Goal: Task Accomplishment & Management: Use online tool/utility

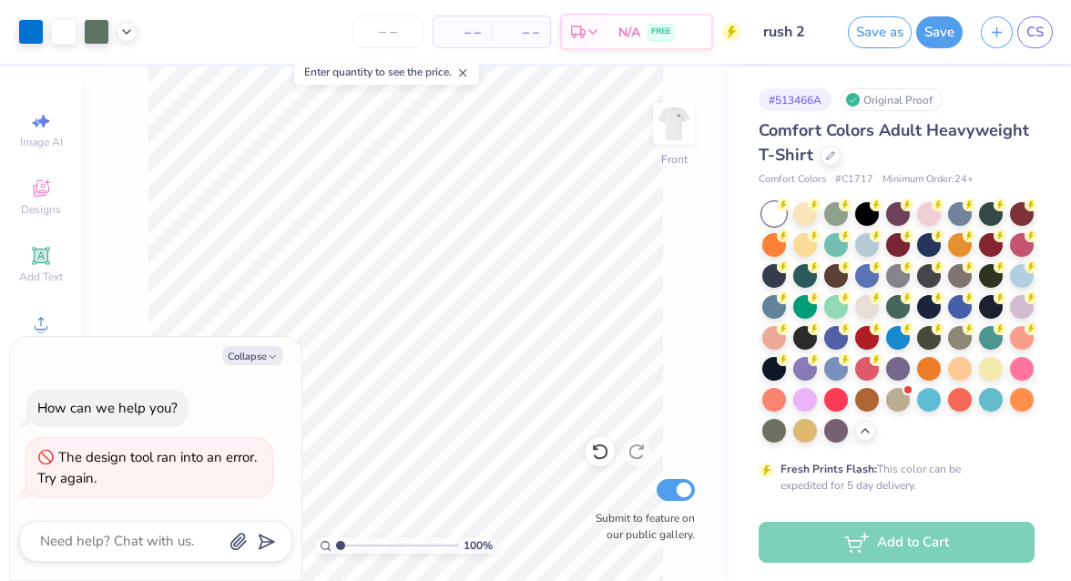
scroll to position [3675, 0]
click at [267, 361] on icon "button" at bounding box center [272, 356] width 11 height 11
type textarea "x"
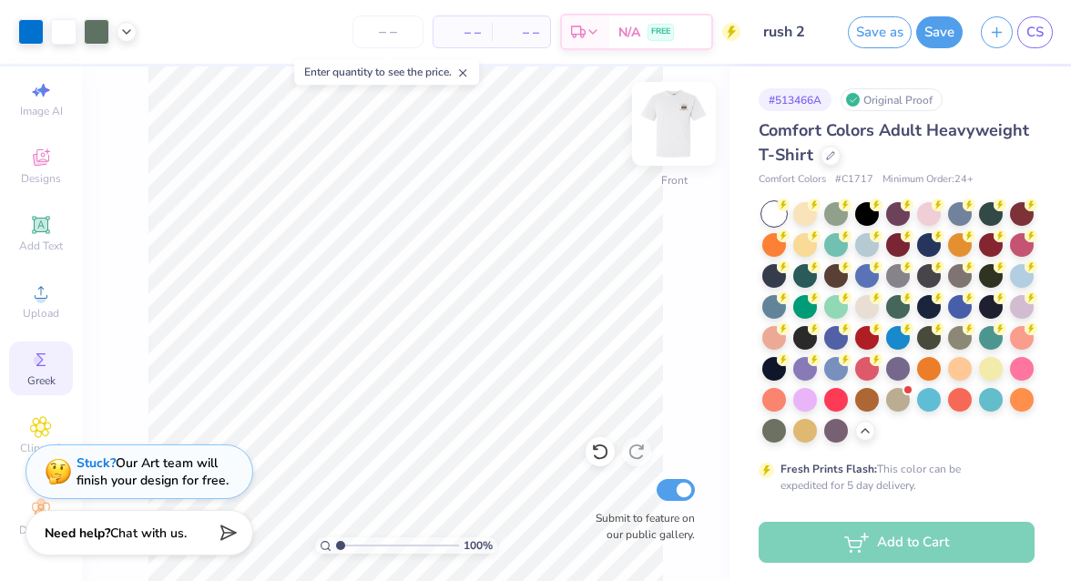
click at [679, 132] on img at bounding box center [673, 123] width 73 height 73
click at [464, 72] on icon at bounding box center [462, 72] width 13 height 13
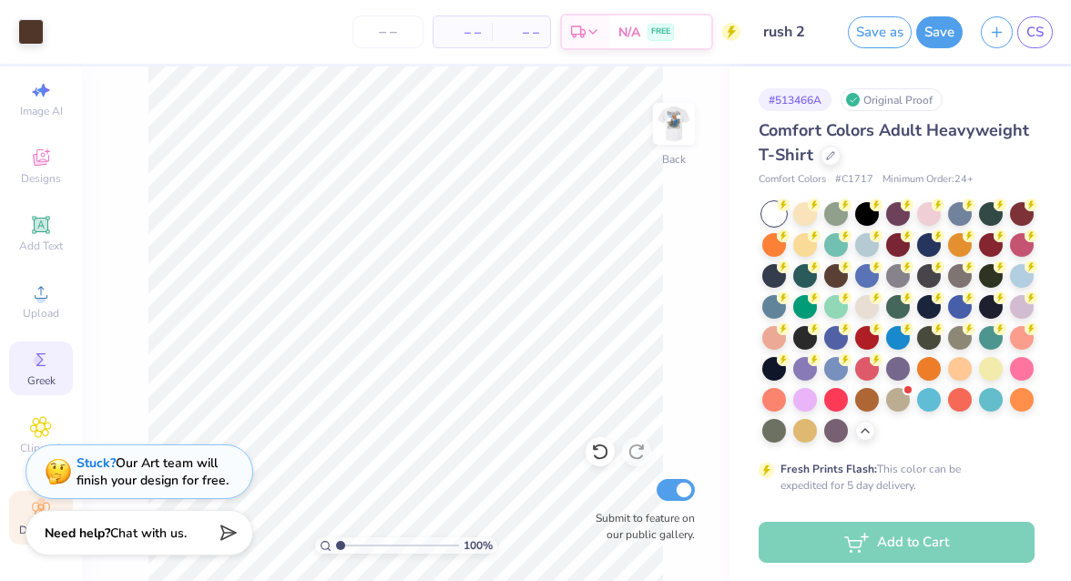
click at [30, 507] on icon at bounding box center [41, 509] width 22 height 22
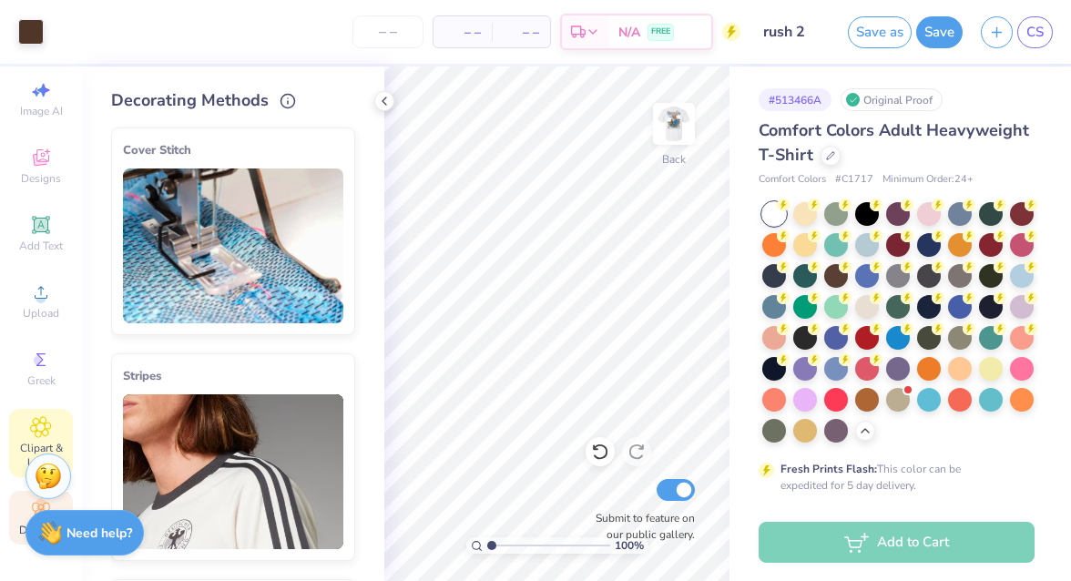
click at [43, 435] on icon at bounding box center [40, 427] width 21 height 22
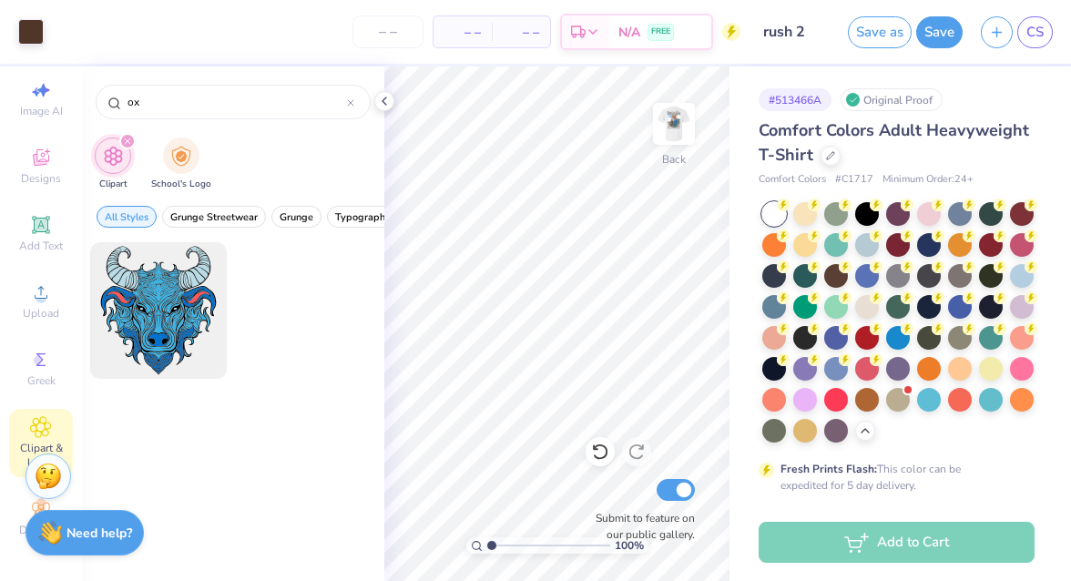
type input "o"
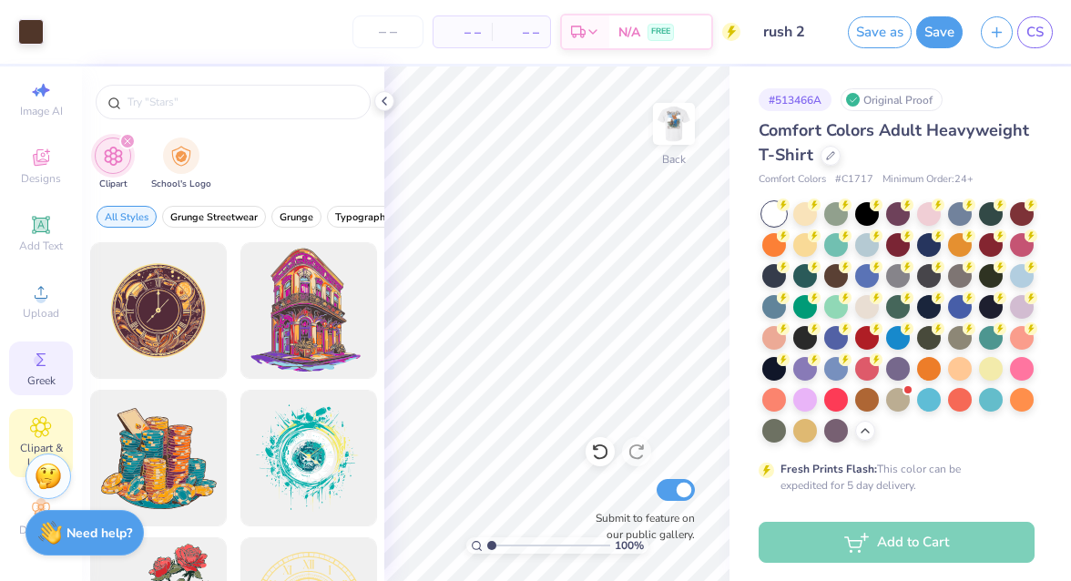
click at [44, 359] on icon at bounding box center [41, 360] width 22 height 22
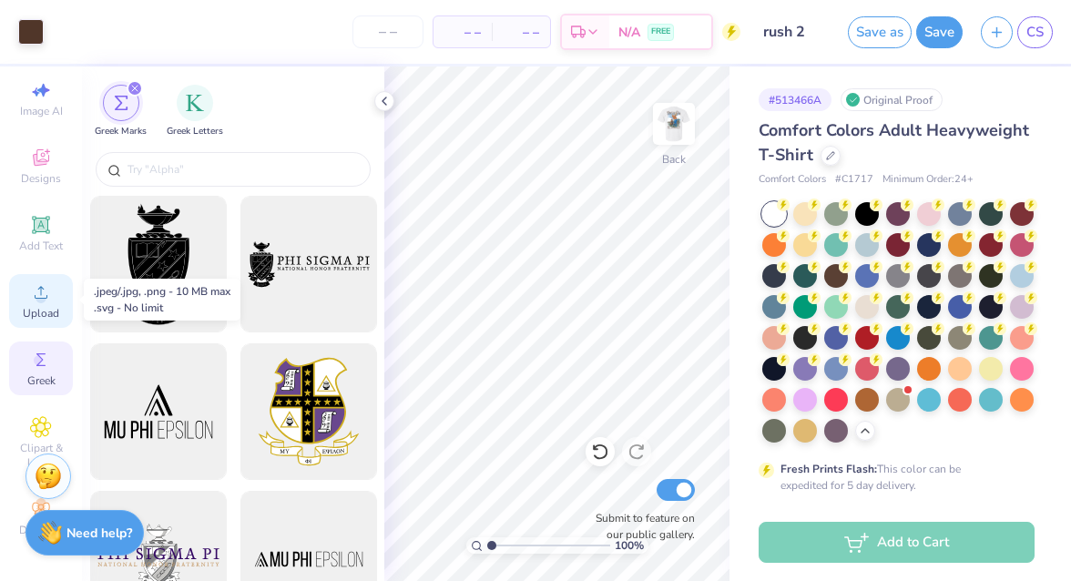
click at [51, 291] on icon at bounding box center [41, 292] width 22 height 22
click at [47, 274] on div "Upload" at bounding box center [41, 301] width 64 height 54
click at [47, 290] on icon at bounding box center [41, 292] width 22 height 22
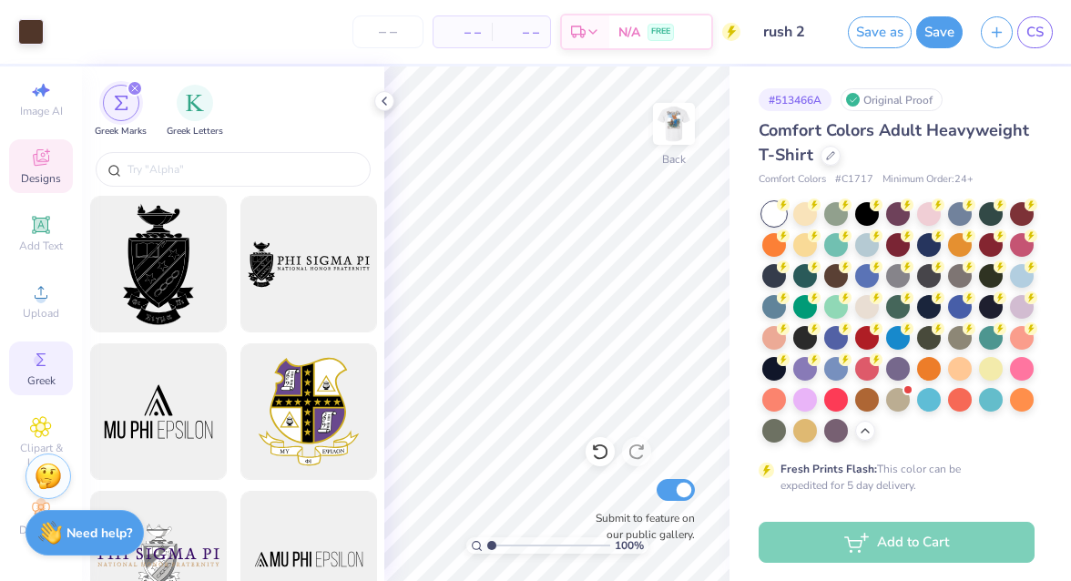
click at [23, 171] on span "Designs" at bounding box center [41, 178] width 40 height 15
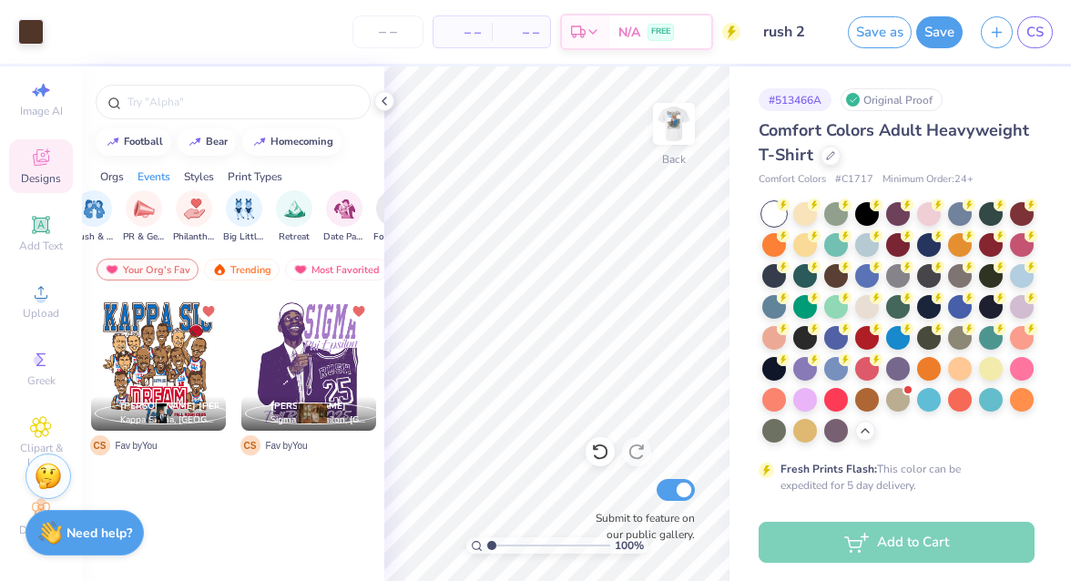
scroll to position [0, 0]
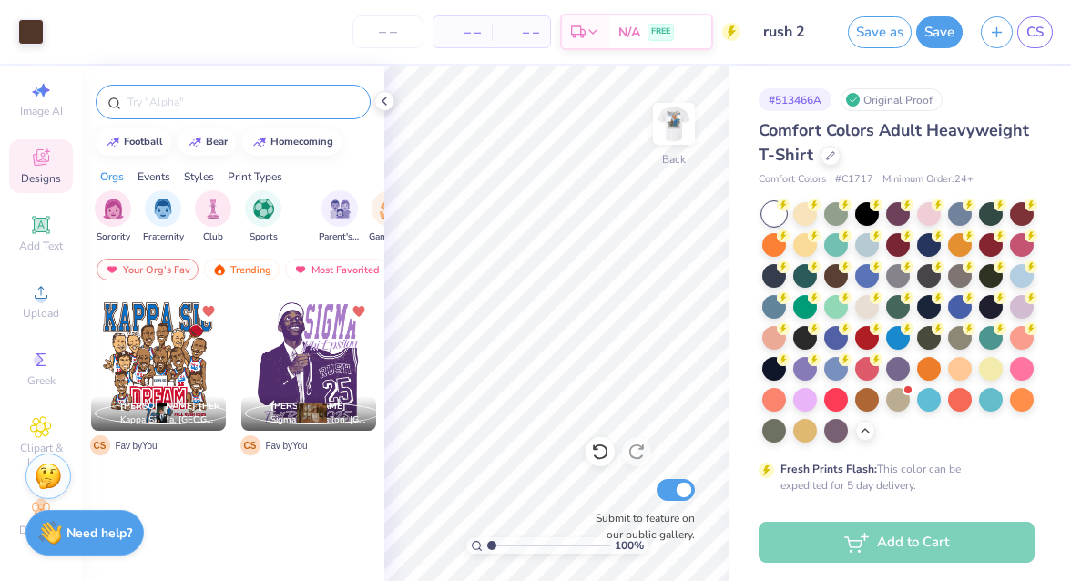
click at [201, 97] on input "text" at bounding box center [242, 102] width 233 height 18
type input "golf"
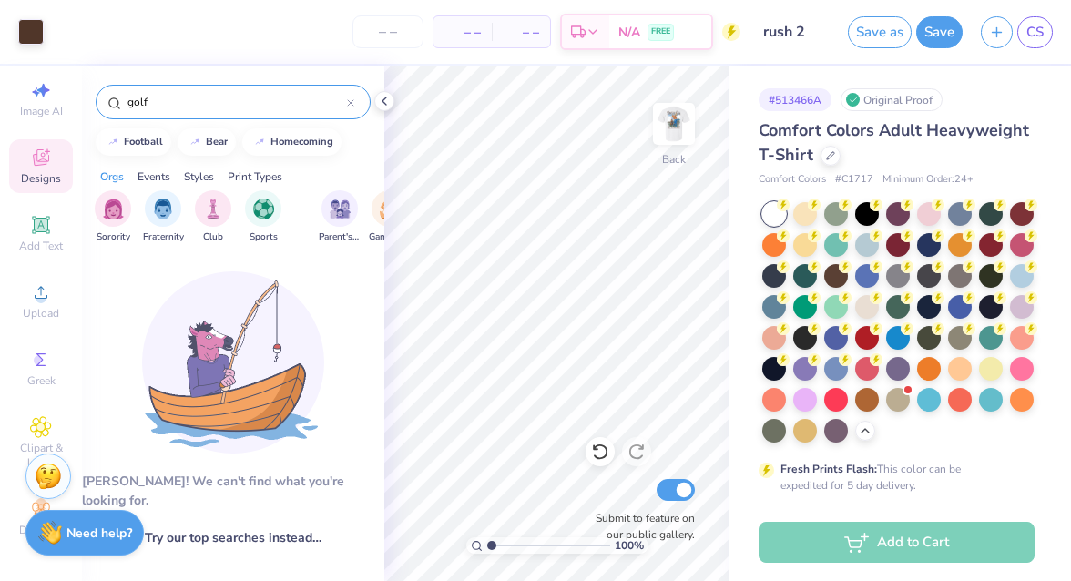
click at [164, 108] on input "golf" at bounding box center [236, 102] width 221 height 18
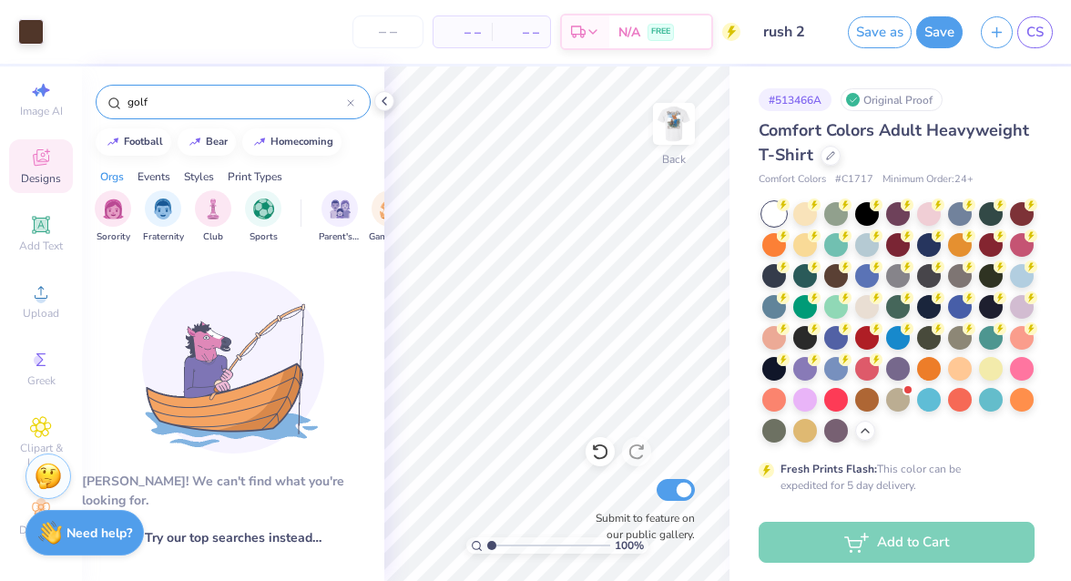
click at [164, 108] on input "golf" at bounding box center [236, 102] width 221 height 18
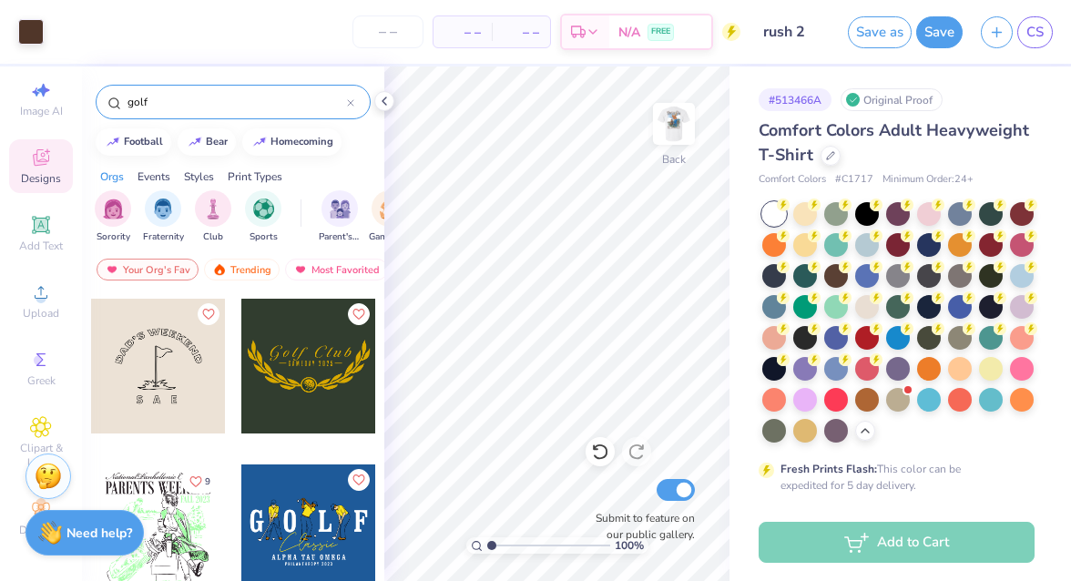
scroll to position [164, 0]
click at [175, 381] on div at bounding box center [158, 365] width 135 height 135
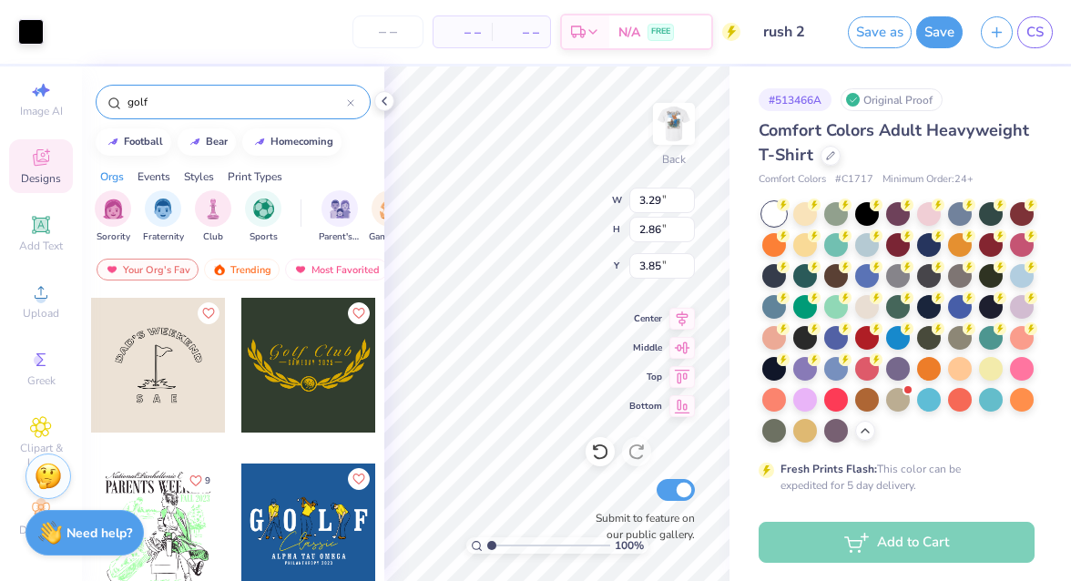
type input "3.85"
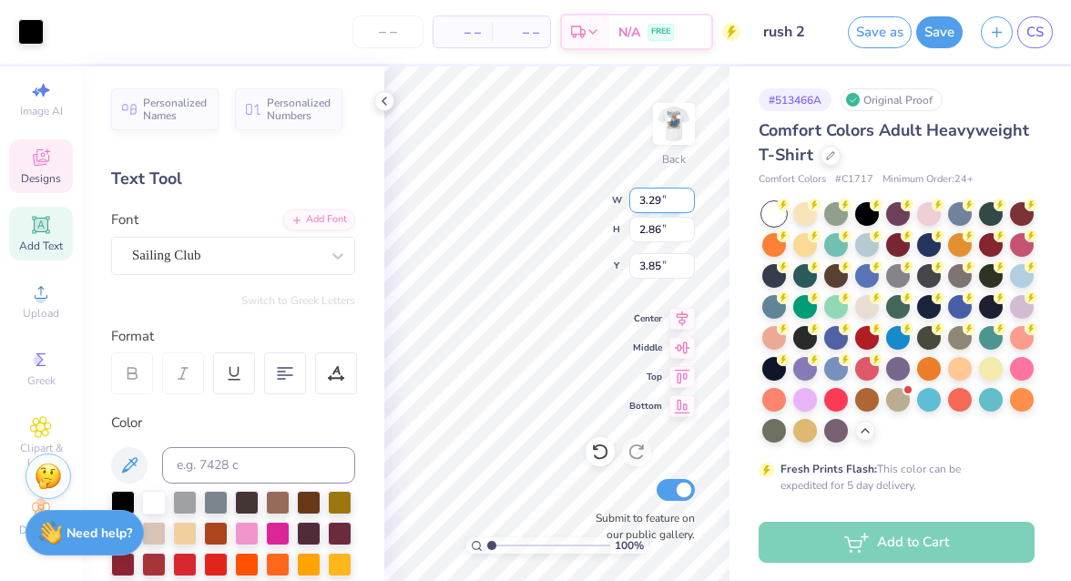
type input "1.57"
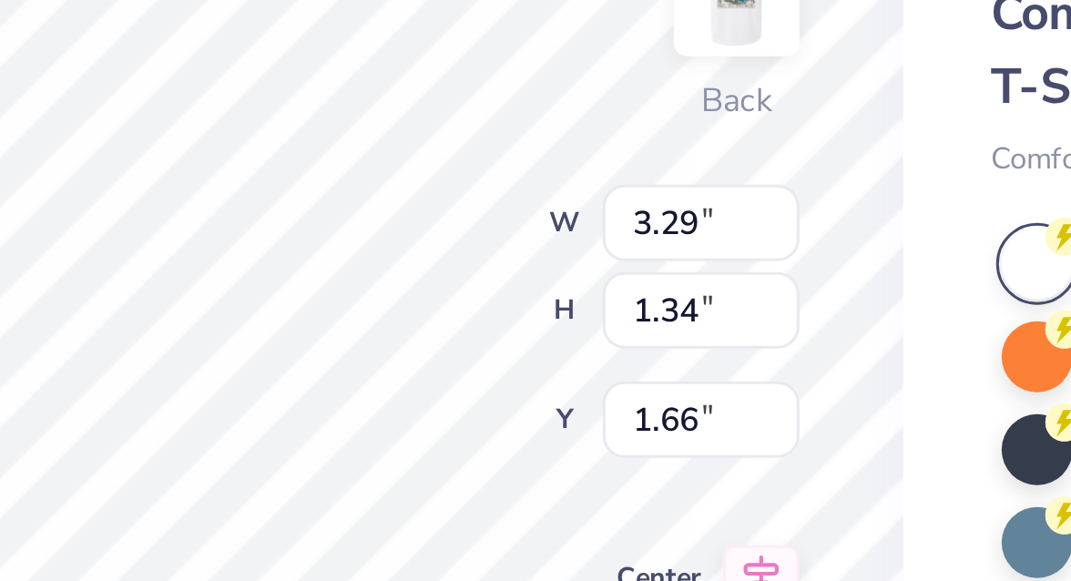
type input "1.66"
type textarea "S"
type textarea "Theta Chi"
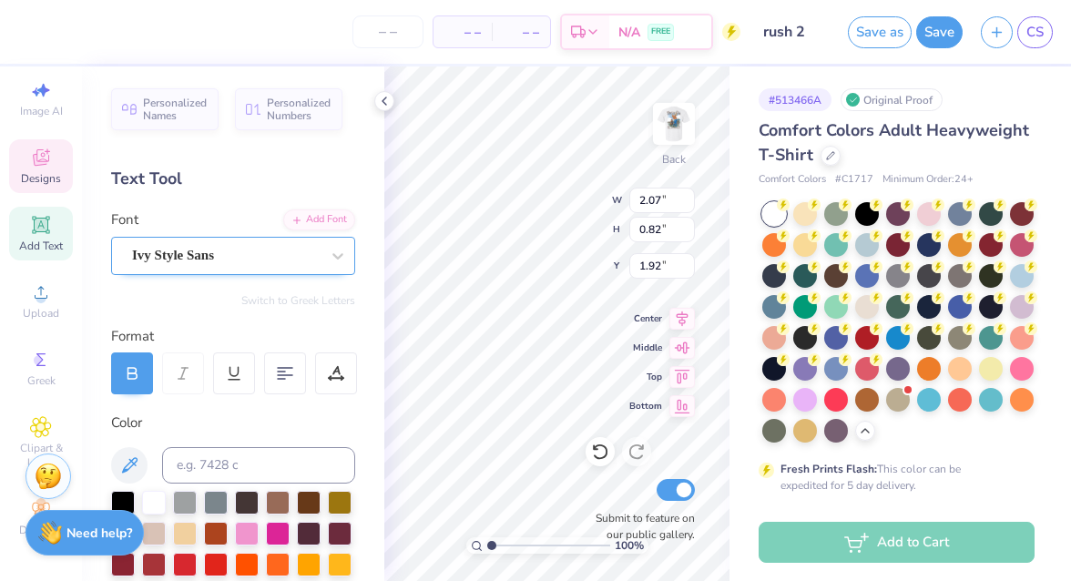
click at [277, 243] on div at bounding box center [226, 255] width 188 height 25
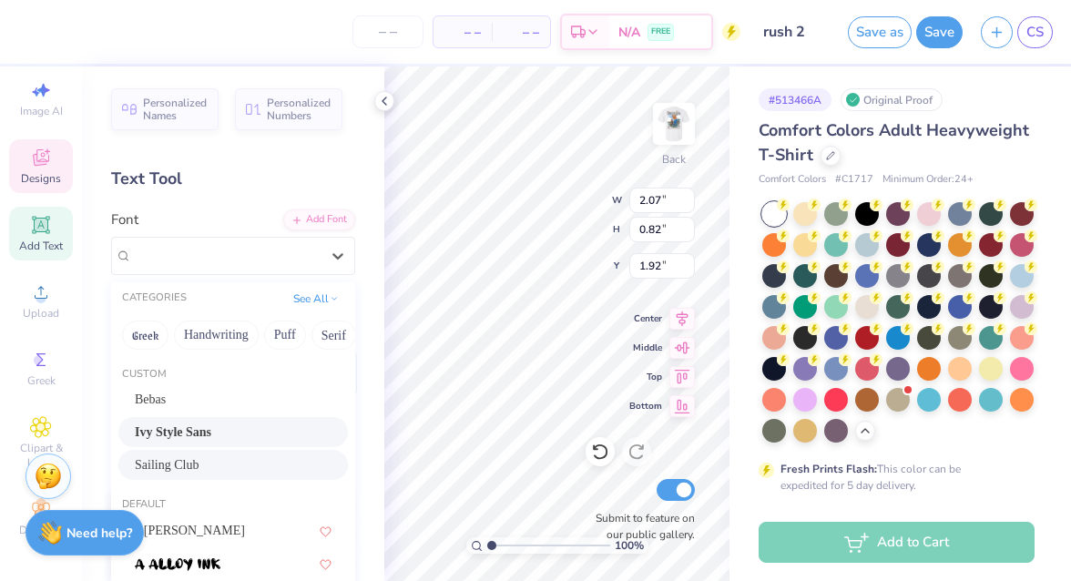
click at [205, 455] on div "Sailing Club" at bounding box center [233, 464] width 197 height 19
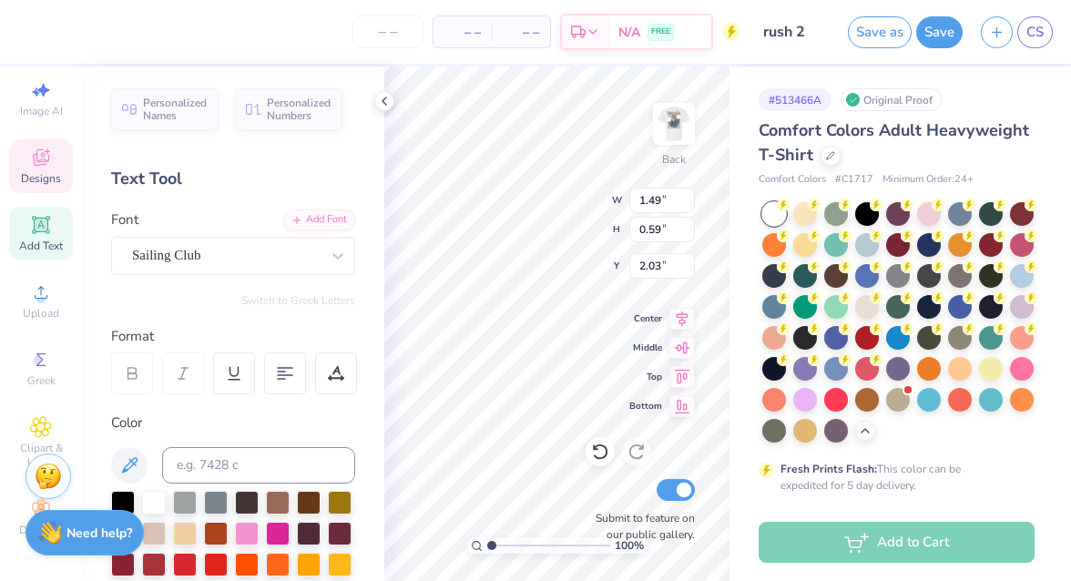
type input "1.49"
type input "0.59"
type input "2.03"
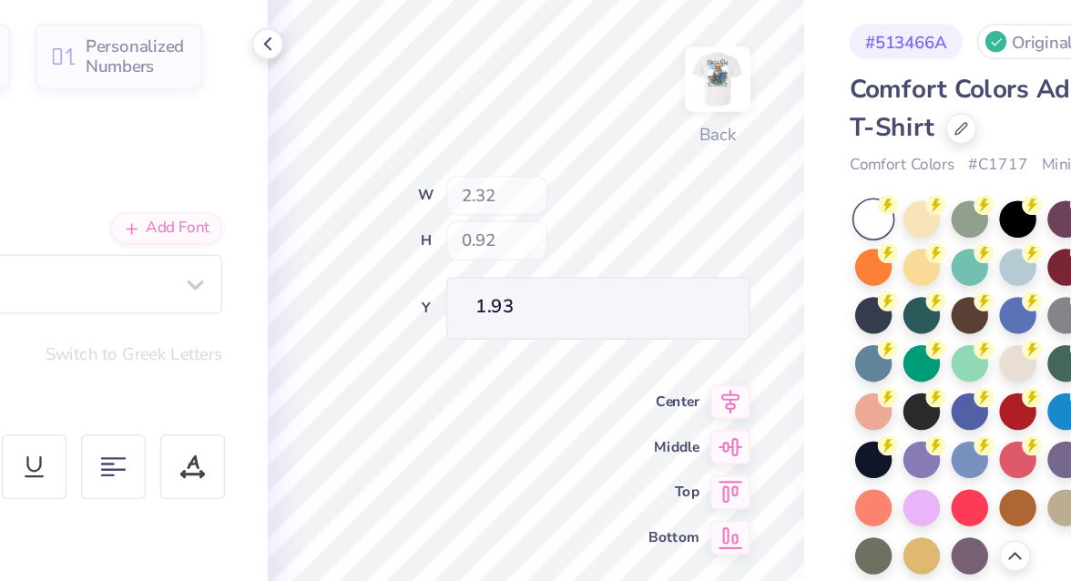
type input "2.32"
type input "0.92"
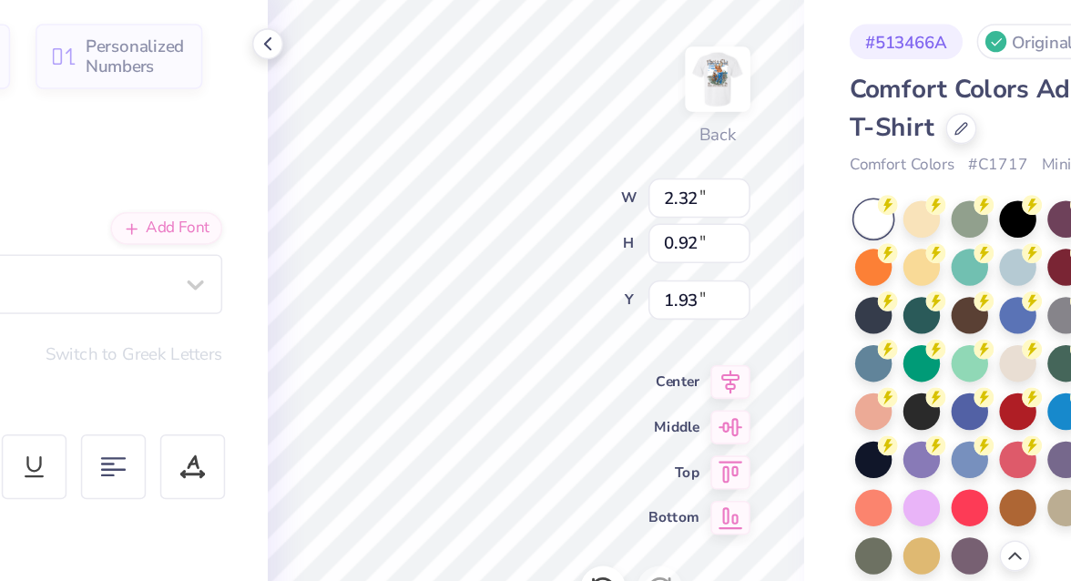
type input "1.76"
type textarea "A"
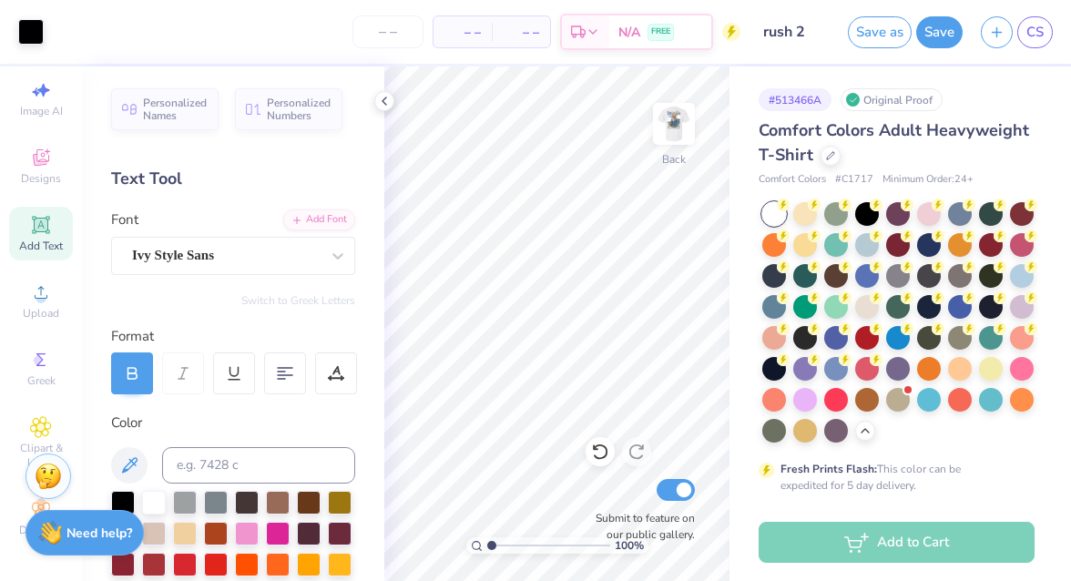
click at [51, 234] on div "Add Text" at bounding box center [41, 234] width 64 height 54
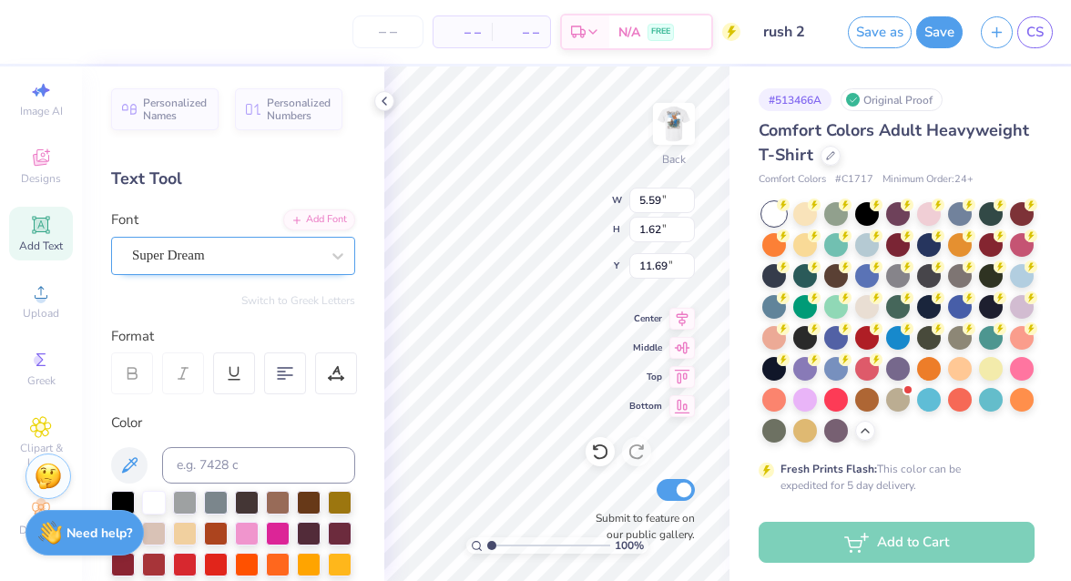
click at [174, 250] on div "Super Dream" at bounding box center [225, 255] width 191 height 28
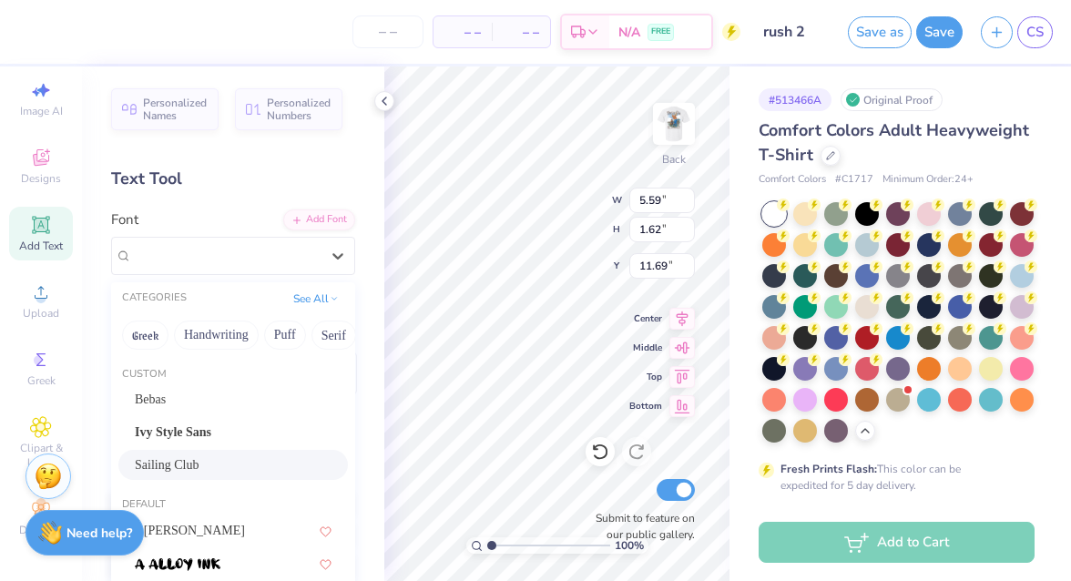
click at [158, 455] on span "Sailing Club" at bounding box center [167, 464] width 64 height 19
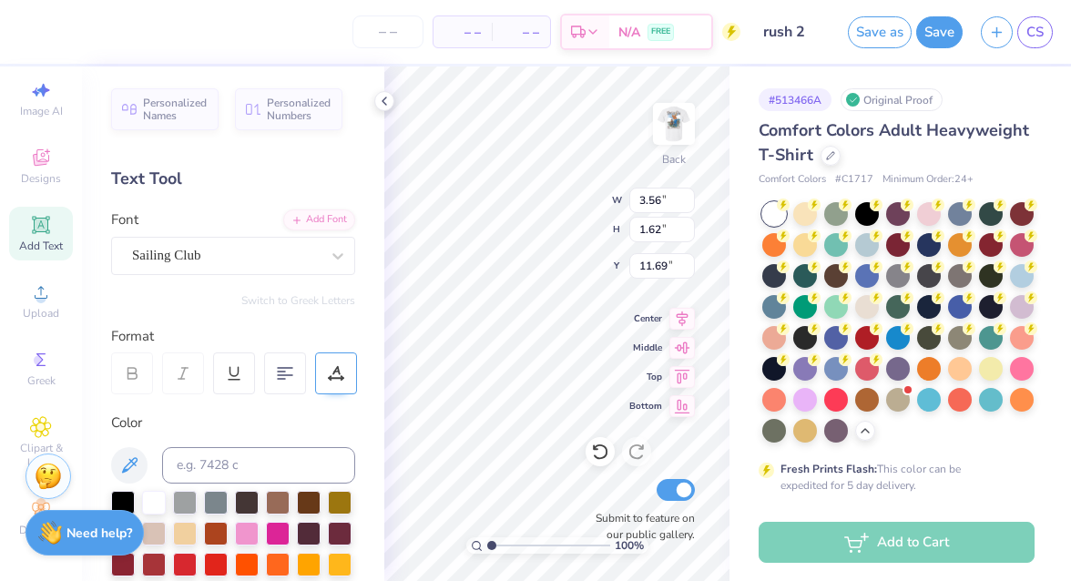
type input "3.56"
type textarea "fall rush 25'"
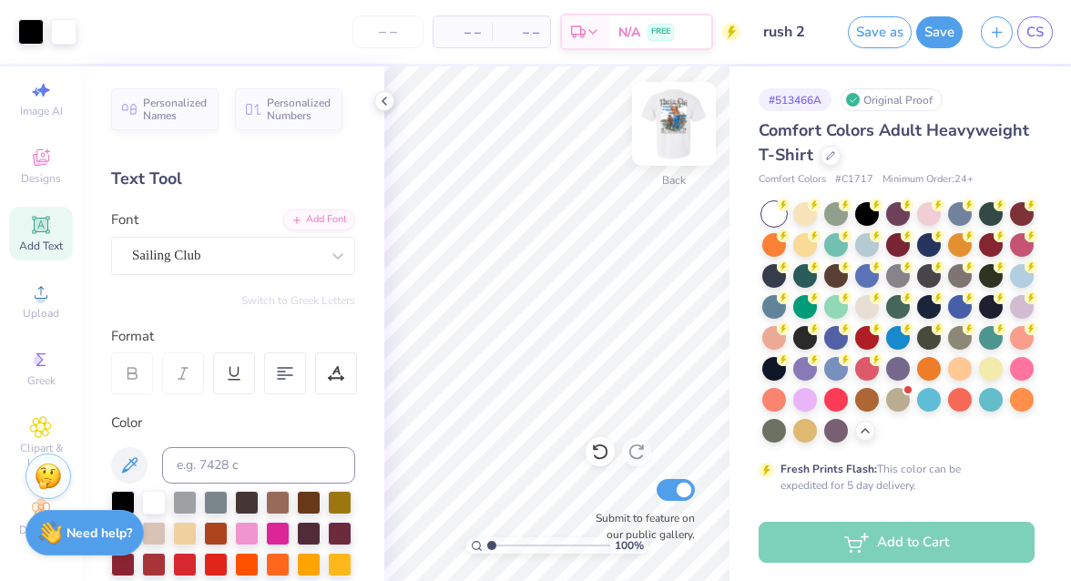
click at [690, 104] on div at bounding box center [674, 124] width 84 height 84
click at [123, 27] on icon at bounding box center [126, 30] width 15 height 15
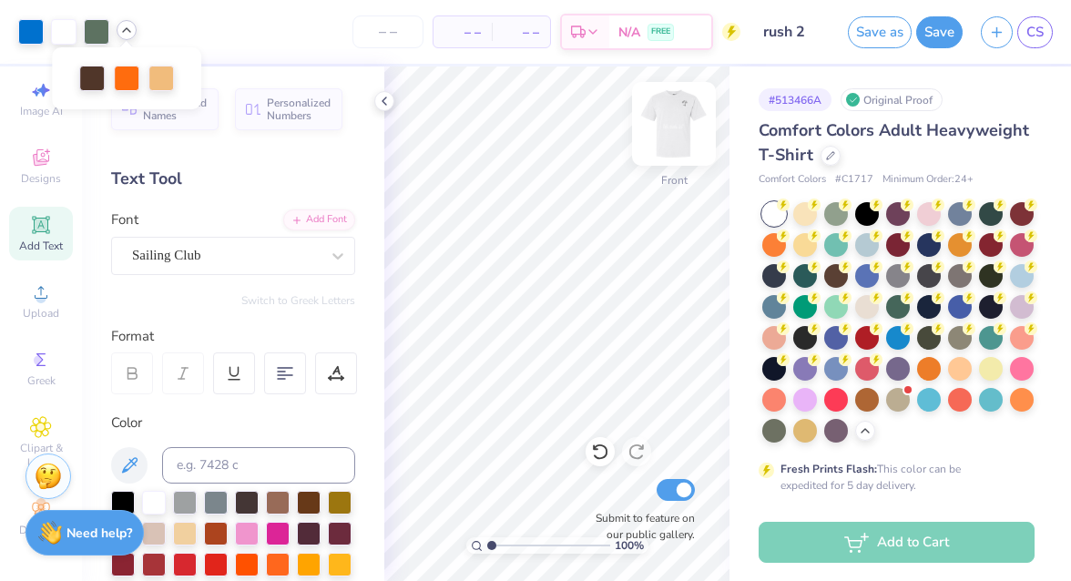
click at [669, 119] on img at bounding box center [673, 123] width 73 height 73
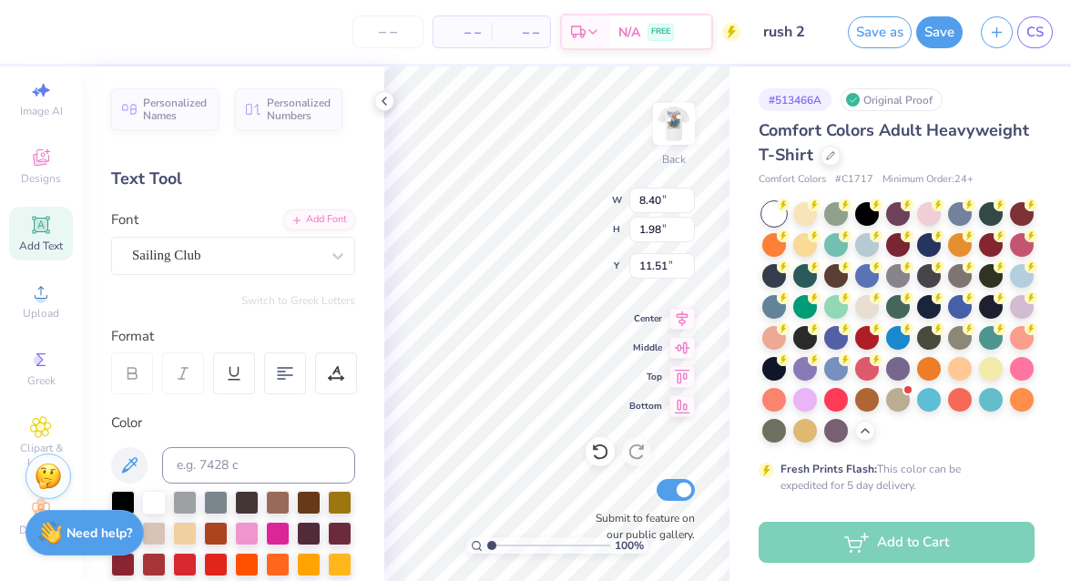
scroll to position [0, 0]
type textarea "2025'"
click at [188, 466] on input at bounding box center [258, 465] width 193 height 36
type input "476c"
type input "3.95"
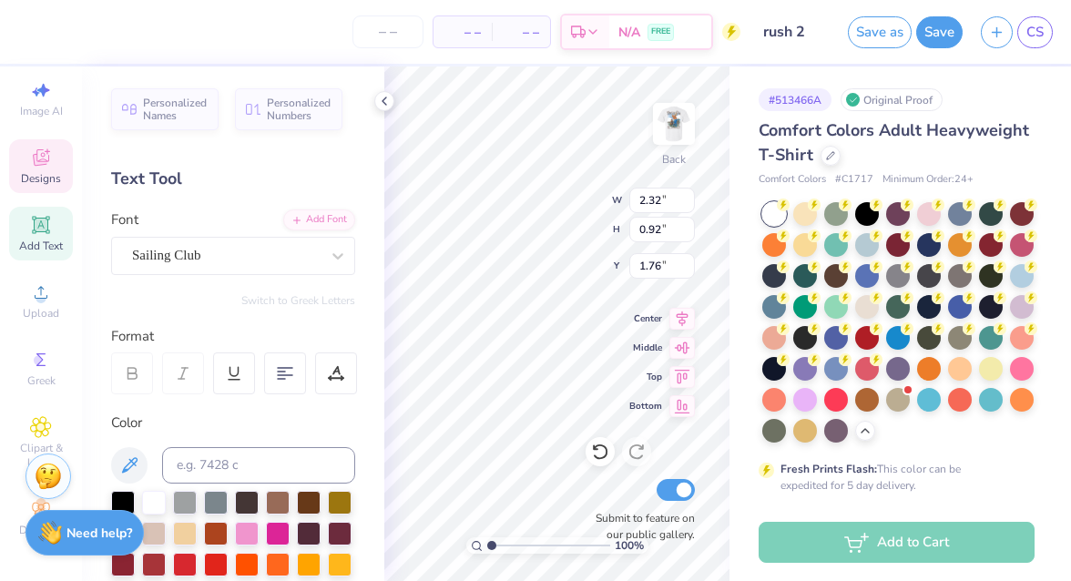
type input "1.98"
type input "11.51"
type input "1.43"
type input "0.72"
type input "12.77"
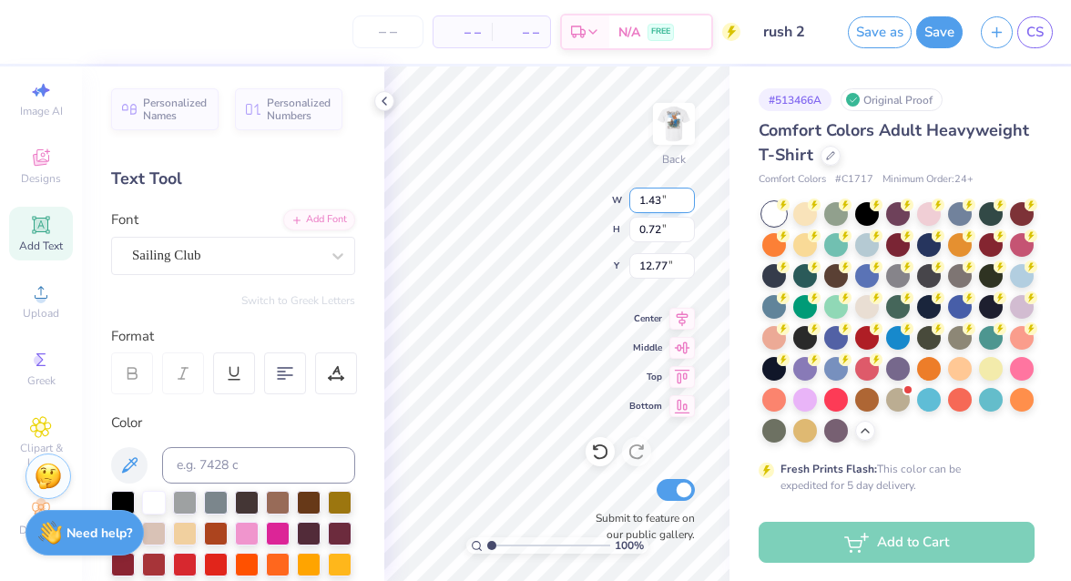
click at [633, 207] on div "100 % Back W 1.43 1.43 " H 0.72 0.72 " Y 12.77 12.77 " Center Middle Top Bottom…" at bounding box center [556, 323] width 345 height 514
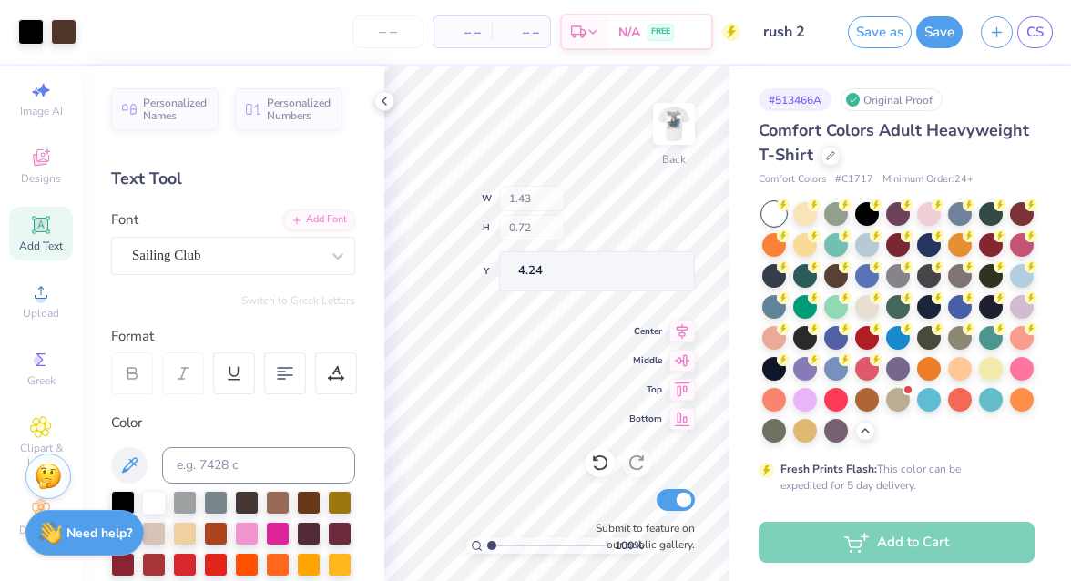
type input "4.24"
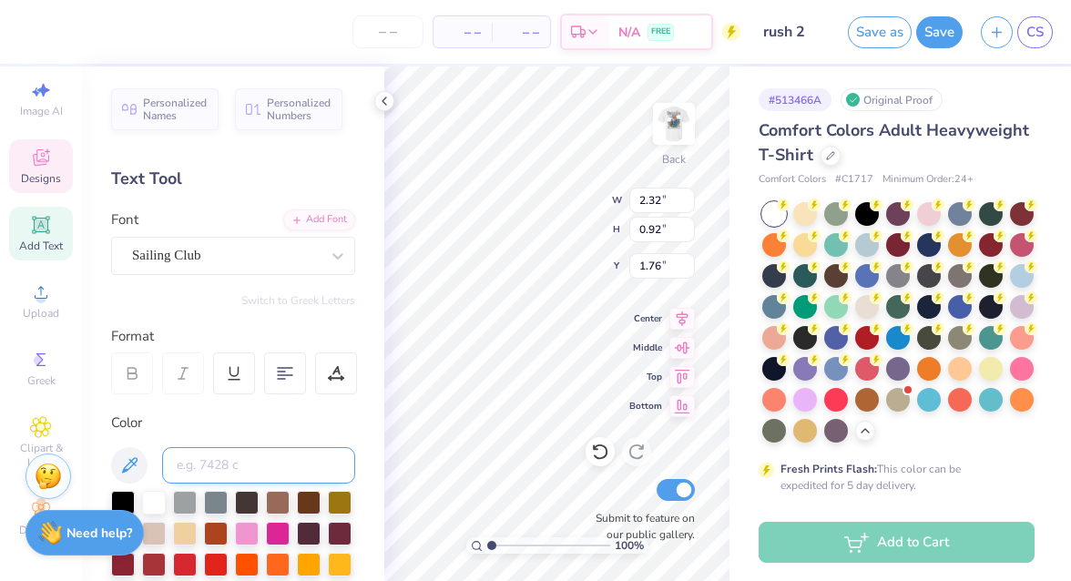
click at [259, 458] on input at bounding box center [258, 465] width 193 height 36
type input "476"
click at [321, 258] on div "Sailing Club" at bounding box center [225, 255] width 191 height 28
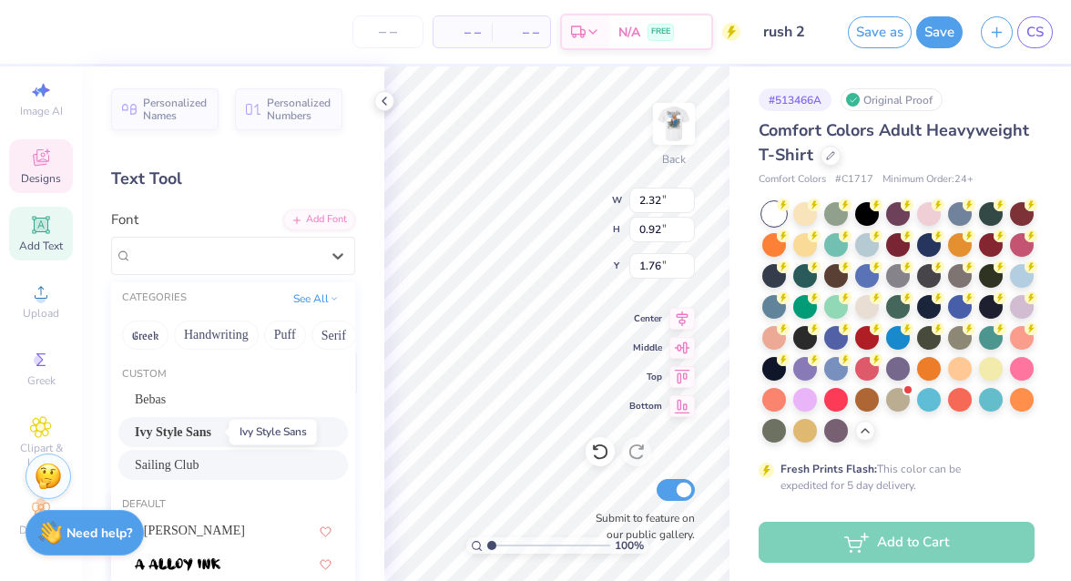
click at [195, 427] on span "Ivy Style Sans" at bounding box center [173, 432] width 76 height 19
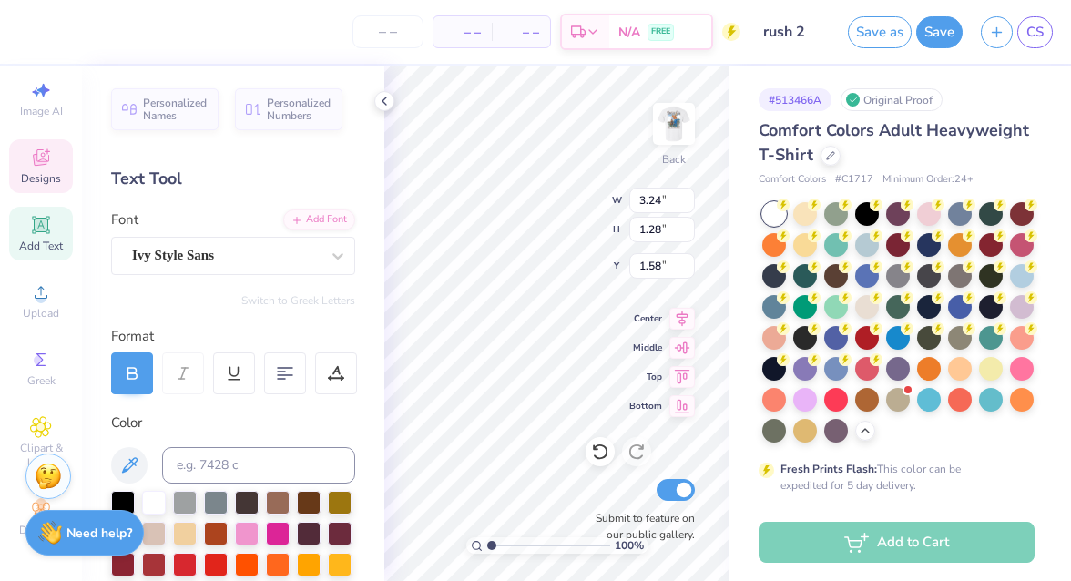
type input "3.24"
type input "1.28"
type input "1.58"
click at [201, 258] on div "Ivy Style Sans" at bounding box center [225, 255] width 191 height 28
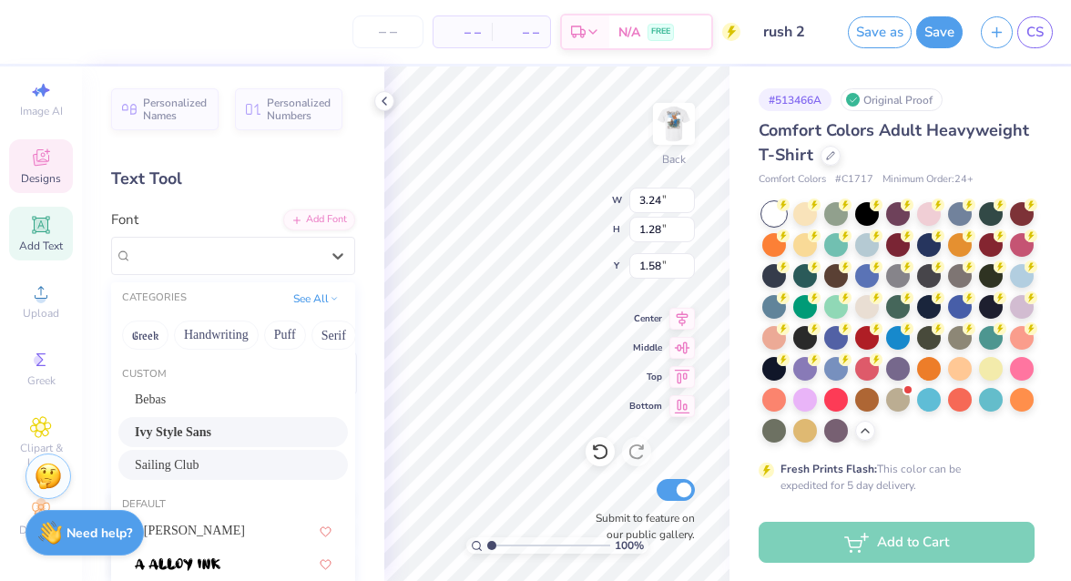
click at [178, 456] on span "Sailing Club" at bounding box center [167, 464] width 64 height 19
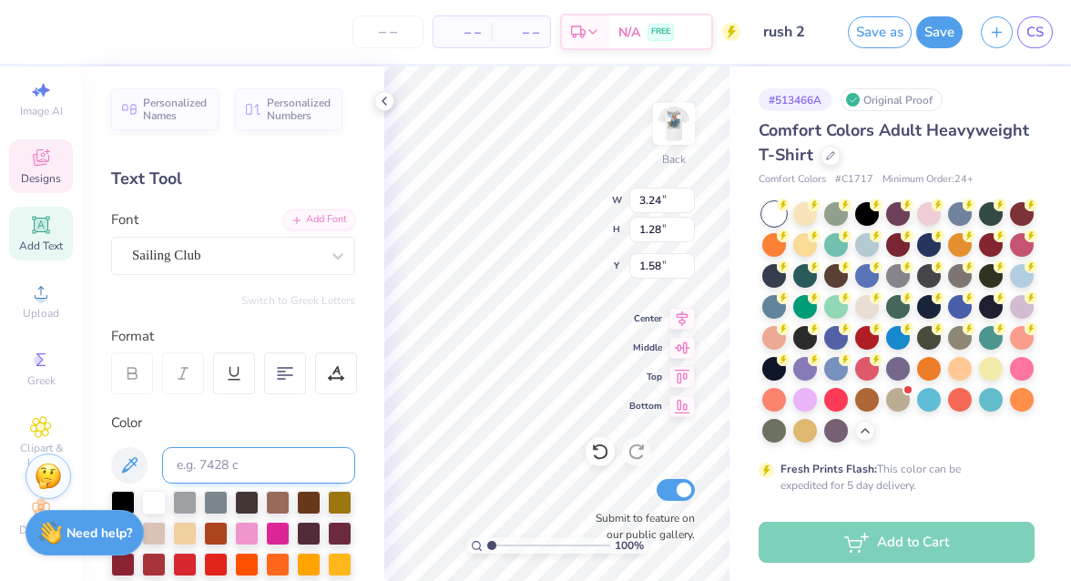
type input "2.32"
type input "0.92"
type input "1.76"
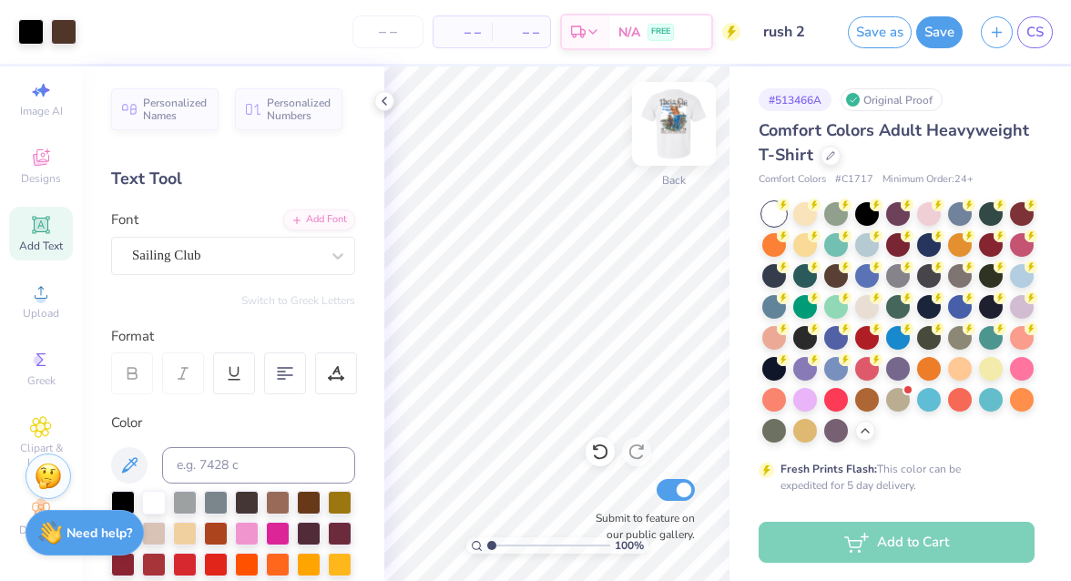
click at [677, 133] on img at bounding box center [673, 123] width 73 height 73
click at [670, 132] on img at bounding box center [673, 123] width 73 height 73
click at [29, 34] on div at bounding box center [30, 29] width 25 height 25
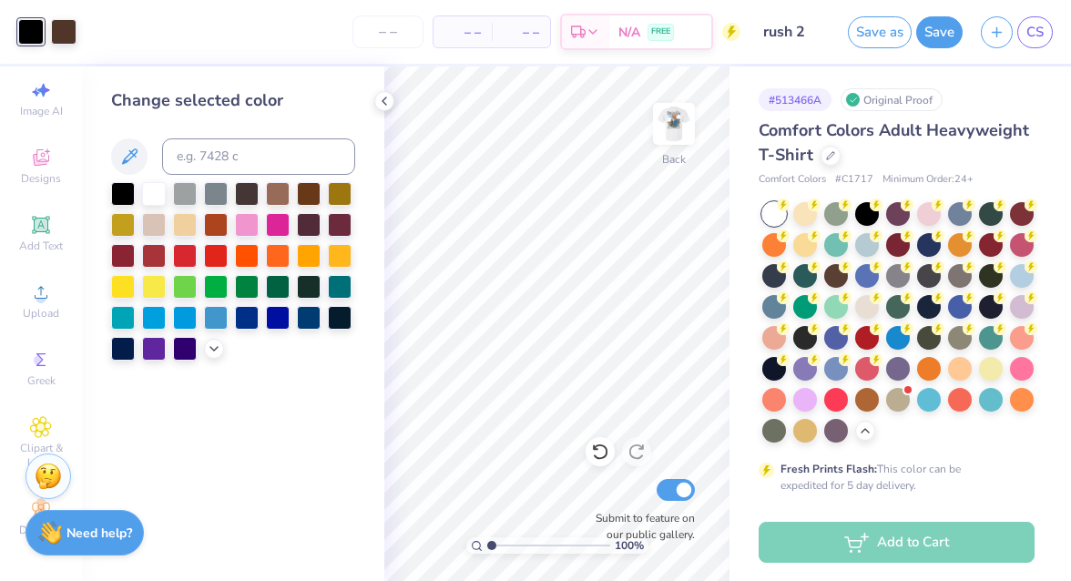
click at [188, 137] on div "Change selected color" at bounding box center [233, 224] width 244 height 272
click at [191, 150] on input at bounding box center [258, 156] width 193 height 36
type input "476"
click at [273, 409] on div "Change selected color" at bounding box center [233, 323] width 302 height 514
click at [381, 103] on icon at bounding box center [384, 101] width 15 height 15
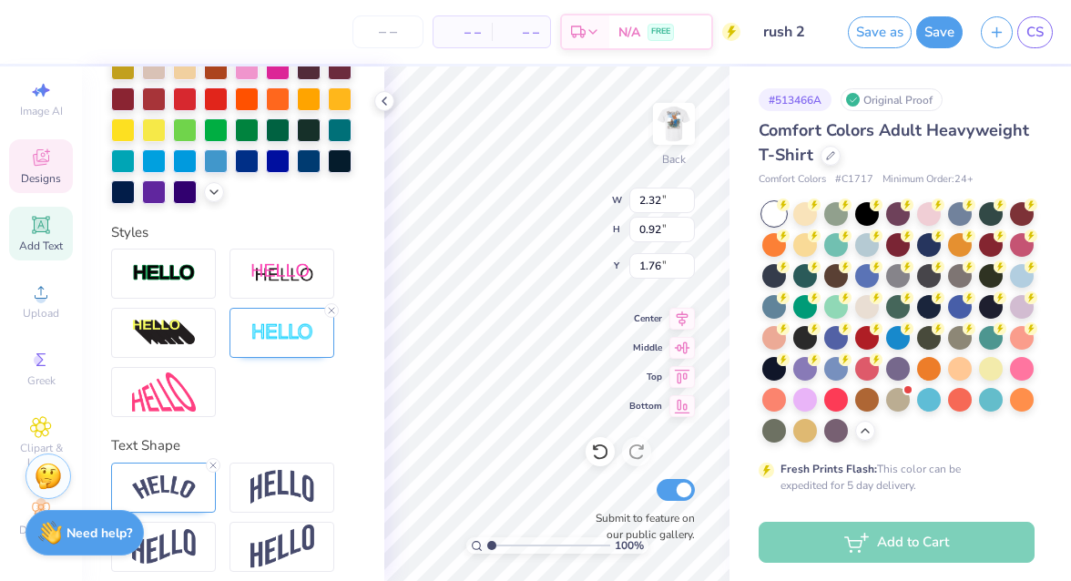
scroll to position [476, 0]
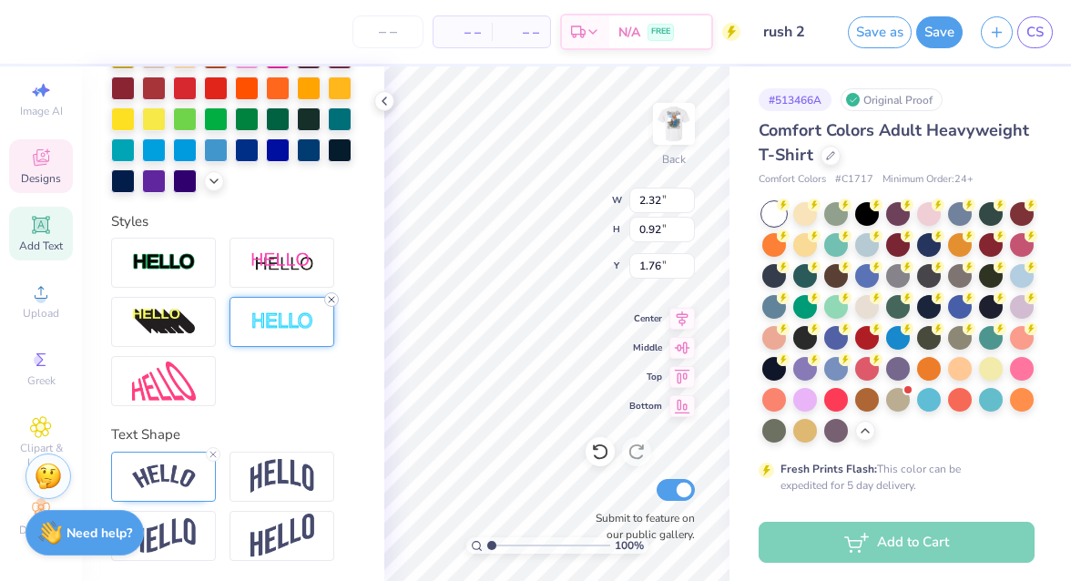
click at [331, 298] on line at bounding box center [331, 299] width 5 height 5
type input "2.30"
type input "0.90"
type input "1.78"
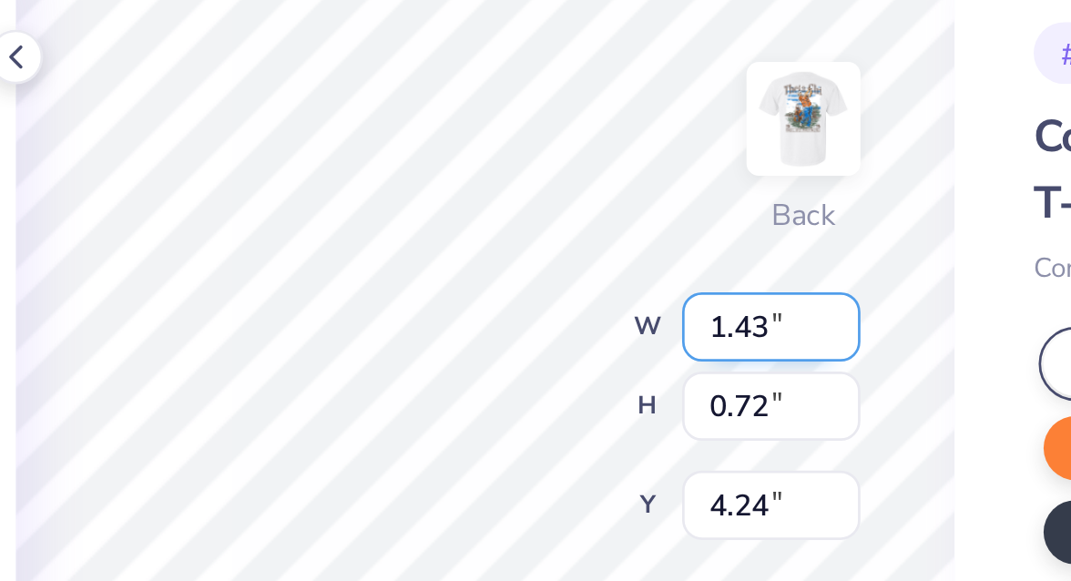
click at [634, 210] on div "100 % Back W 1.43 1.43 " H 0.72 0.72 " Y 4.24 4.24 " Center Middle Top Bottom S…" at bounding box center [556, 323] width 345 height 514
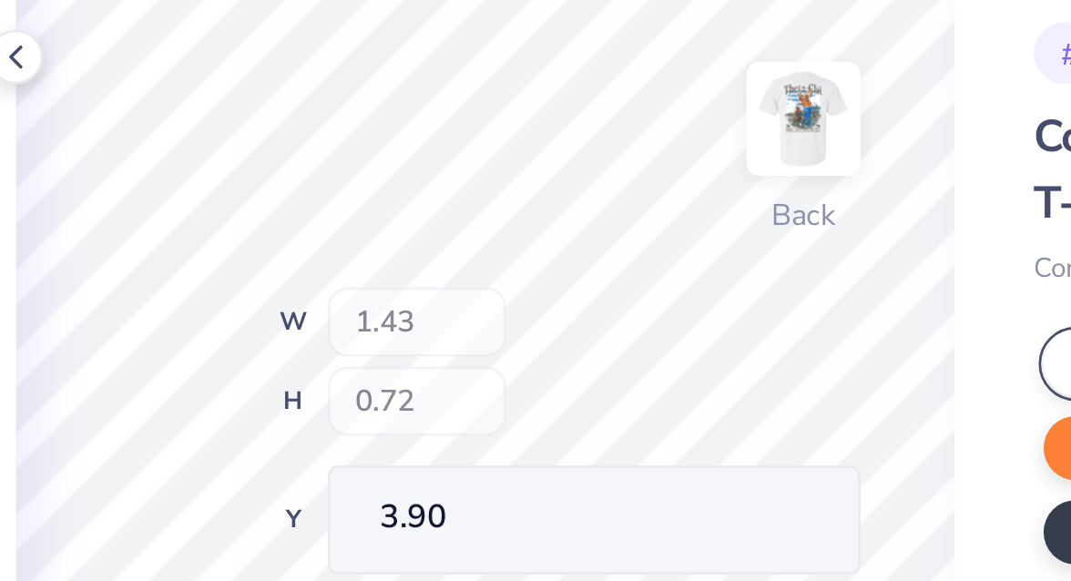
type input "3.90"
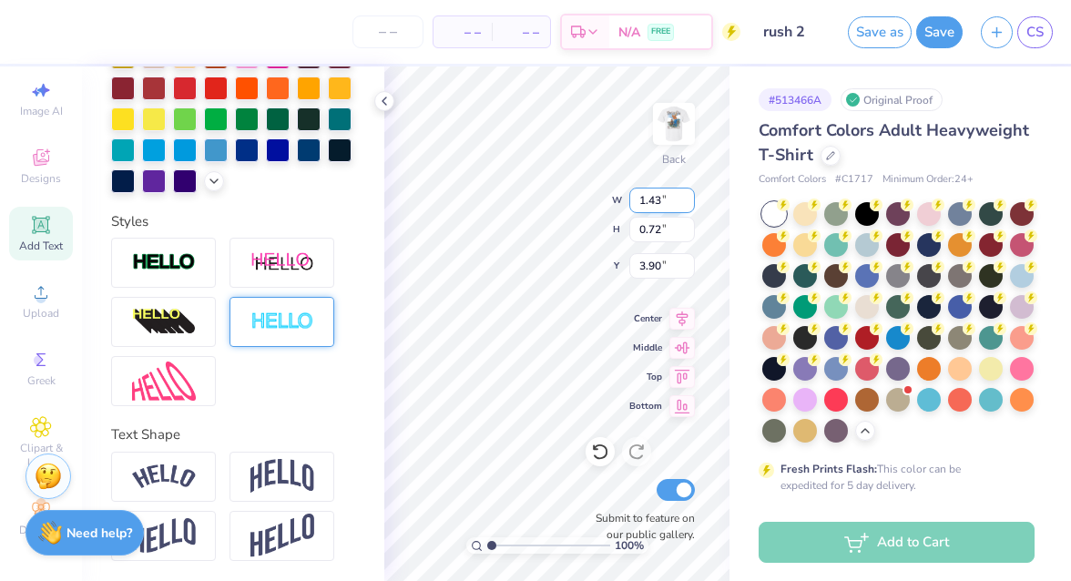
type textarea "f"
type textarea "Fall Rush 25'"
click at [170, 469] on img at bounding box center [164, 476] width 64 height 25
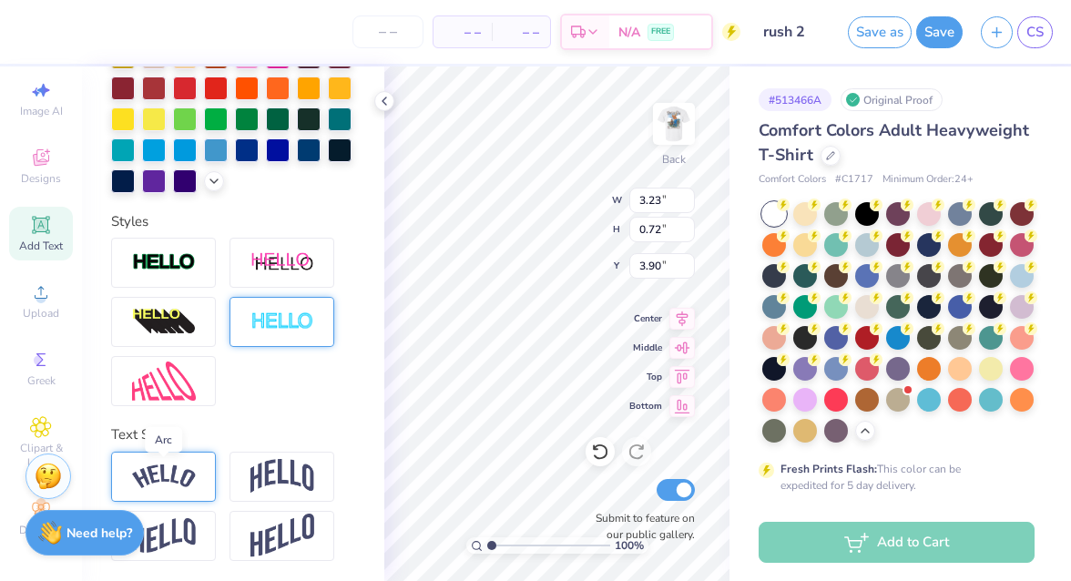
type input "4.19"
type input "1.05"
type input "3.74"
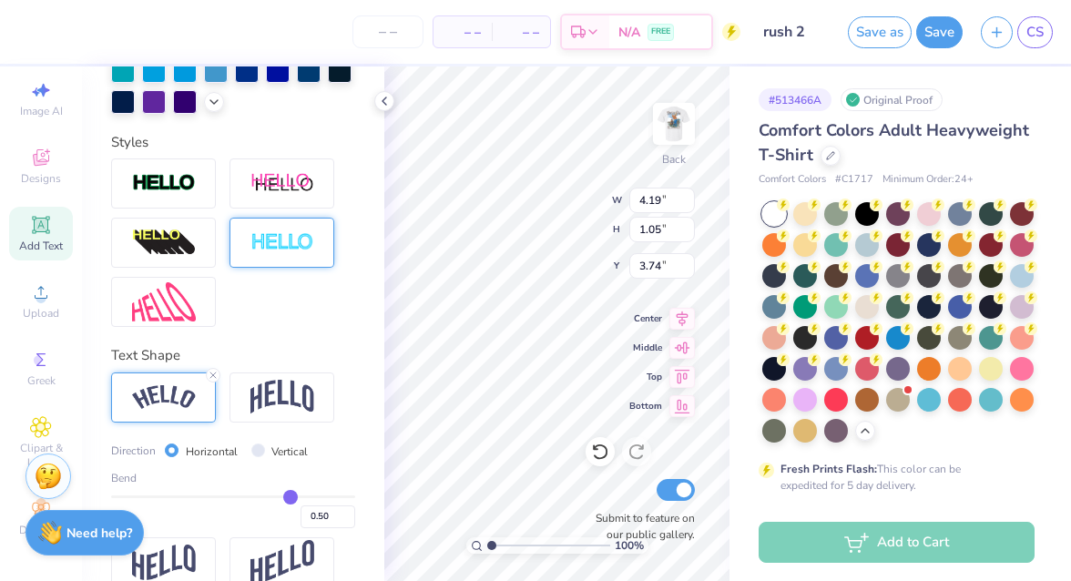
scroll to position [582, 0]
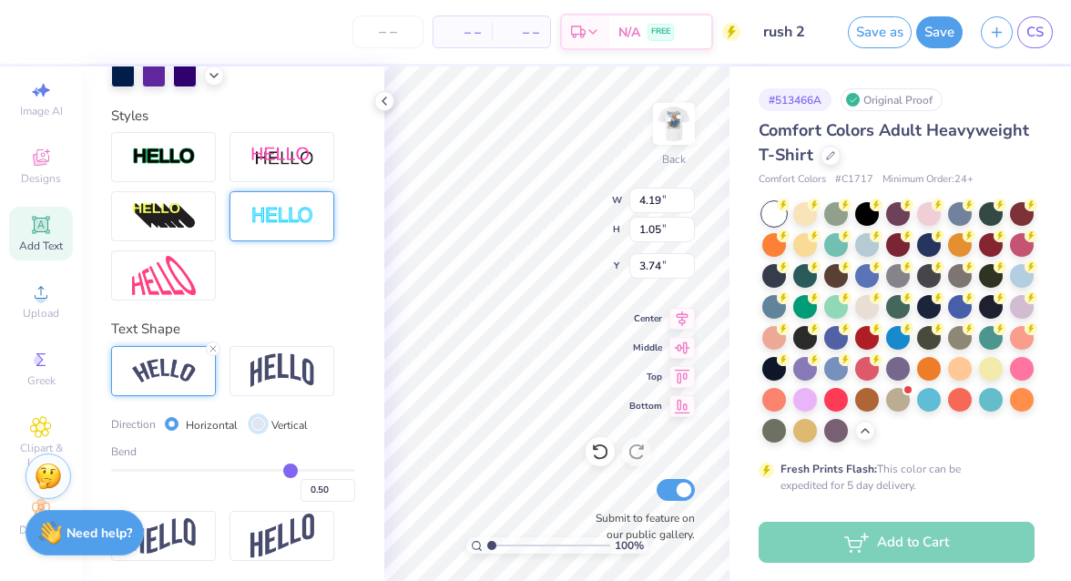
click at [260, 422] on input "Vertical" at bounding box center [258, 424] width 14 height 14
radio input "true"
type input "3.26"
type input "4.46"
type input "2.03"
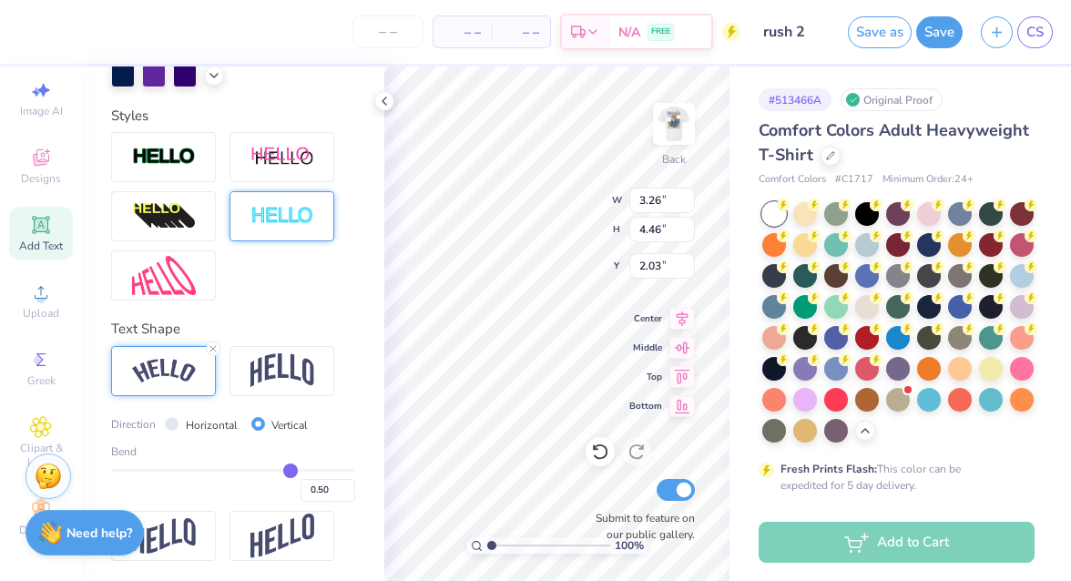
click at [179, 419] on div "Horizontal" at bounding box center [201, 424] width 73 height 21
click at [172, 419] on input "Horizontal" at bounding box center [172, 424] width 14 height 14
radio input "true"
type input "4.19"
type input "1.05"
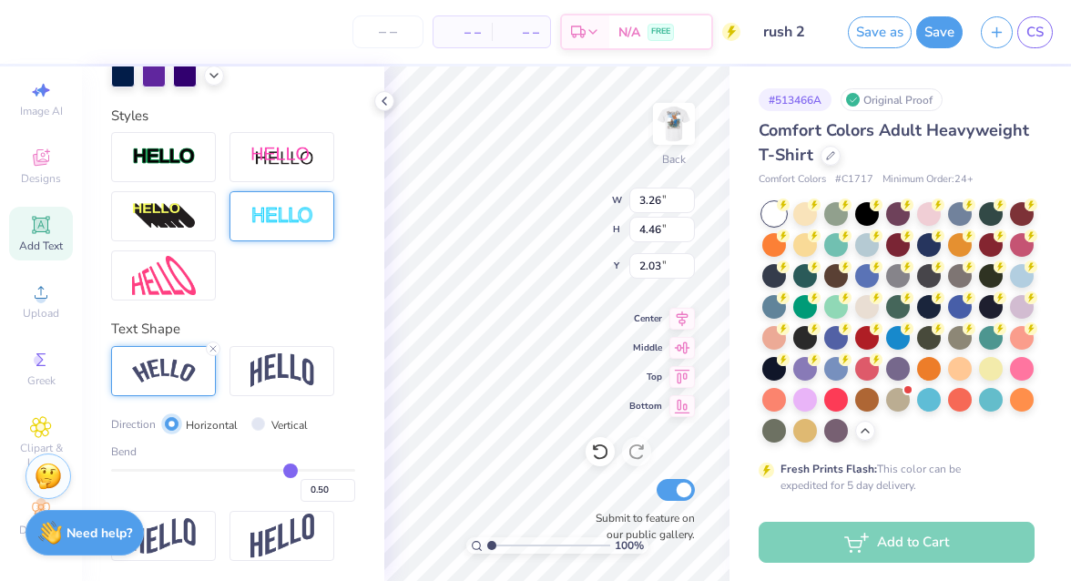
type input "3.74"
type input "0.48"
type input "0.46"
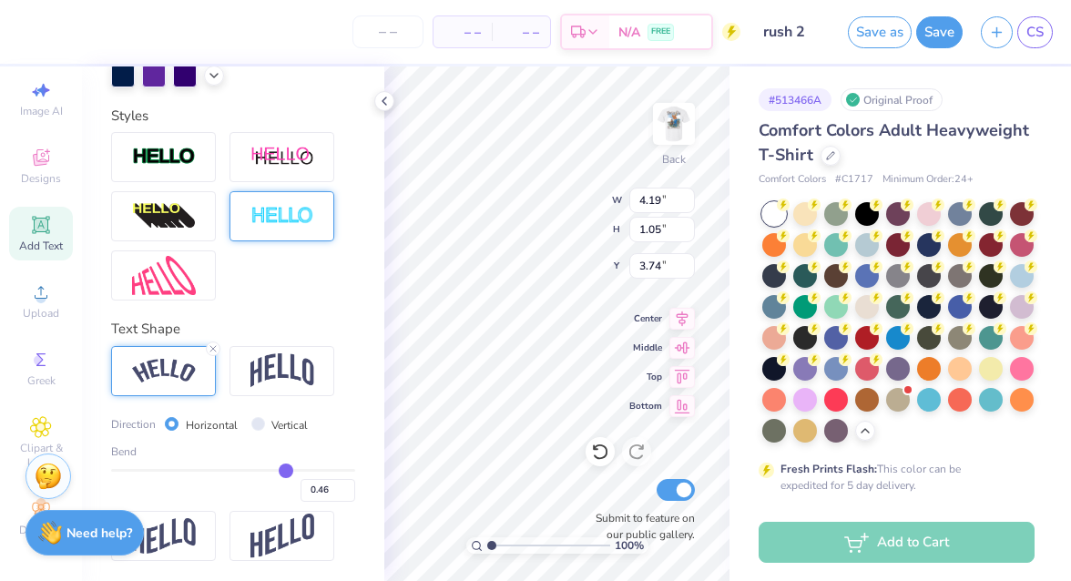
type input "0.42"
type input "0.39"
type input "0.34"
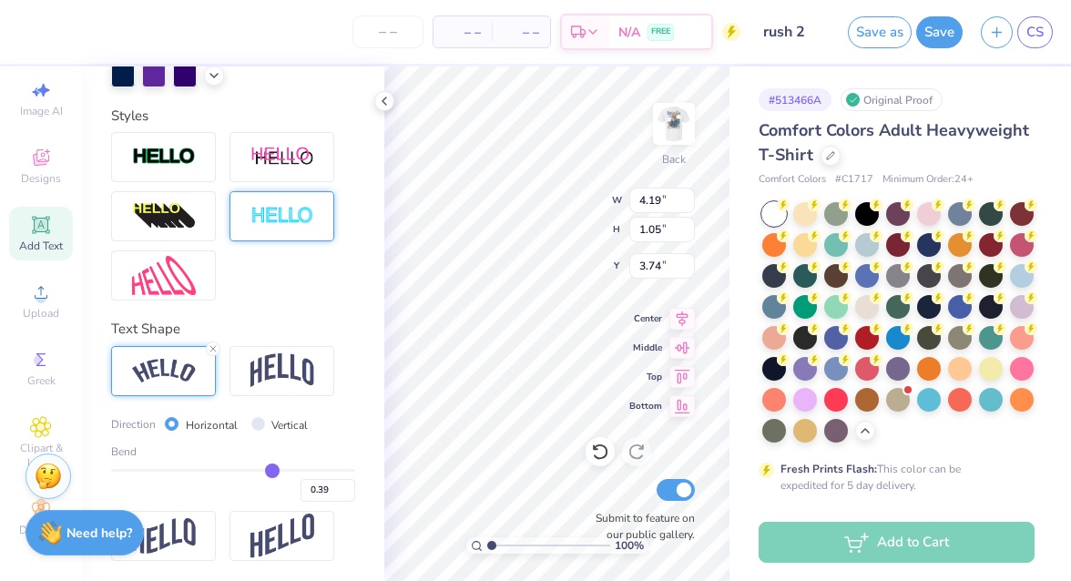
type input "0.34"
type input "0.29"
type input "0.26"
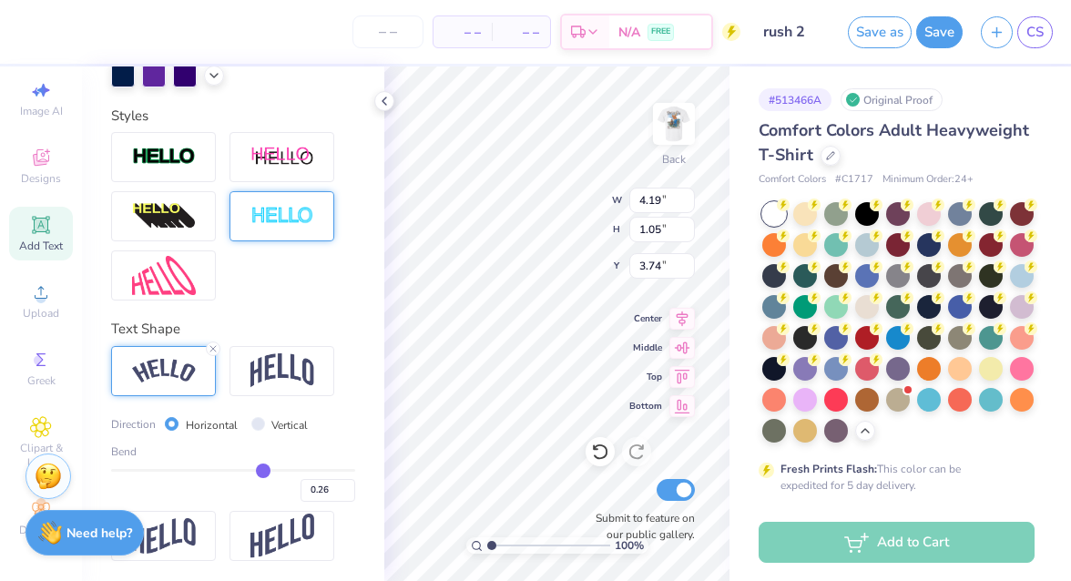
type input "0.23"
type input "0.2"
type input "0.20"
type input "0.19"
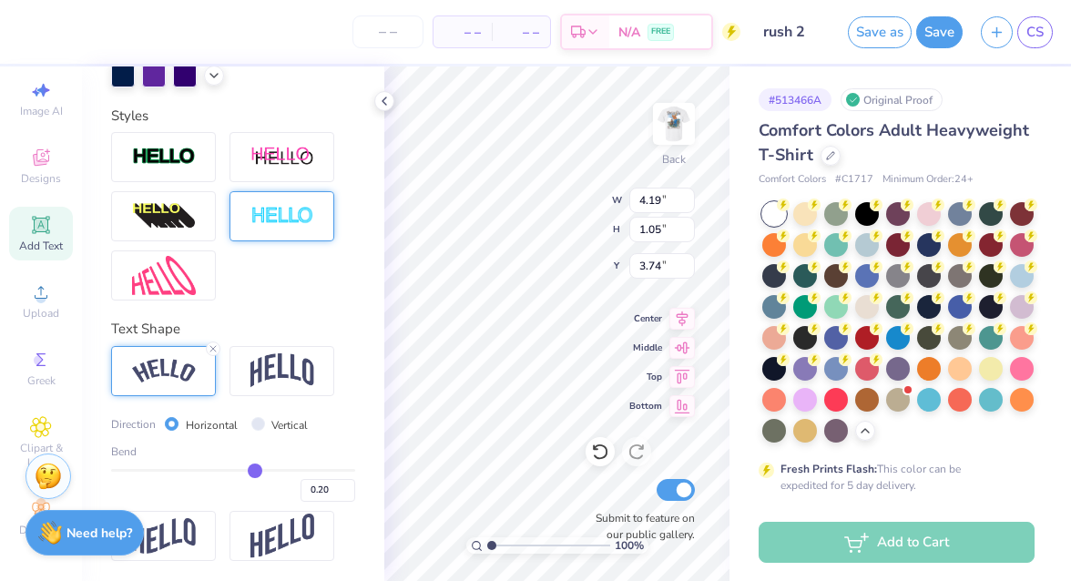
type input "0.19"
type input "0.17"
type input "0.16"
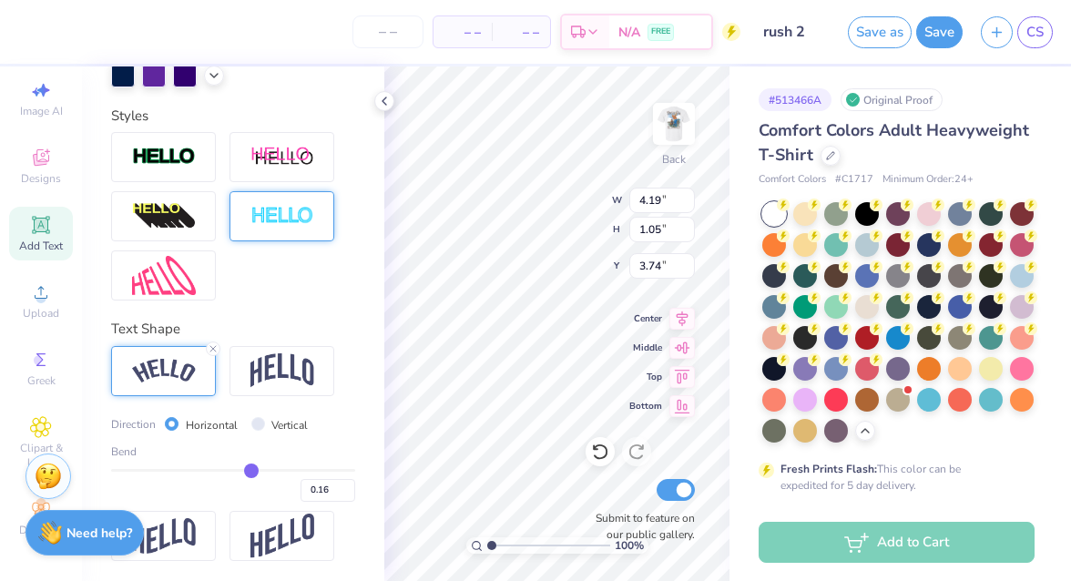
type input "0.14"
type input "0.12"
type input "0.1"
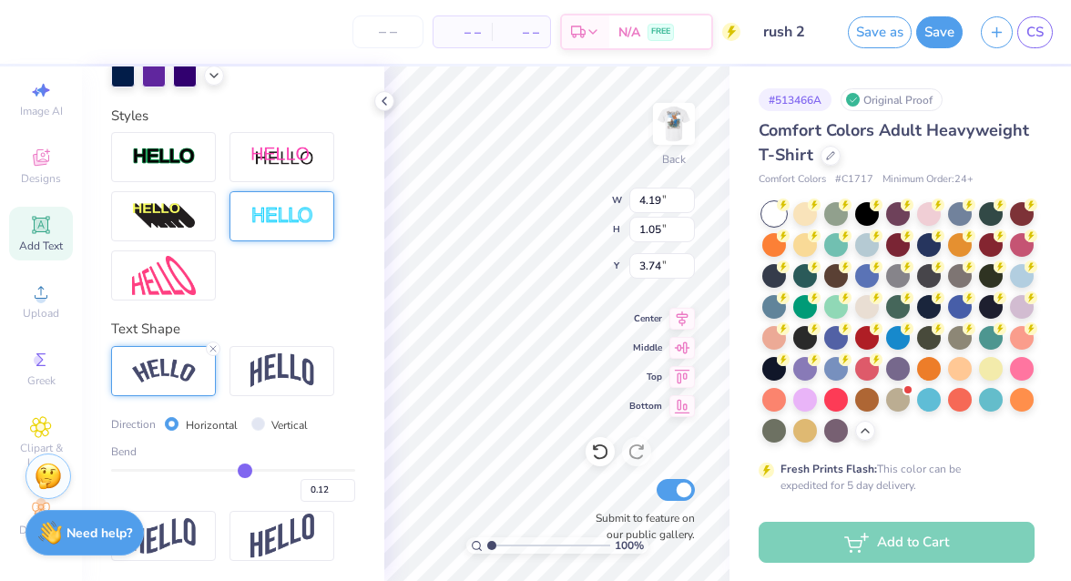
type input "0.10"
type input "0.07"
type input "0.05"
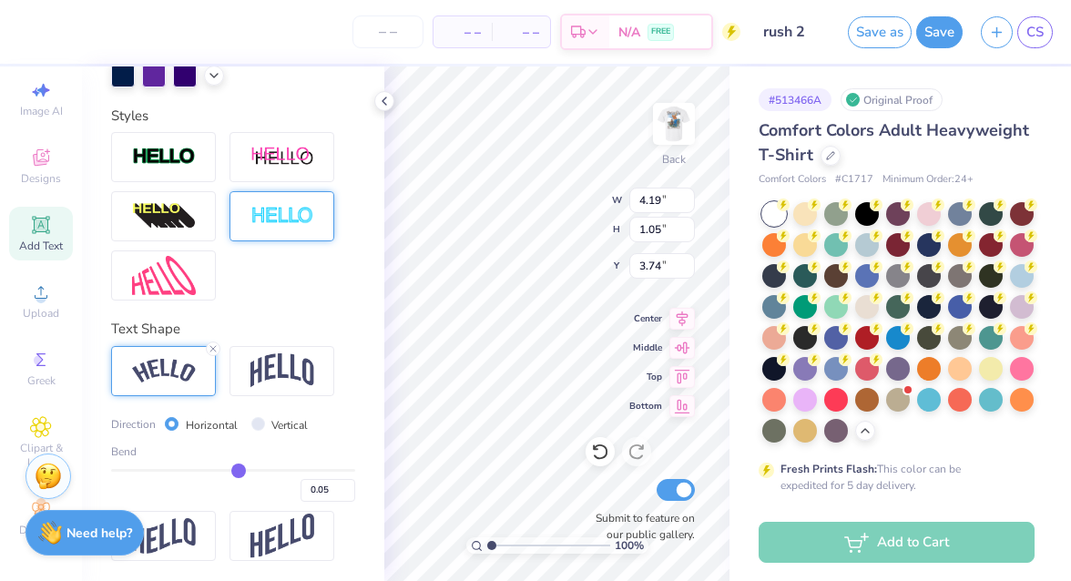
type input "0.04"
type input "0.03"
type input "0.01"
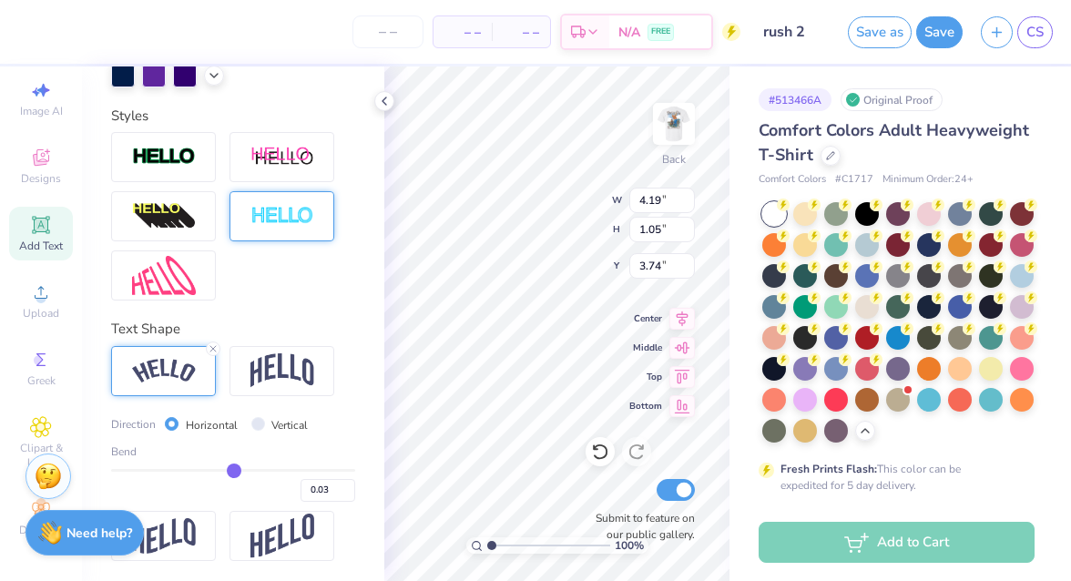
type input "0.01"
type input "0"
type input "0.00"
type input "-0.02"
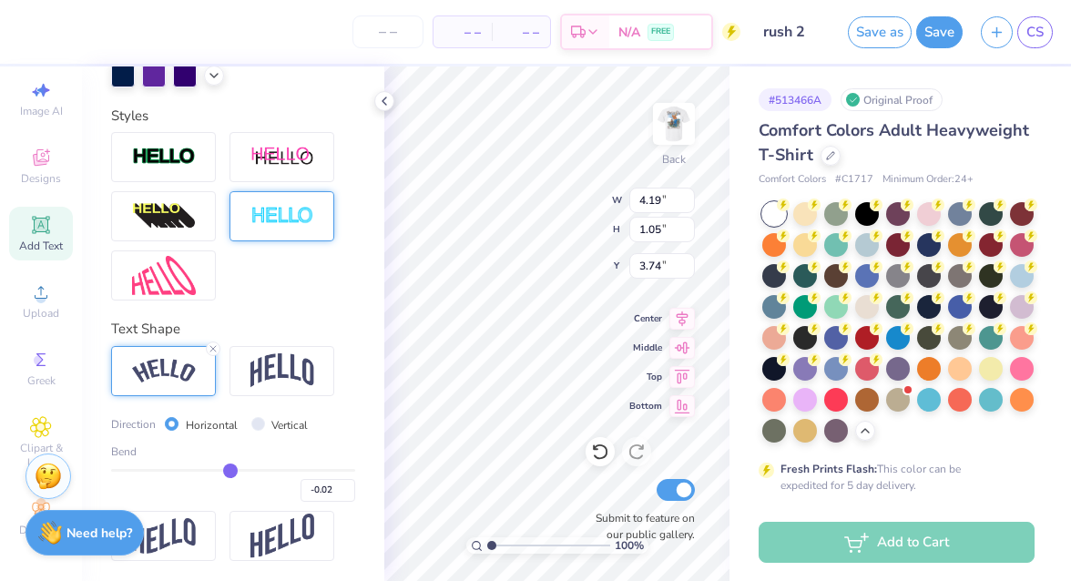
type input "-0.04"
type input "-0.06"
type input "-0.08"
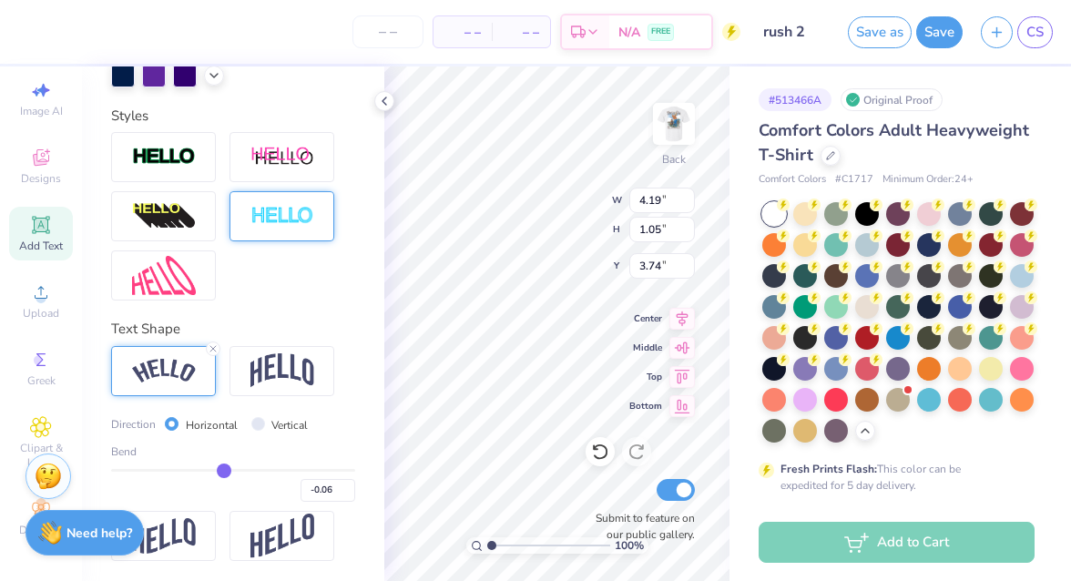
type input "-0.08"
type input "-0.09"
type input "-0.1"
type input "-0.10"
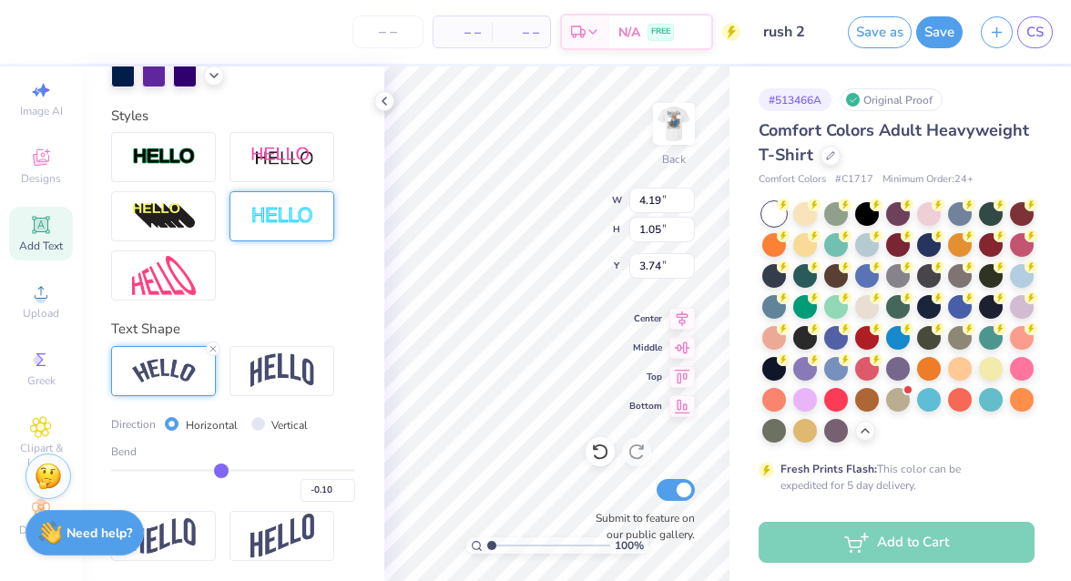
type input "-0.11"
type input "-0.12"
type input "-0.13"
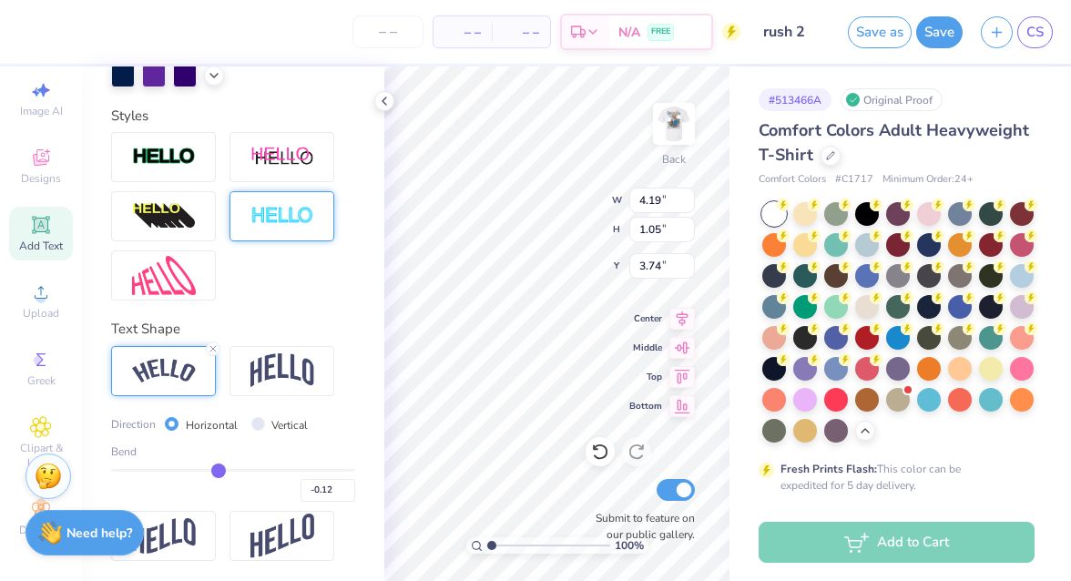
type input "-0.13"
type input "-0.14"
type input "-0.15"
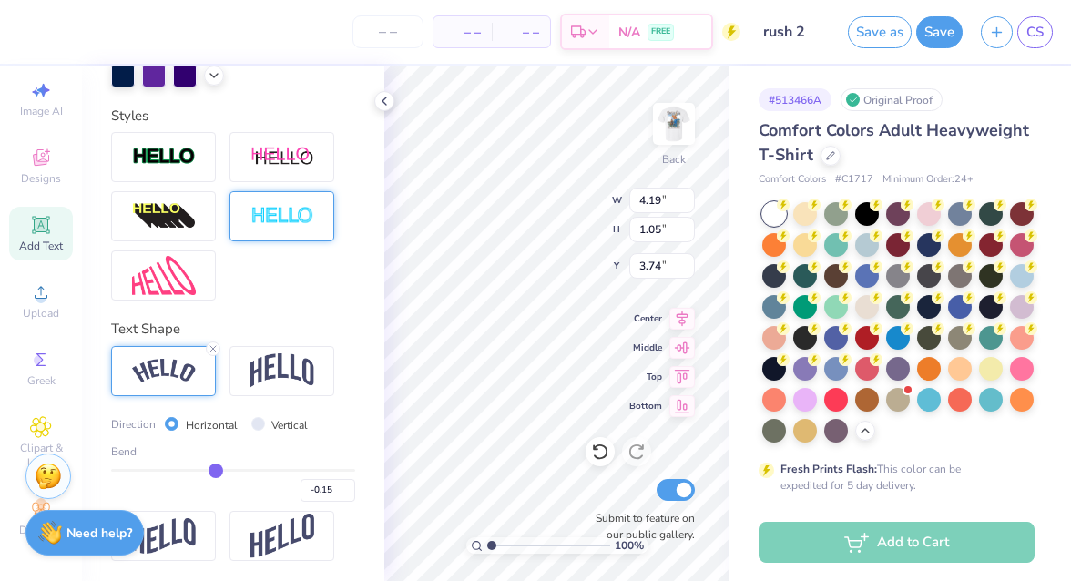
type input "-0.17"
type input "-0.18"
type input "-0.19"
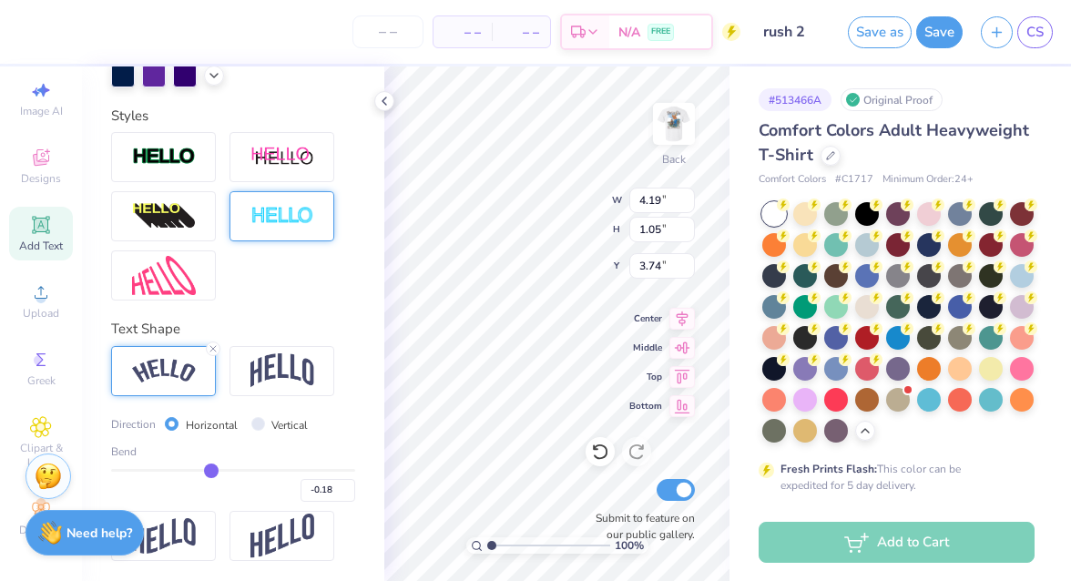
type input "-0.19"
type input "-0.2"
type input "-0.20"
type input "-0.21"
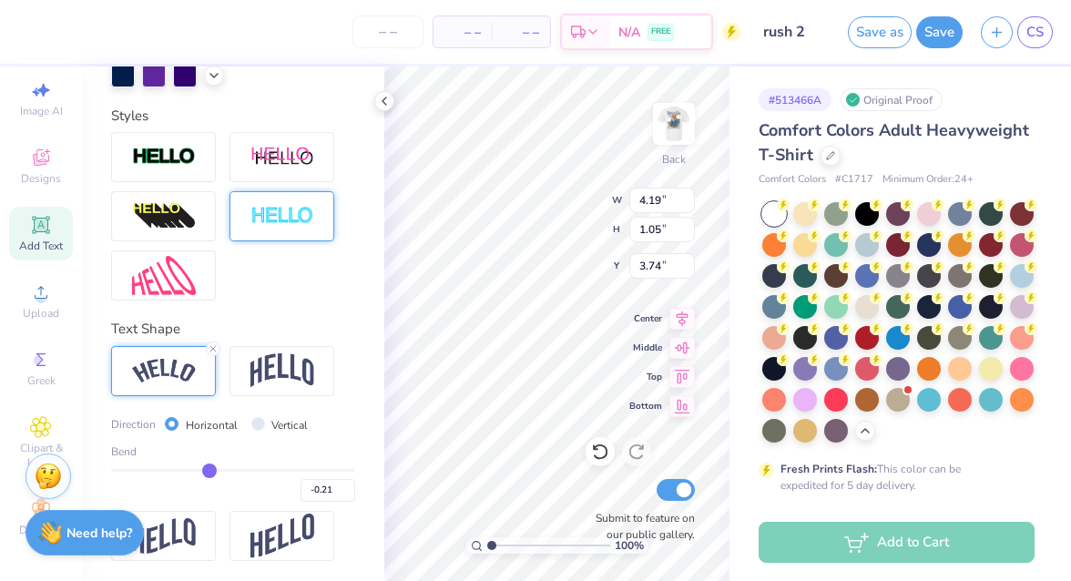
type input "-0.22"
type input "-0.23"
type input "-0.24"
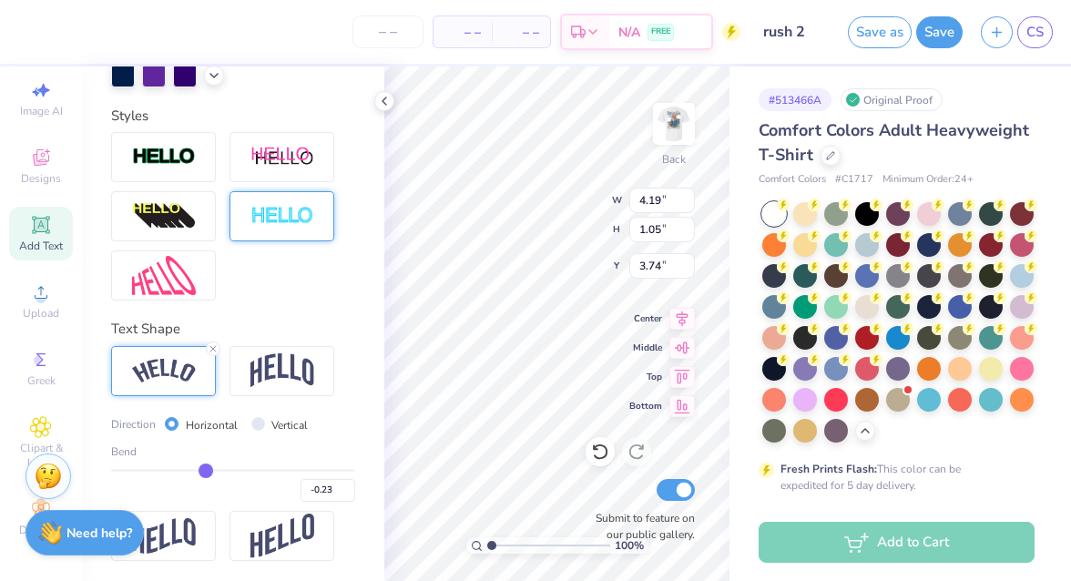
type input "-0.24"
type input "-0.25"
type input "-0.26"
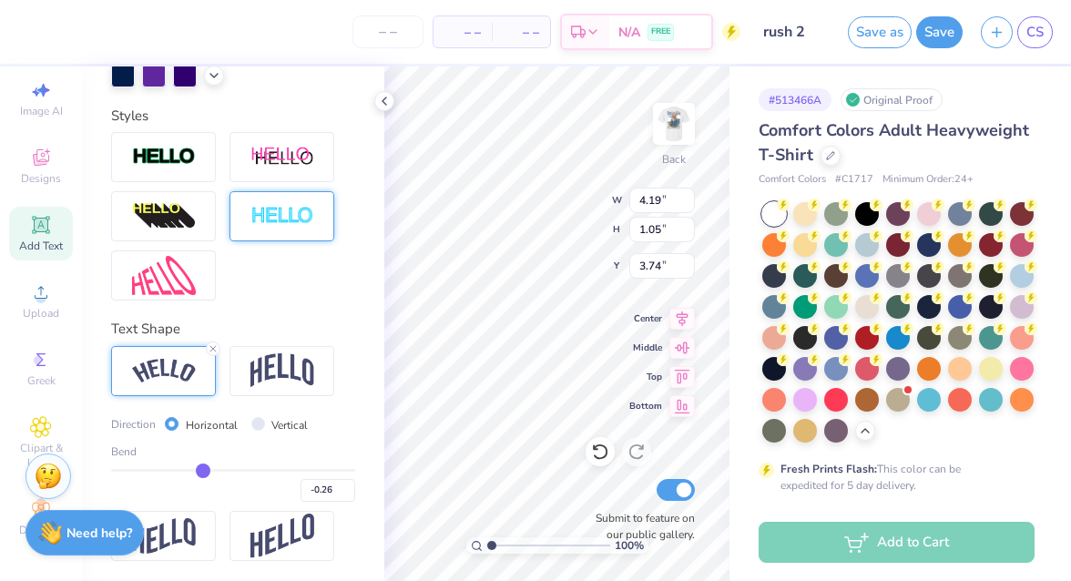
type input "-0.27"
type input "-0.28"
type input "-0.29"
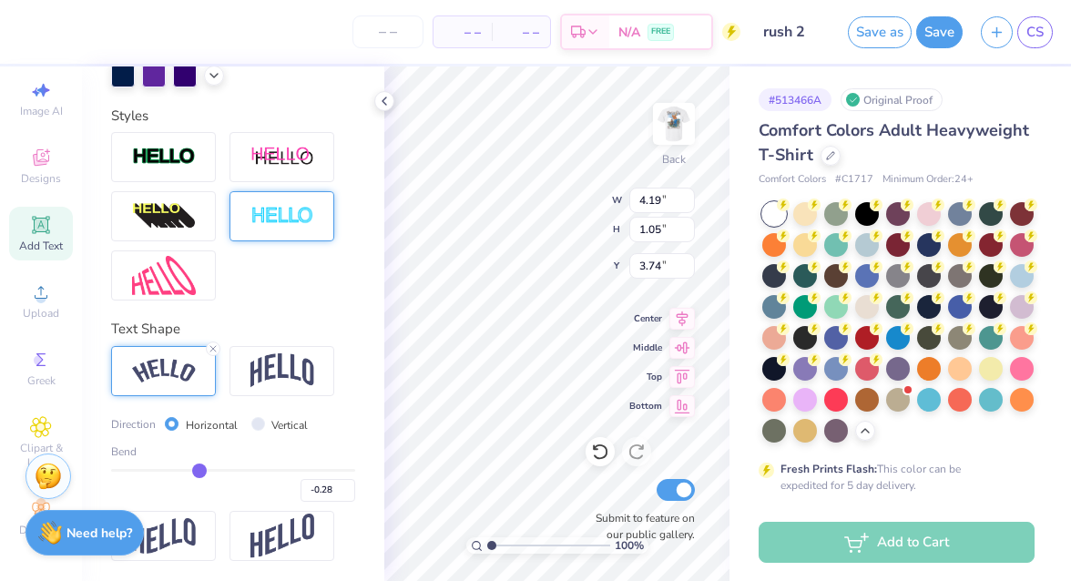
type input "-0.29"
type input "-0.3"
type input "-0.30"
type input "-0.31"
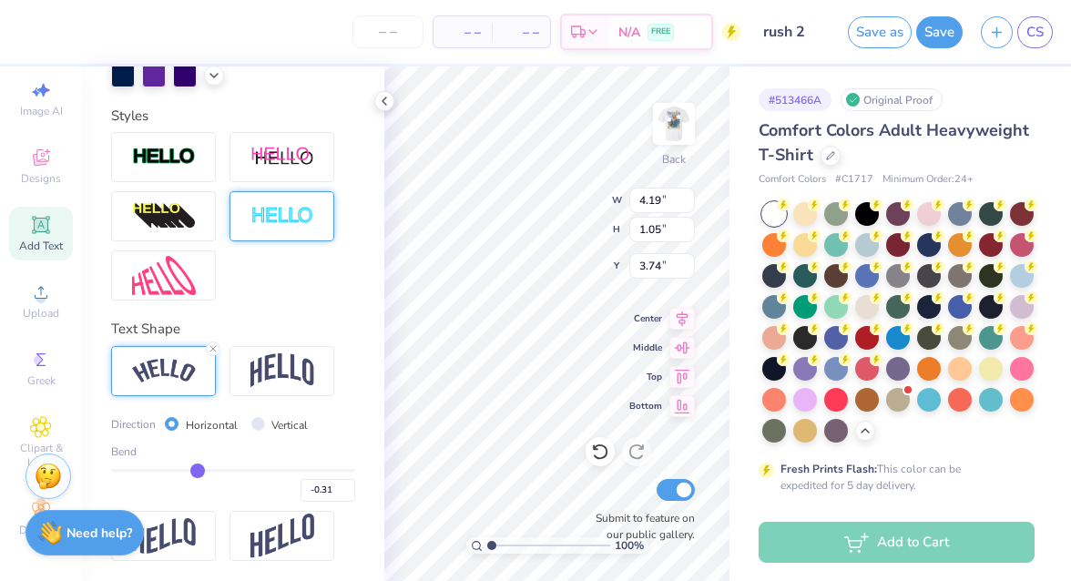
drag, startPoint x: 289, startPoint y: 472, endPoint x: 198, endPoint y: 468, distance: 91.1
type input "-0.3"
click at [198, 469] on input "range" at bounding box center [233, 470] width 244 height 3
type input "-0.30"
type input "-0.31"
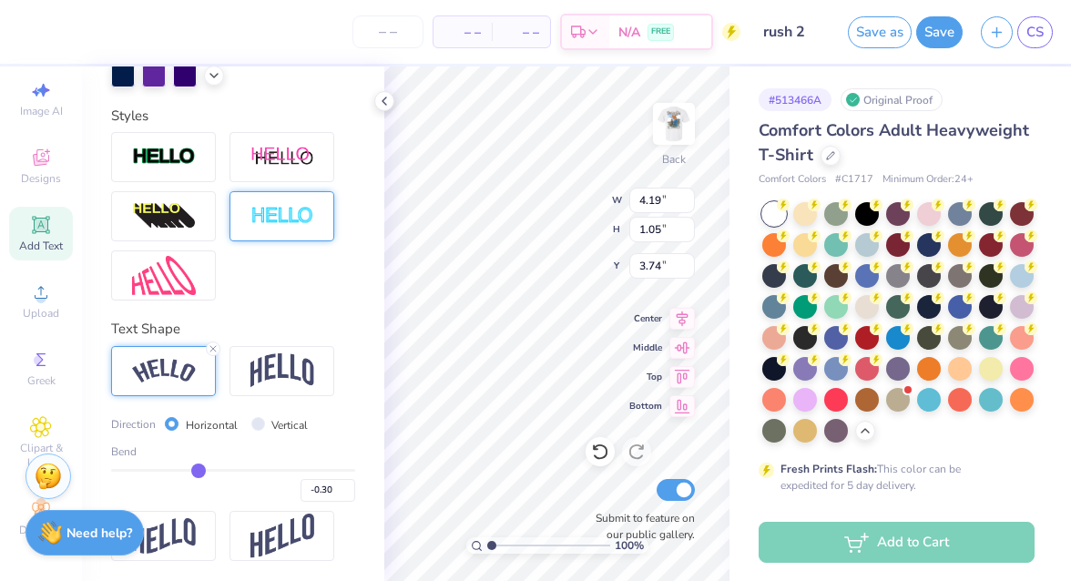
type input "-0.31"
type input "3.63"
type input "0.81"
type input "3.86"
drag, startPoint x: 204, startPoint y: 466, endPoint x: 149, endPoint y: 467, distance: 54.6
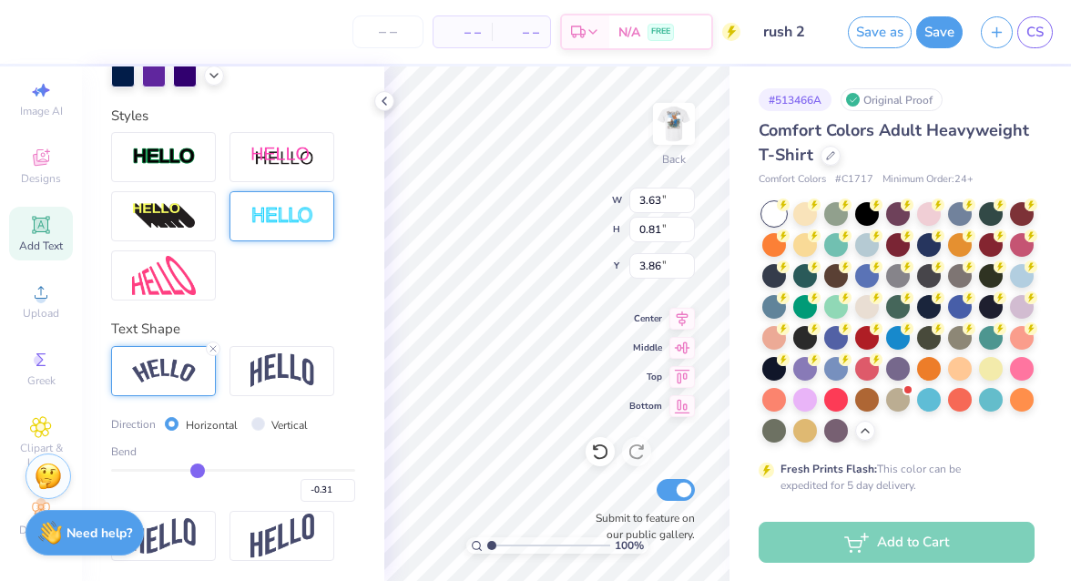
click at [148, 467] on div "Bend -0.31" at bounding box center [233, 472] width 244 height 58
type input "-0.34"
type input "-0.35"
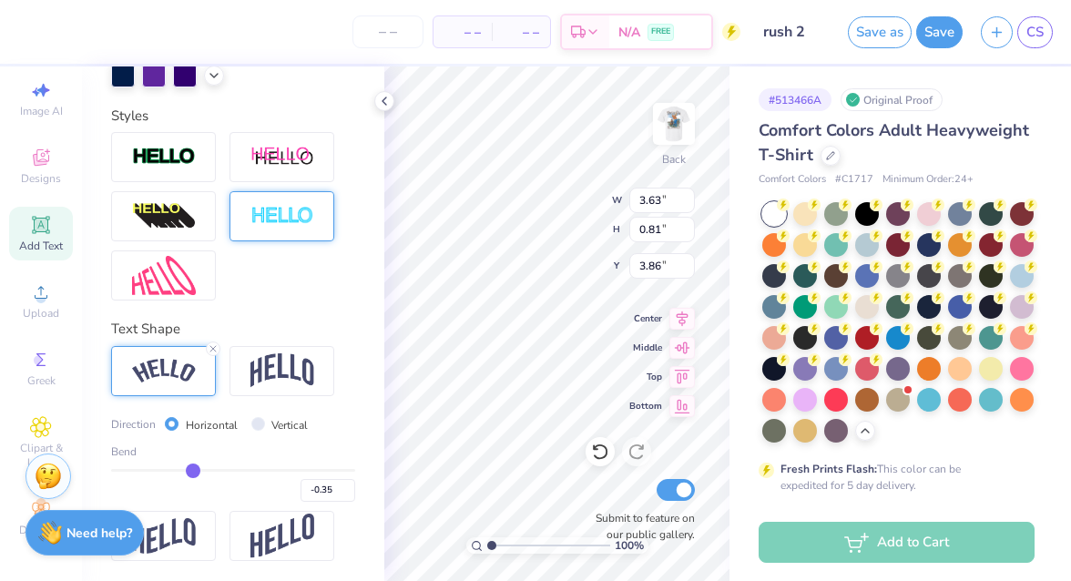
type input "-0.36"
type input "-0.37"
type input "-0.38"
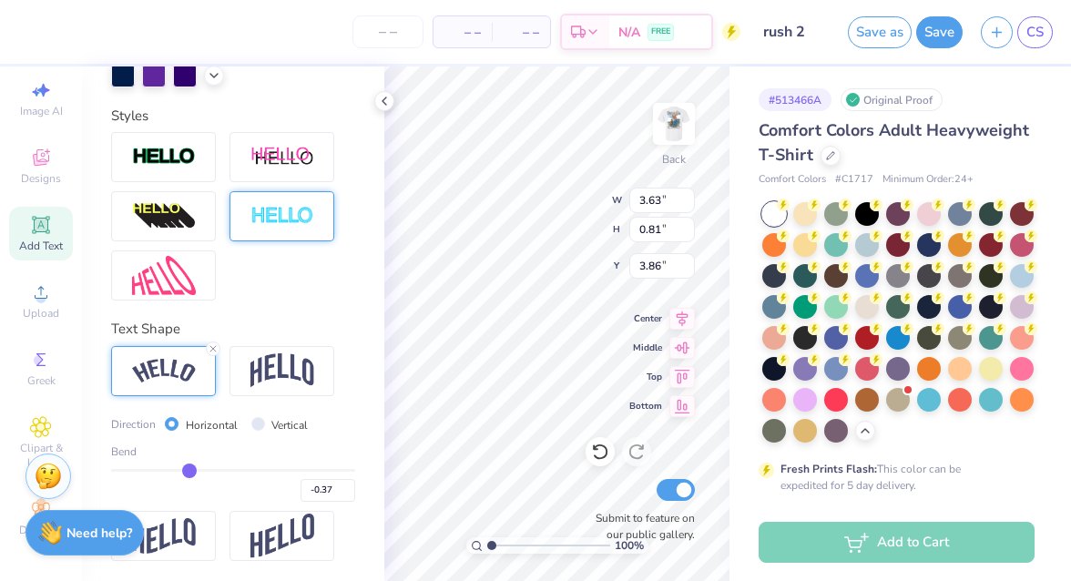
type input "-0.38"
type input "-0.39"
type input "-0.4"
type input "-0.40"
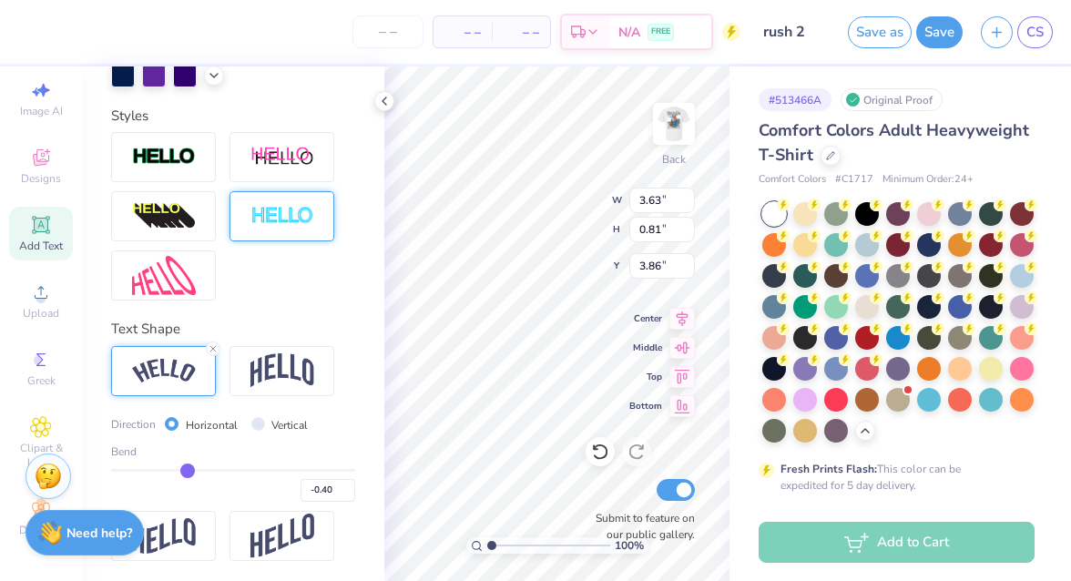
type input "-0.42"
type input "-0.43"
type input "-0.44"
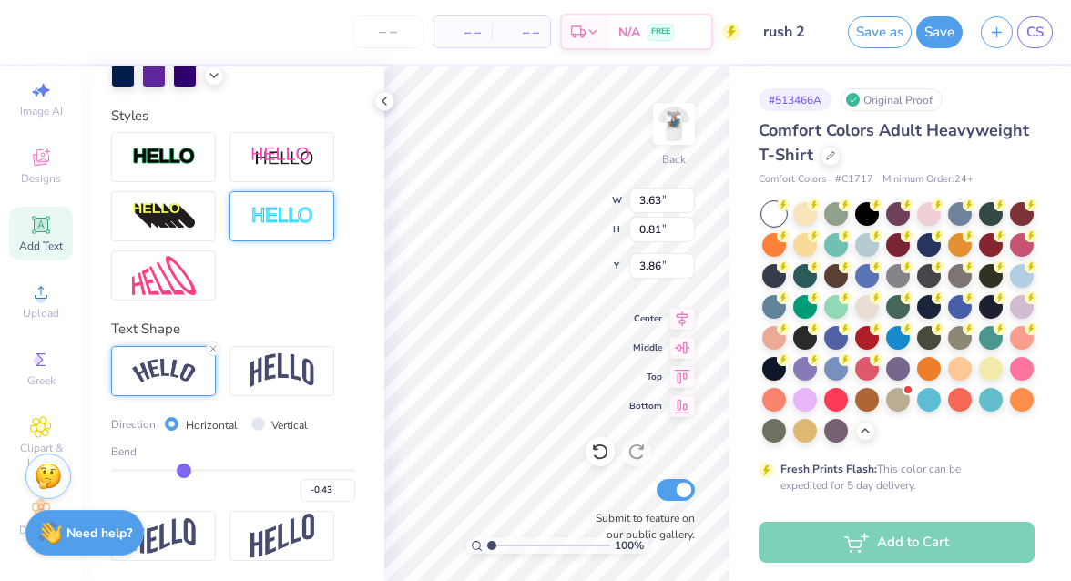
type input "-0.44"
type input "-0.45"
type input "-0.46"
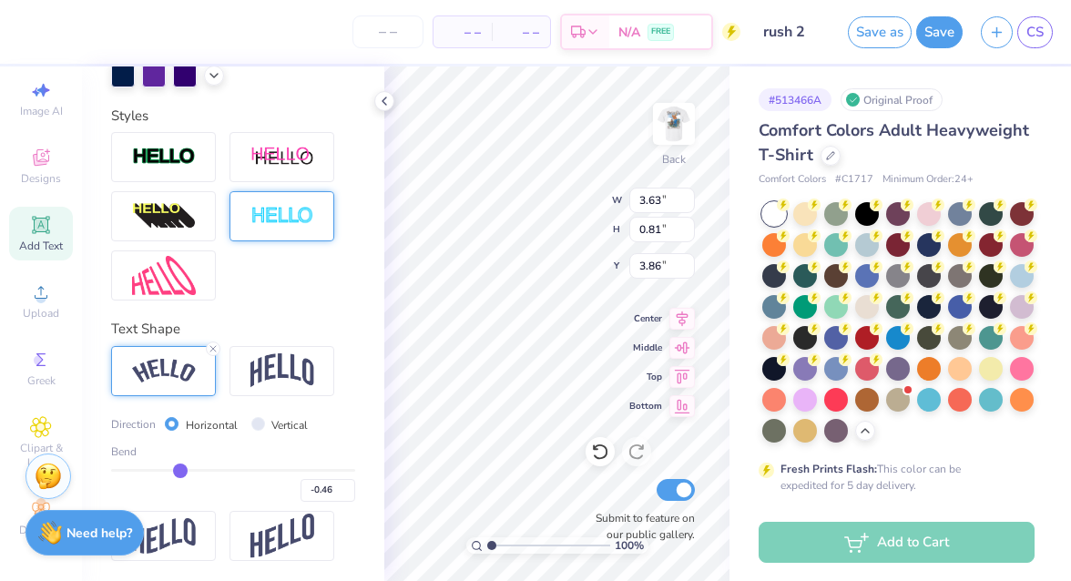
type input "-0.47"
type input "-0.48"
type input "-0.49"
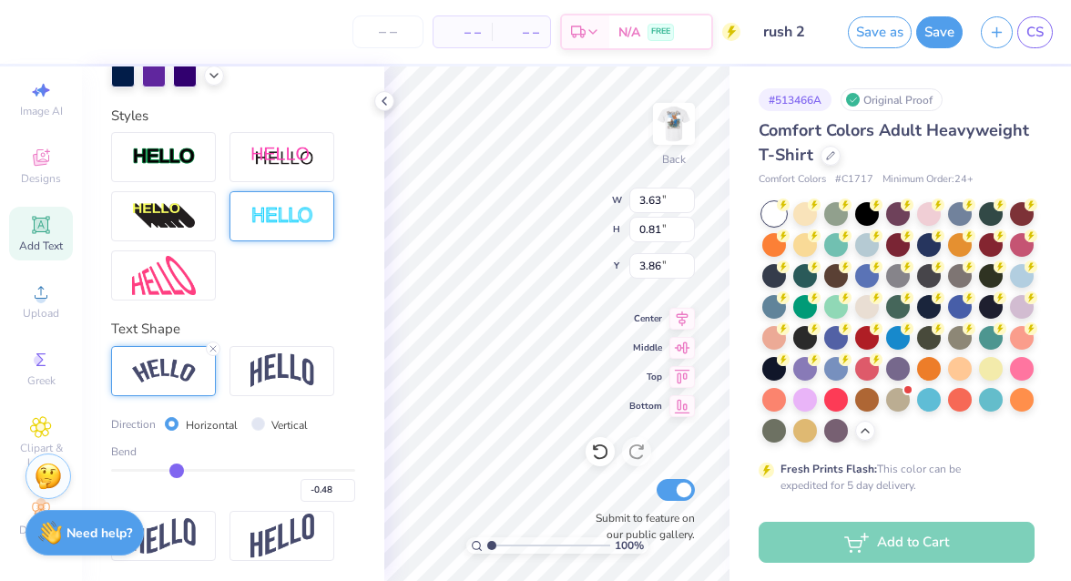
type input "-0.49"
type input "-0.48"
type input "-0.47"
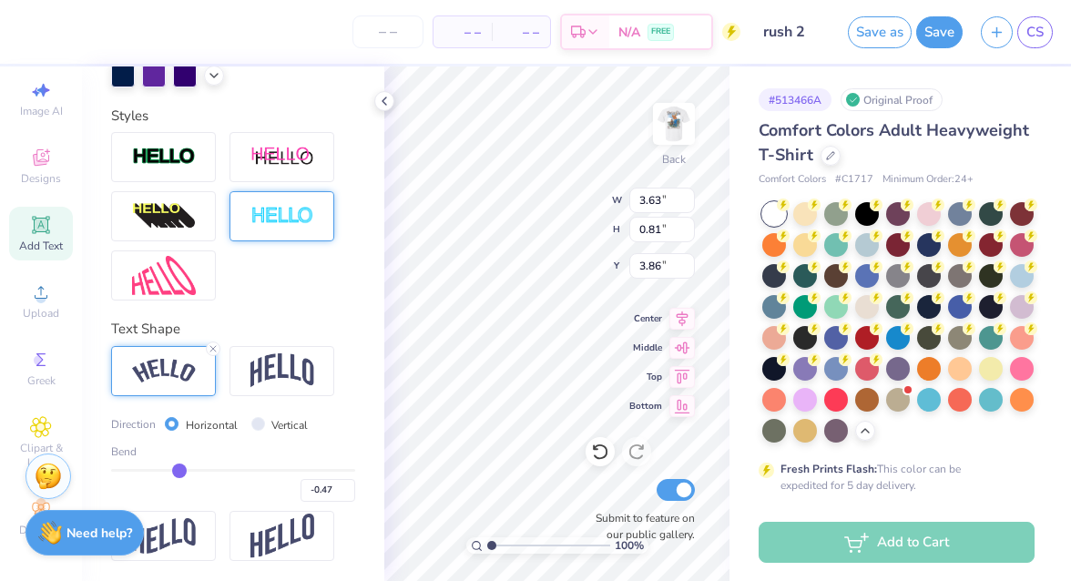
type input "-0.48"
type input "-0.49"
type input "-0.5"
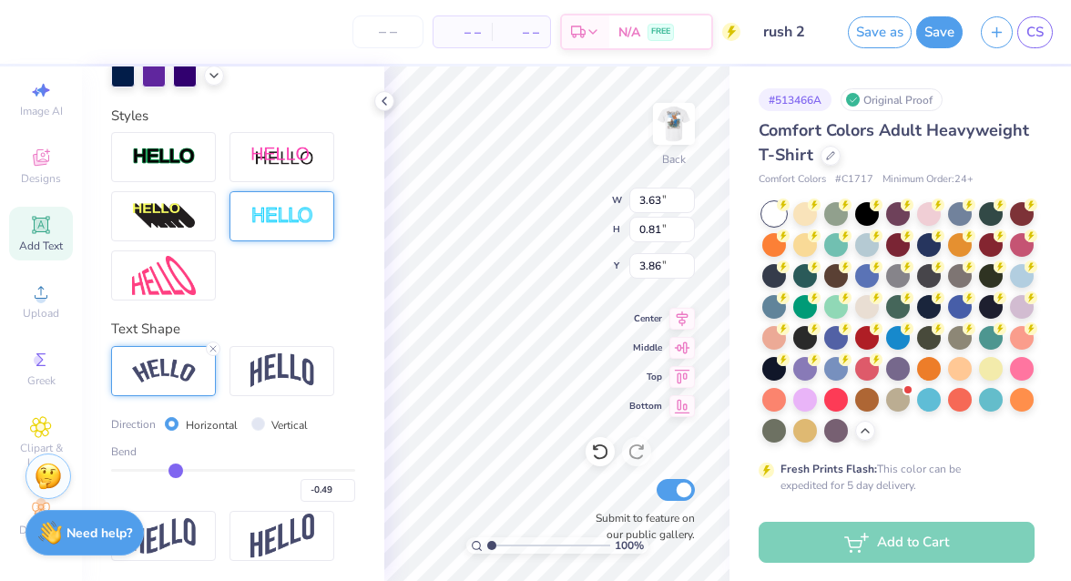
type input "-0.50"
type input "-0.51"
drag, startPoint x: 194, startPoint y: 468, endPoint x: 175, endPoint y: 468, distance: 19.1
type input "-0.51"
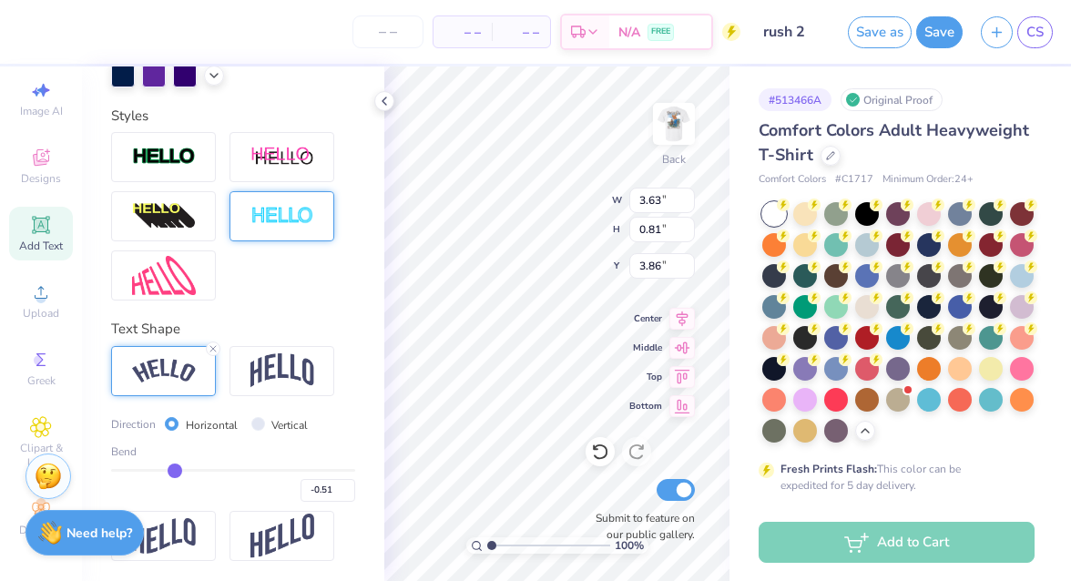
click at [175, 469] on input "range" at bounding box center [233, 470] width 244 height 3
click at [633, 208] on div "100 % Back W 2.82 2.82 " H 0.79 0.79 " Y 4.02 4.02 " Center Middle Top Bottom S…" at bounding box center [556, 323] width 345 height 514
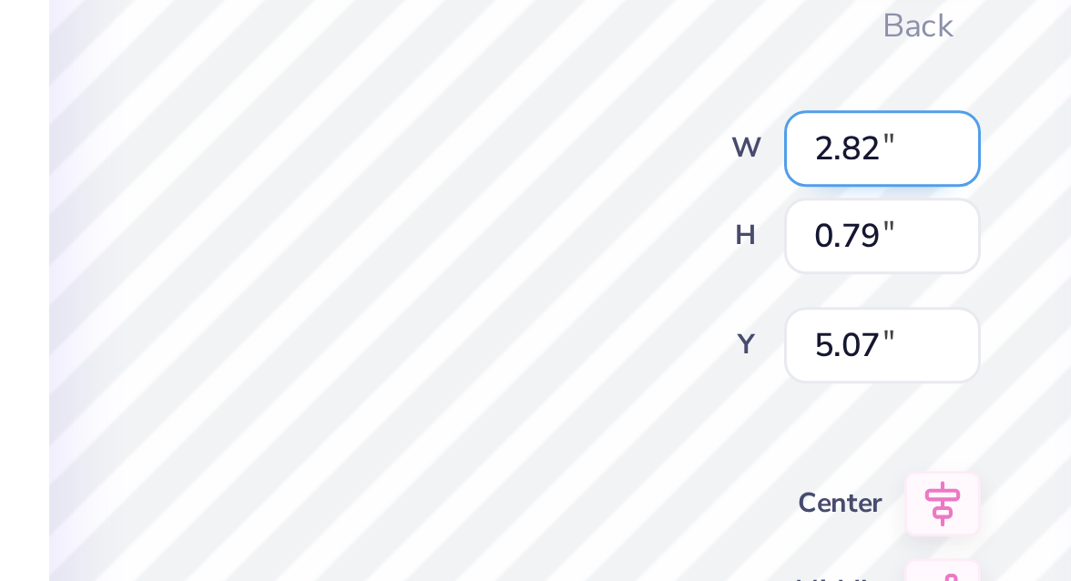
click at [578, 202] on div "100 % Back W 2.82 2.82 " H 0.79 0.79 " Y 5.07 5.07 " Center Middle Top Bottom S…" at bounding box center [556, 323] width 345 height 514
click at [635, 209] on div "100 % Back W 2.52 2.52 " H 0.71 0.71 " Y 5.15 5.15 " Center Middle Top Bottom S…" at bounding box center [556, 323] width 345 height 514
click at [634, 204] on div "100 % Back W 2.52 2.52 " H 0.71 0.71 " Y 3.90 3.90 " Center Middle Top Bottom S…" at bounding box center [556, 323] width 345 height 514
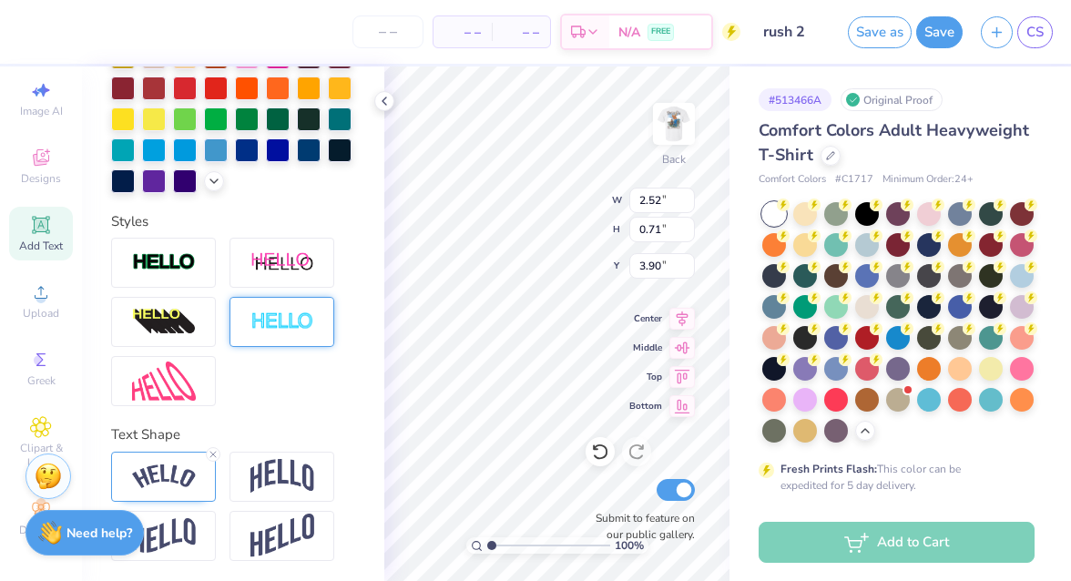
scroll to position [0, 0]
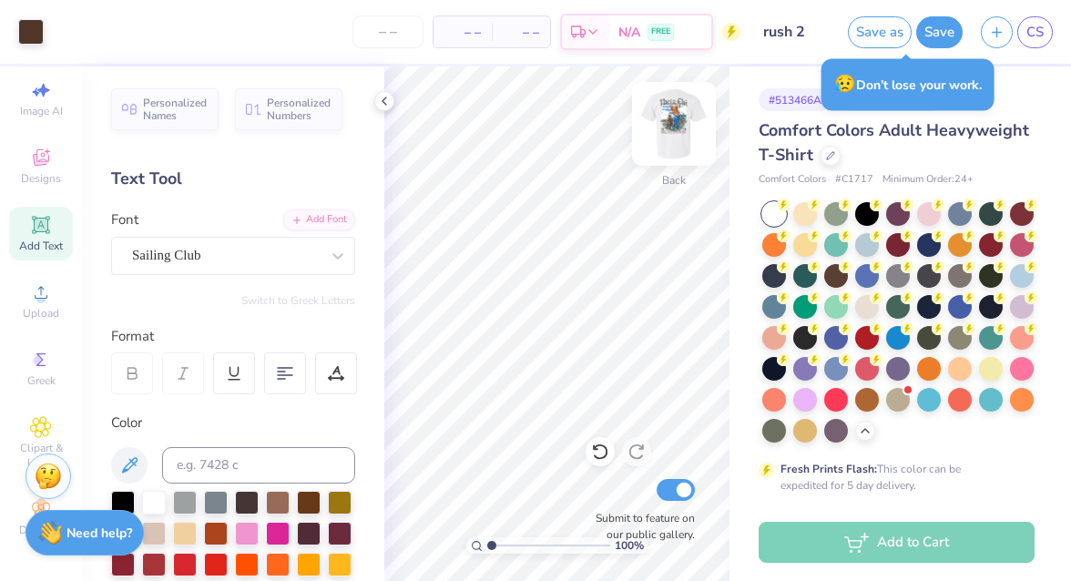
click at [683, 128] on img at bounding box center [673, 123] width 73 height 73
click at [667, 128] on img at bounding box center [673, 123] width 73 height 73
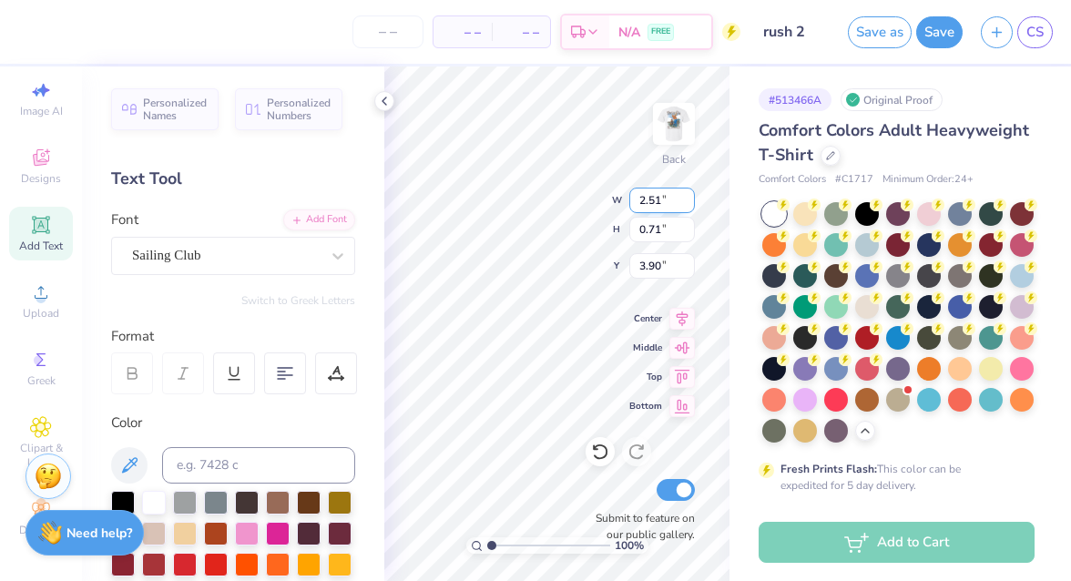
click at [687, 203] on input "2.51" at bounding box center [662, 200] width 66 height 25
click at [687, 203] on input "2.5" at bounding box center [662, 200] width 66 height 25
click at [687, 203] on input "2.49" at bounding box center [662, 200] width 66 height 25
click at [687, 203] on input "2.48" at bounding box center [662, 200] width 66 height 25
click at [687, 203] on input "2.47" at bounding box center [662, 200] width 66 height 25
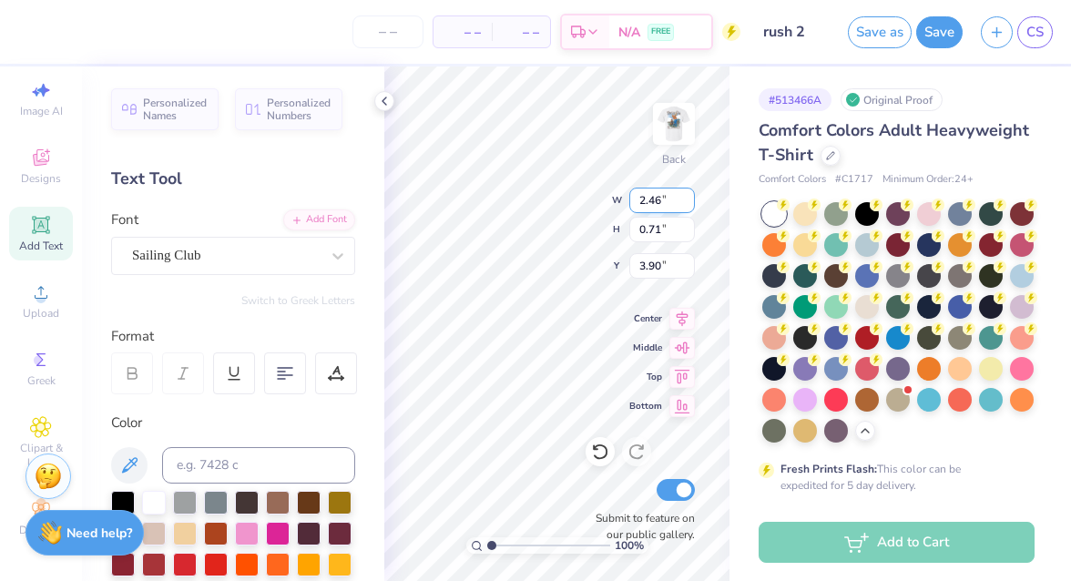
click at [687, 203] on input "2.46" at bounding box center [662, 200] width 66 height 25
click at [687, 203] on input "2.45" at bounding box center [662, 200] width 66 height 25
click at [687, 203] on input "2.44" at bounding box center [662, 200] width 66 height 25
click at [687, 203] on input "2.43" at bounding box center [662, 200] width 66 height 25
click at [687, 203] on input "2.42" at bounding box center [662, 200] width 66 height 25
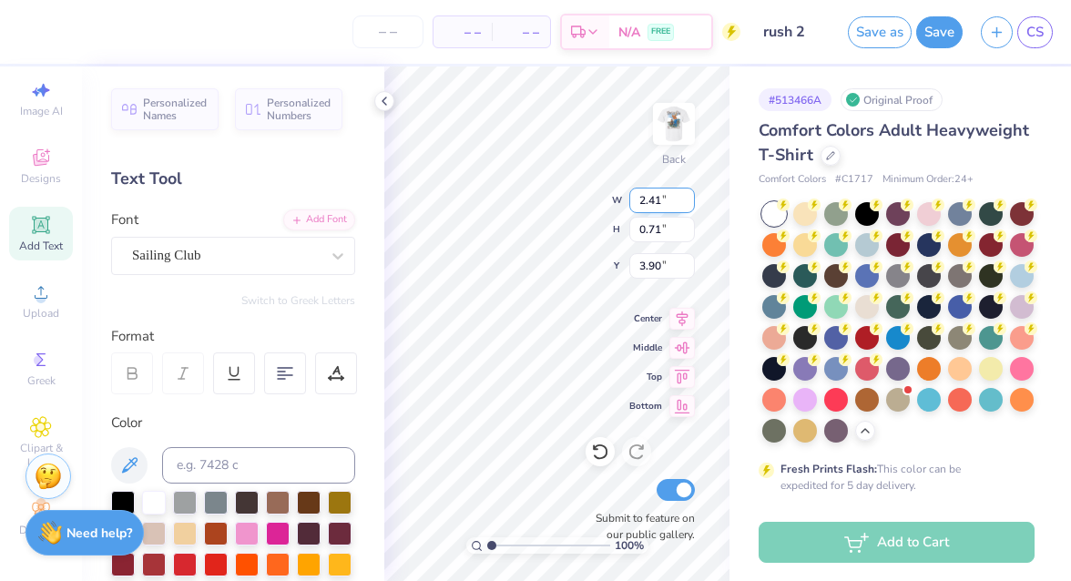
click at [687, 203] on input "2.41" at bounding box center [662, 200] width 66 height 25
click at [687, 203] on input "2.4" at bounding box center [662, 200] width 66 height 25
click at [687, 203] on input "2.39" at bounding box center [662, 200] width 66 height 25
click at [687, 203] on input "2.38" at bounding box center [662, 200] width 66 height 25
click at [687, 203] on input "2.37" at bounding box center [662, 200] width 66 height 25
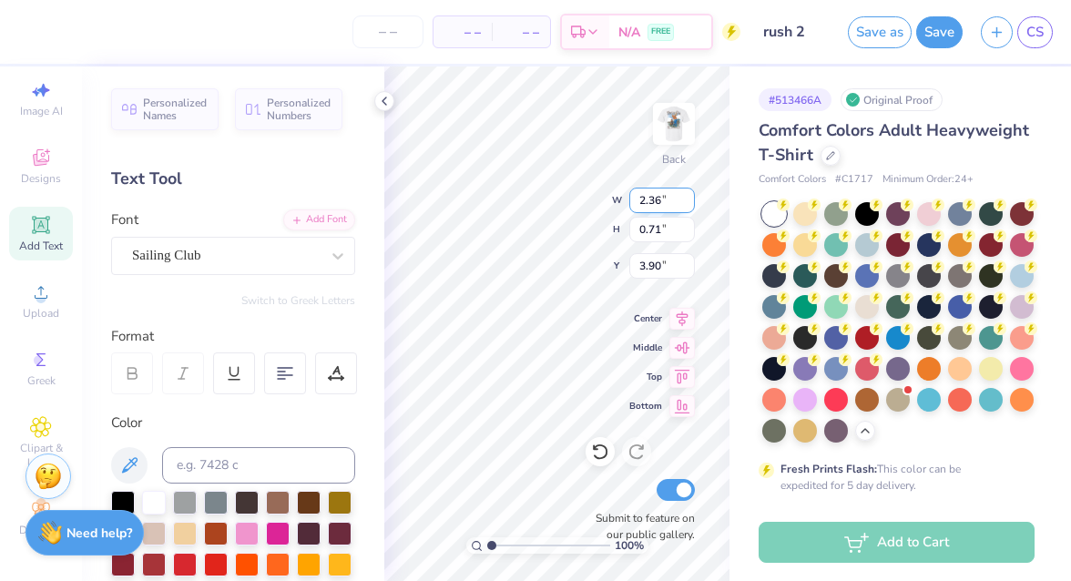
click at [687, 203] on input "2.36" at bounding box center [662, 200] width 66 height 25
click at [687, 203] on input "2.35" at bounding box center [662, 200] width 66 height 25
click at [687, 203] on input "2.34" at bounding box center [662, 200] width 66 height 25
click at [687, 203] on input "2.33" at bounding box center [662, 200] width 66 height 25
click at [687, 203] on input "2.32" at bounding box center [662, 200] width 66 height 25
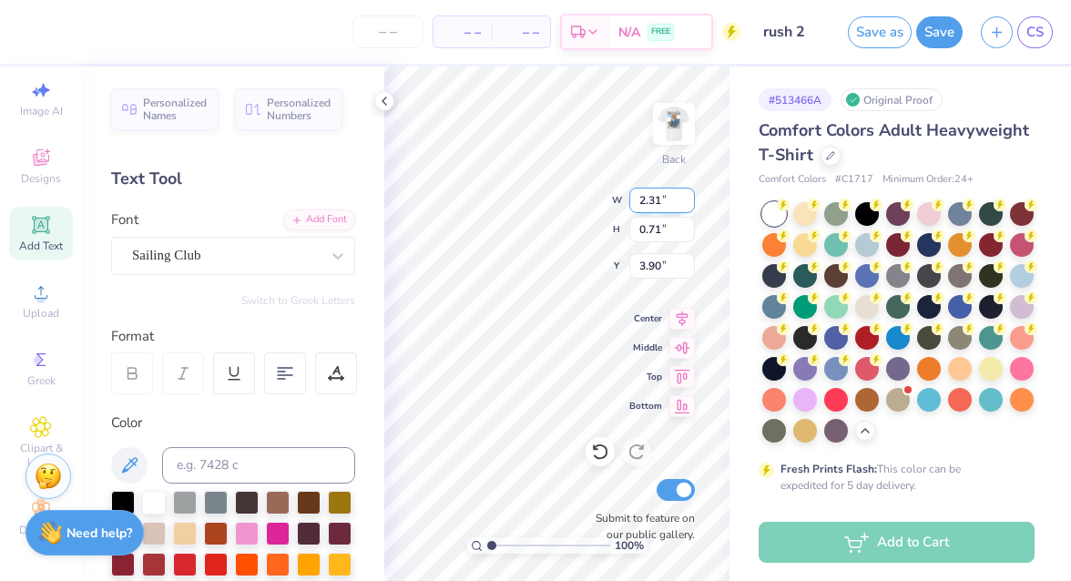
click at [687, 203] on input "2.31" at bounding box center [662, 200] width 66 height 25
click at [687, 203] on input "2.3" at bounding box center [662, 200] width 66 height 25
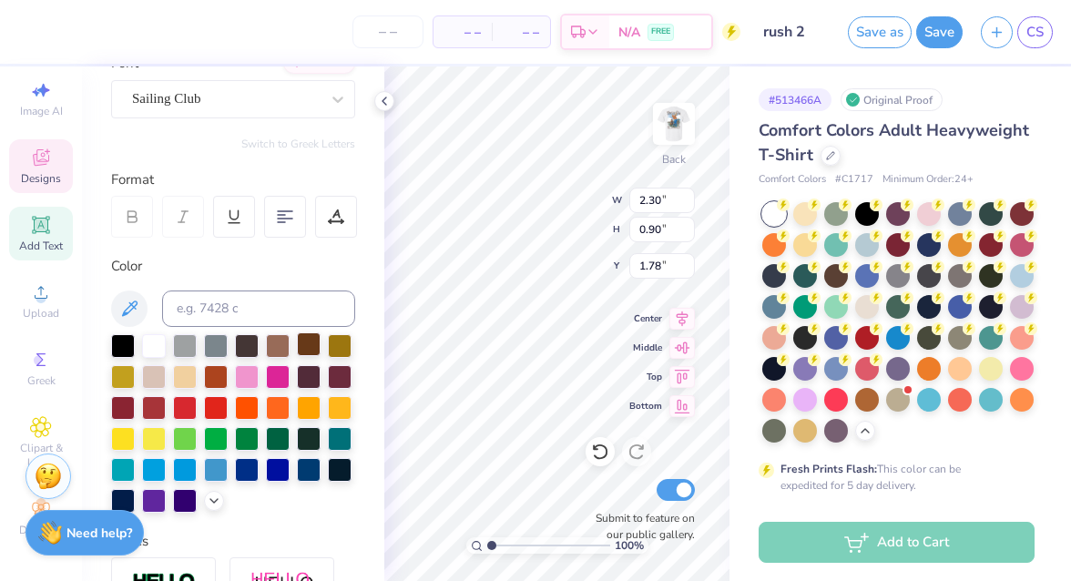
scroll to position [234, 0]
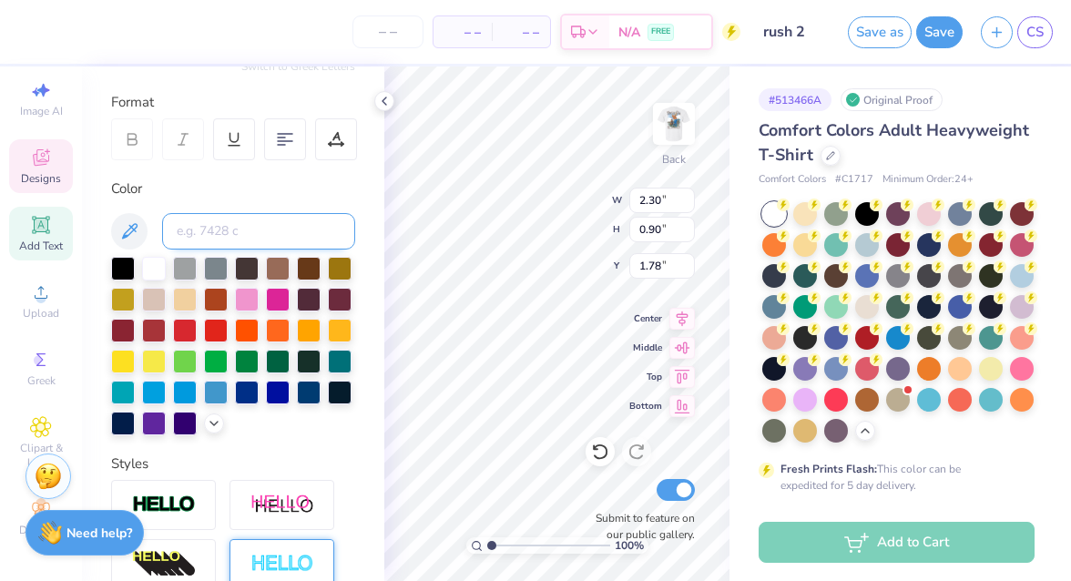
click at [261, 235] on input at bounding box center [258, 231] width 193 height 36
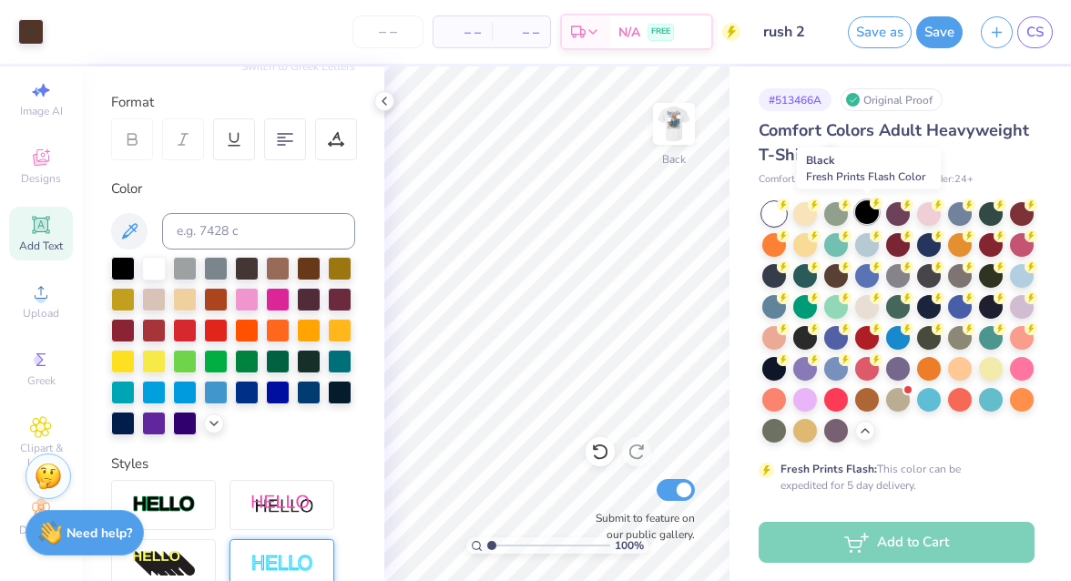
click at [872, 219] on div at bounding box center [867, 212] width 24 height 24
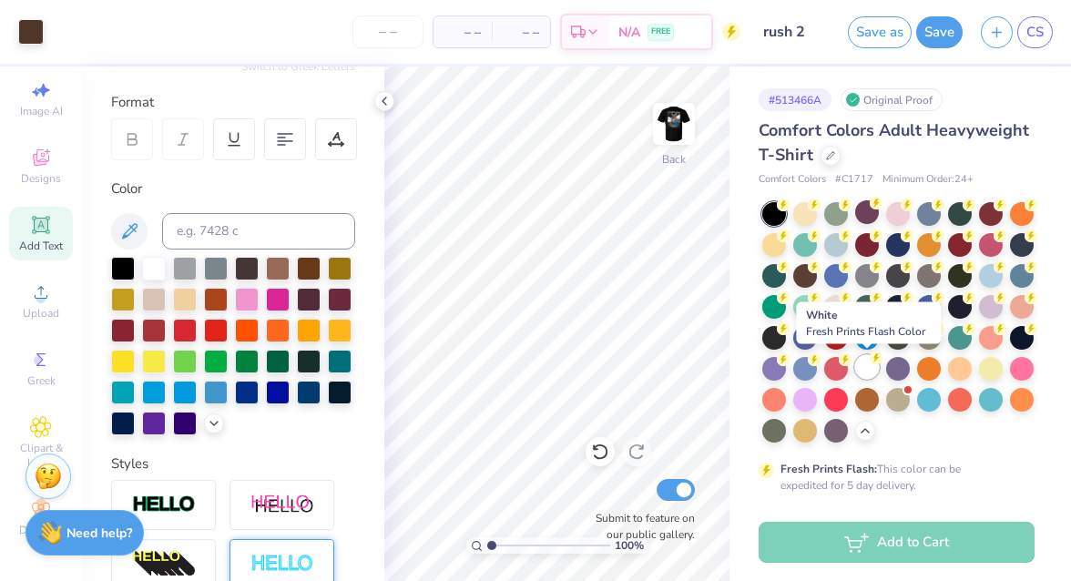
click at [865, 371] on div at bounding box center [867, 367] width 24 height 24
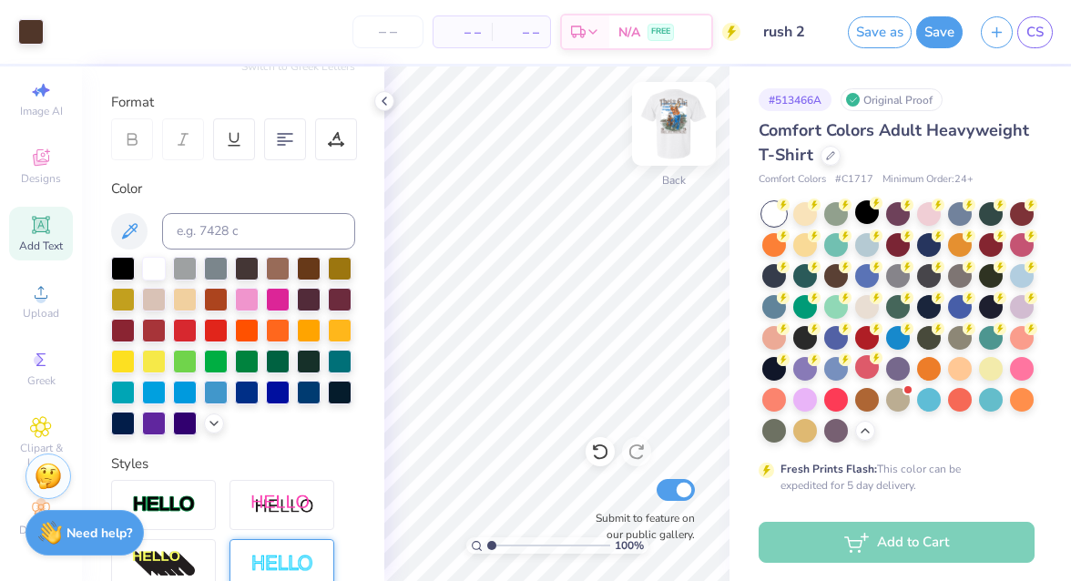
click at [687, 113] on img at bounding box center [673, 123] width 73 height 73
click at [687, 113] on img at bounding box center [674, 124] width 36 height 36
click at [37, 148] on icon at bounding box center [41, 158] width 22 height 22
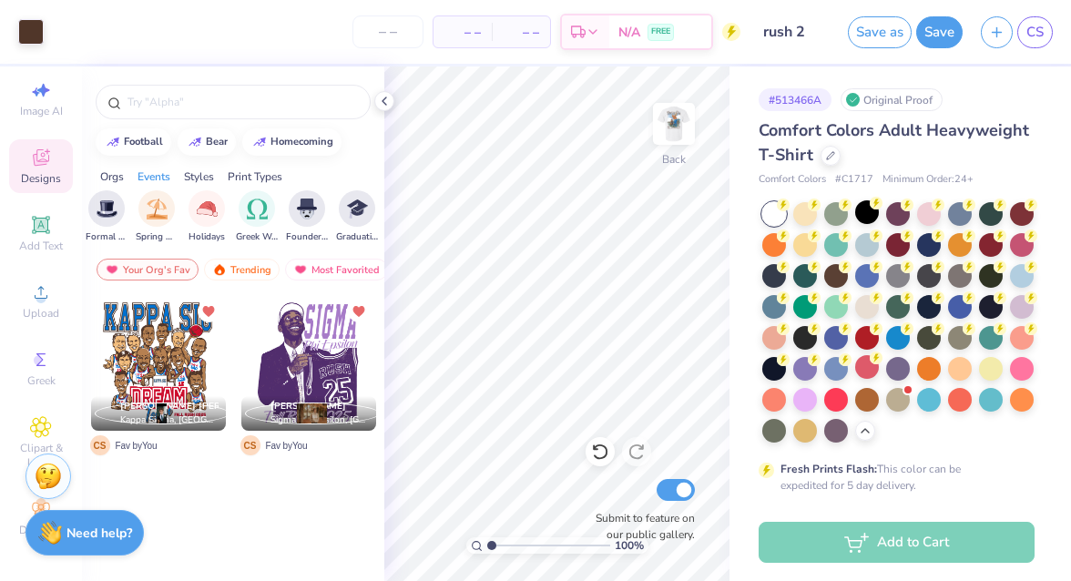
scroll to position [0, 665]
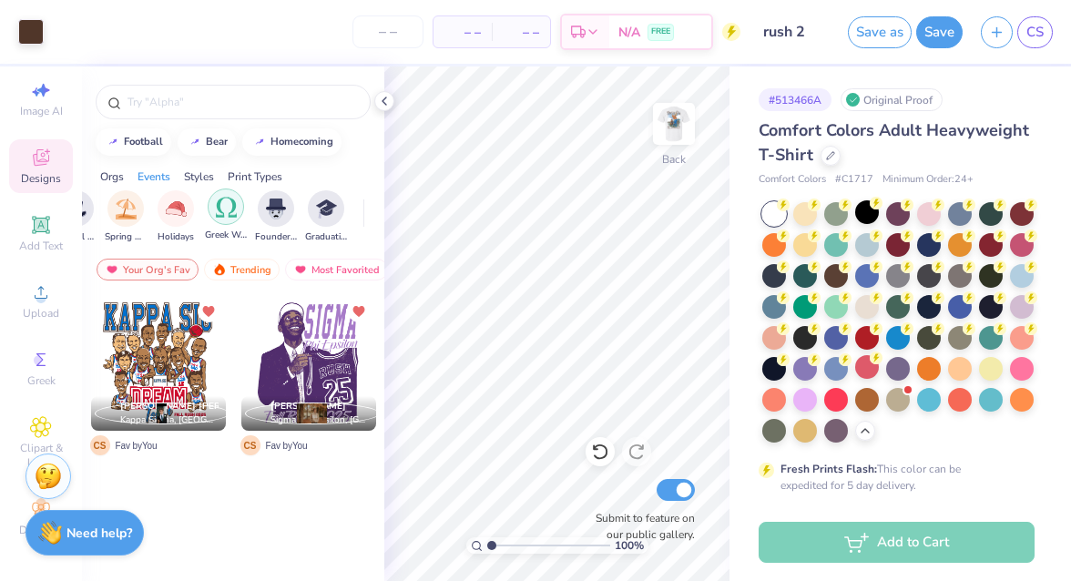
click at [219, 222] on div "filter for Greek Week" at bounding box center [226, 206] width 36 height 36
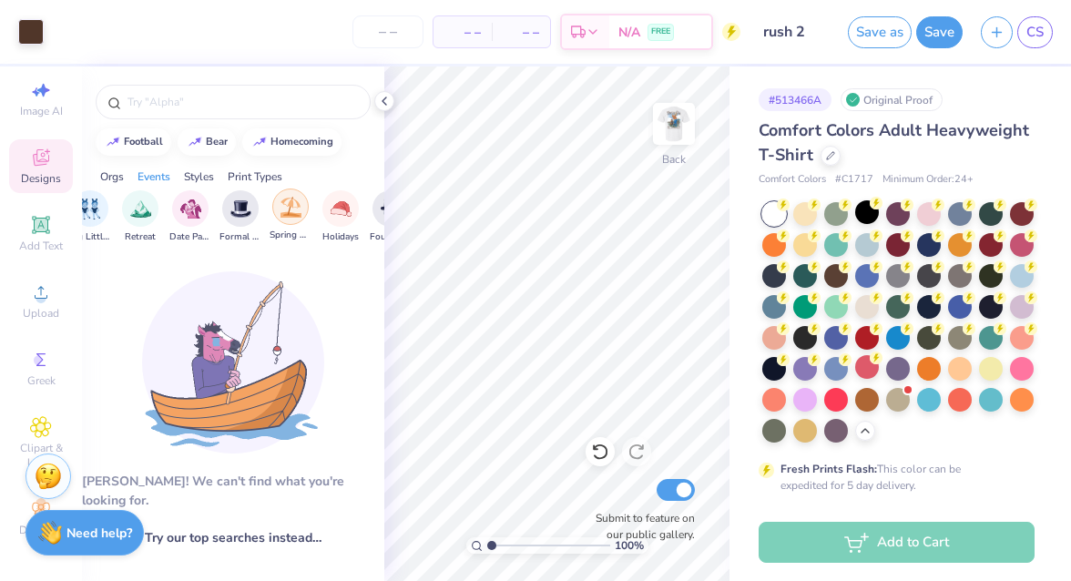
scroll to position [0, 479]
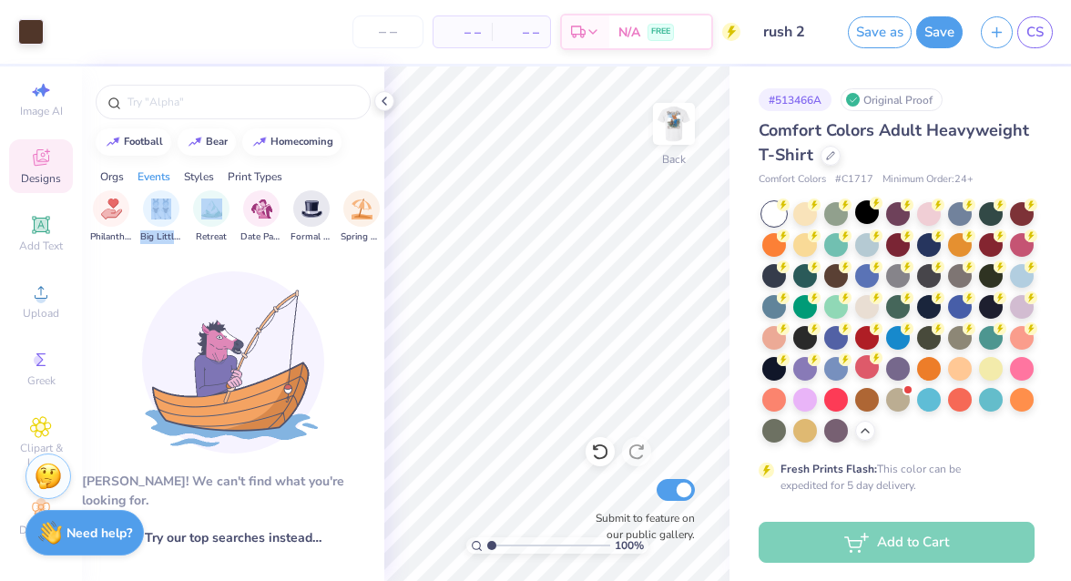
click at [185, 212] on div "Greek Week Parent's Weekend Game Day Rush & Bid PR & General Philanthropy Big L…" at bounding box center [196, 217] width 708 height 54
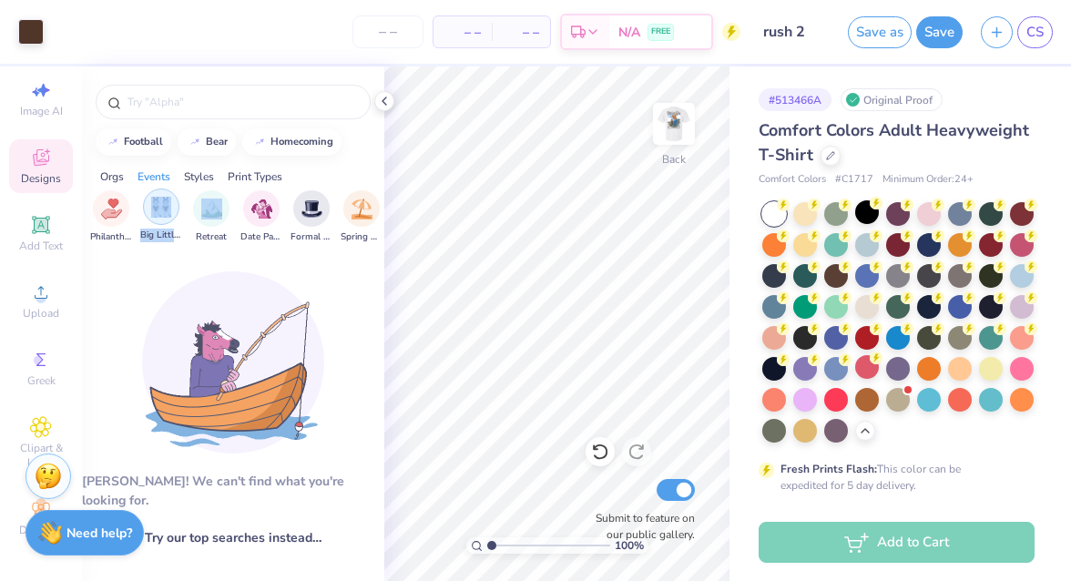
click at [162, 211] on img "filter for Big Little Reveal" at bounding box center [161, 207] width 20 height 21
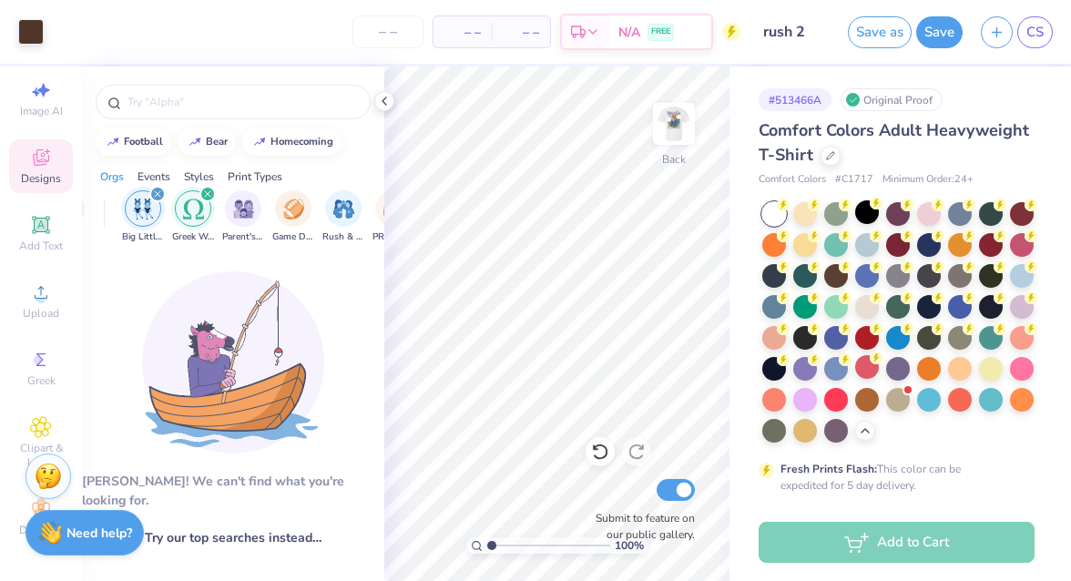
scroll to position [0, 0]
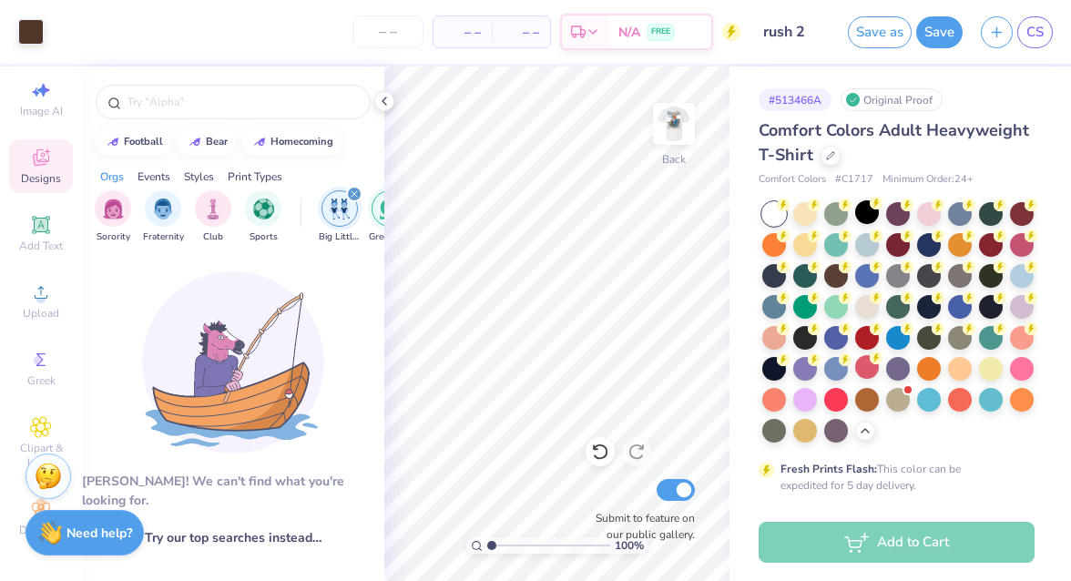
click at [349, 194] on div "filter for Big Little Reveal" at bounding box center [354, 194] width 16 height 16
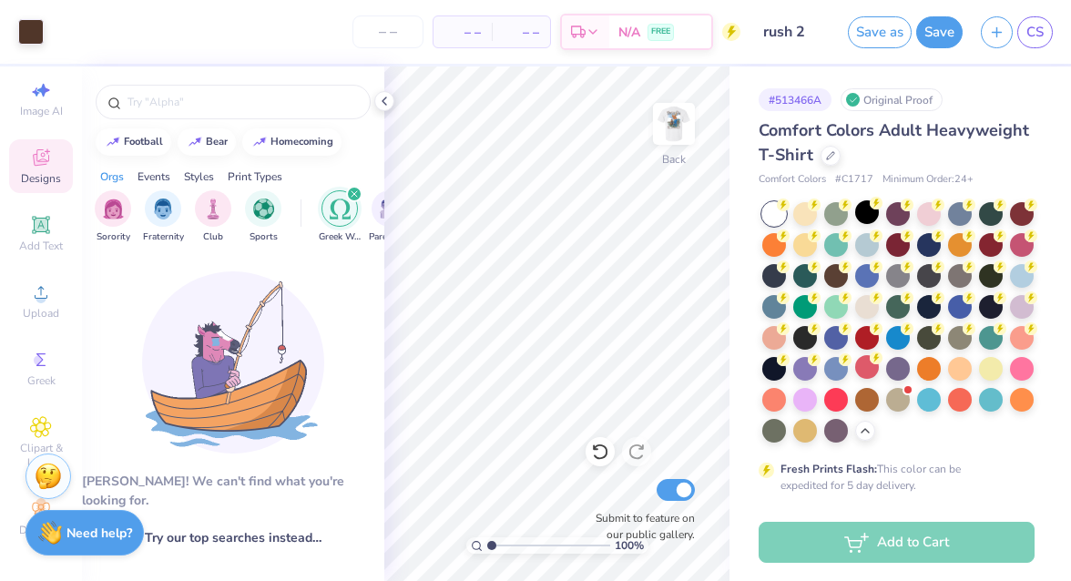
click at [349, 194] on div "filter for Greek Week" at bounding box center [354, 194] width 16 height 16
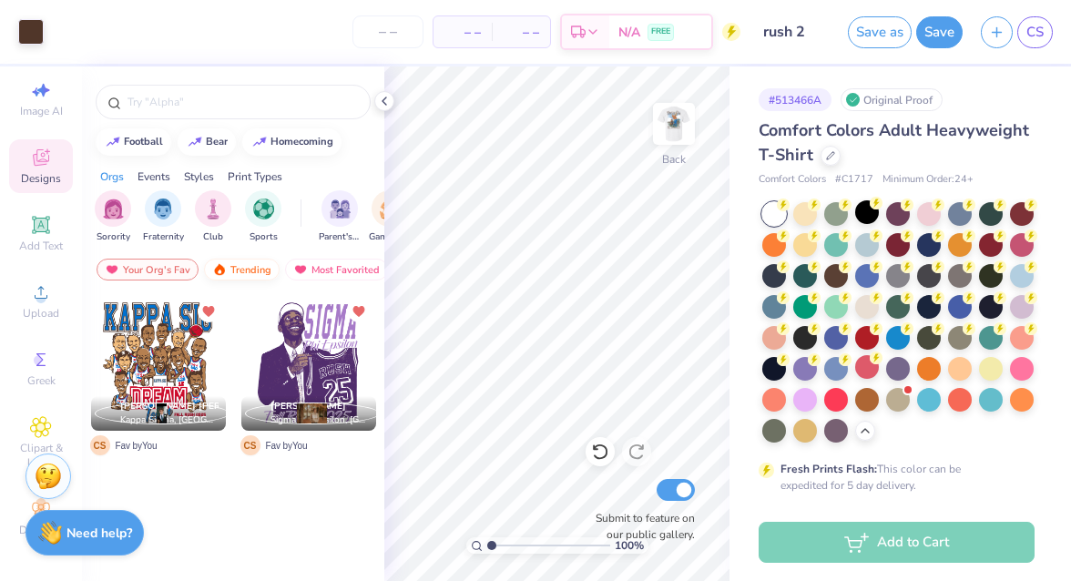
click at [219, 265] on img at bounding box center [219, 269] width 15 height 13
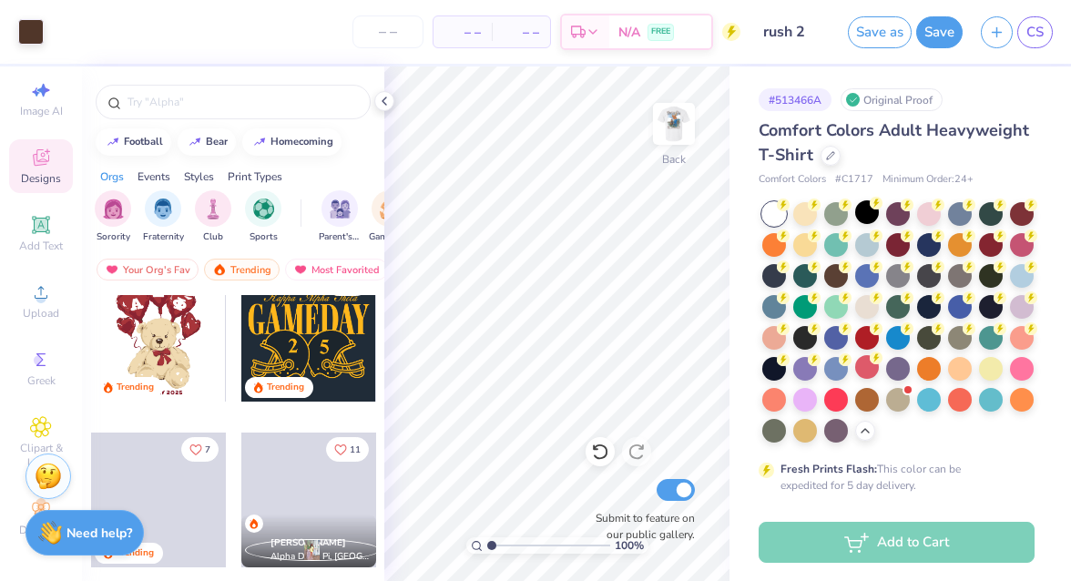
scroll to position [397, 0]
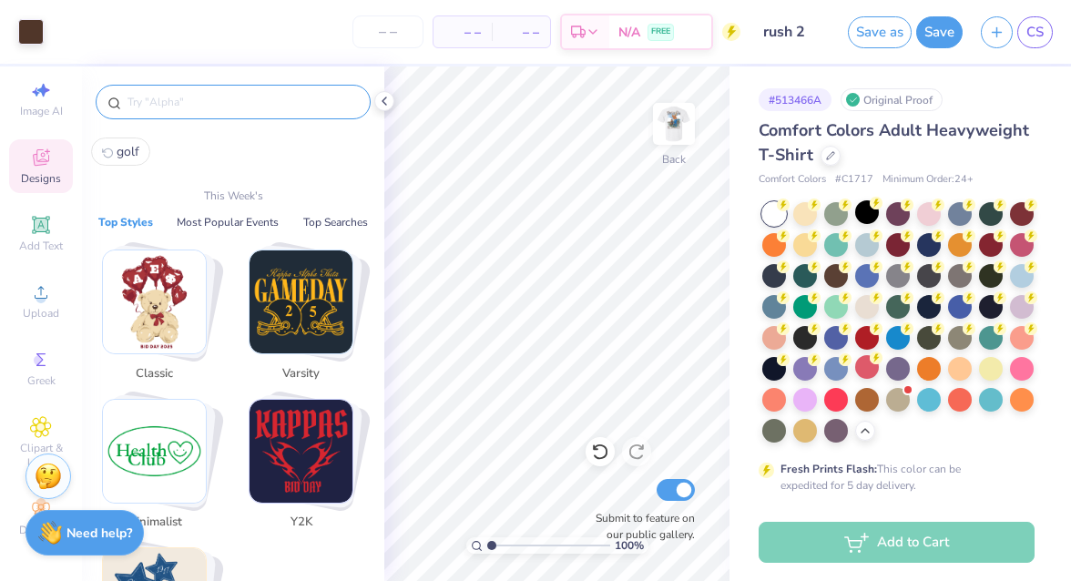
click at [200, 97] on input "text" at bounding box center [242, 102] width 233 height 18
click at [125, 151] on span "golf" at bounding box center [128, 151] width 23 height 17
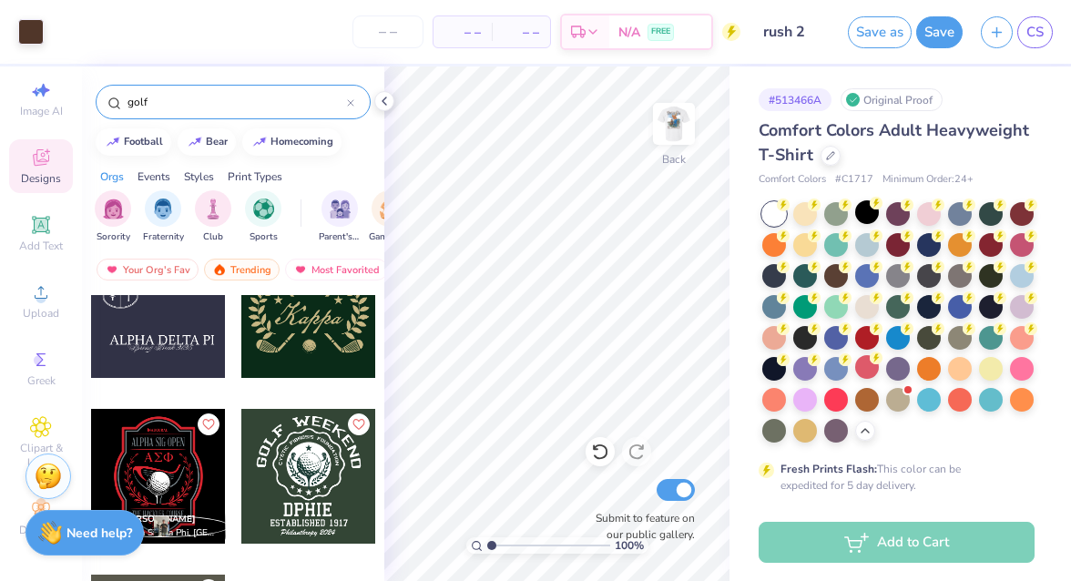
scroll to position [5501, 0]
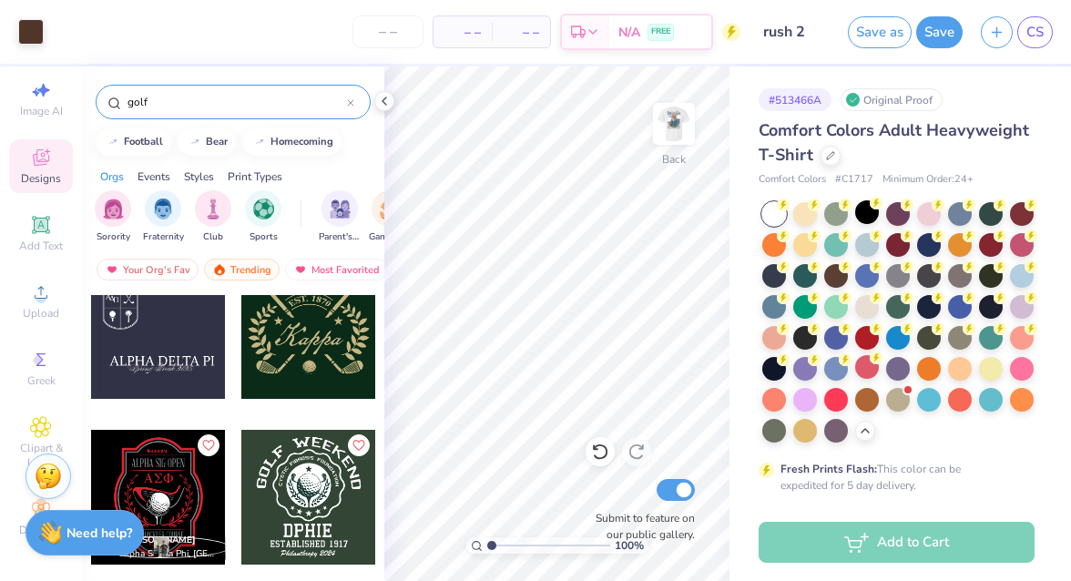
click at [299, 361] on div at bounding box center [308, 331] width 135 height 135
click at [26, 34] on div at bounding box center [30, 29] width 25 height 25
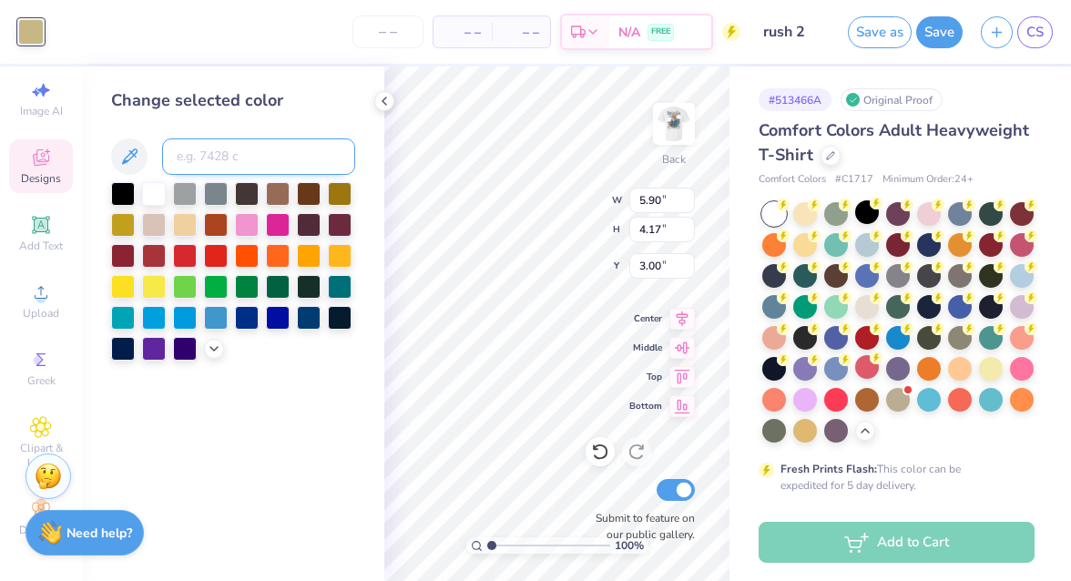
click at [202, 149] on input at bounding box center [258, 156] width 193 height 36
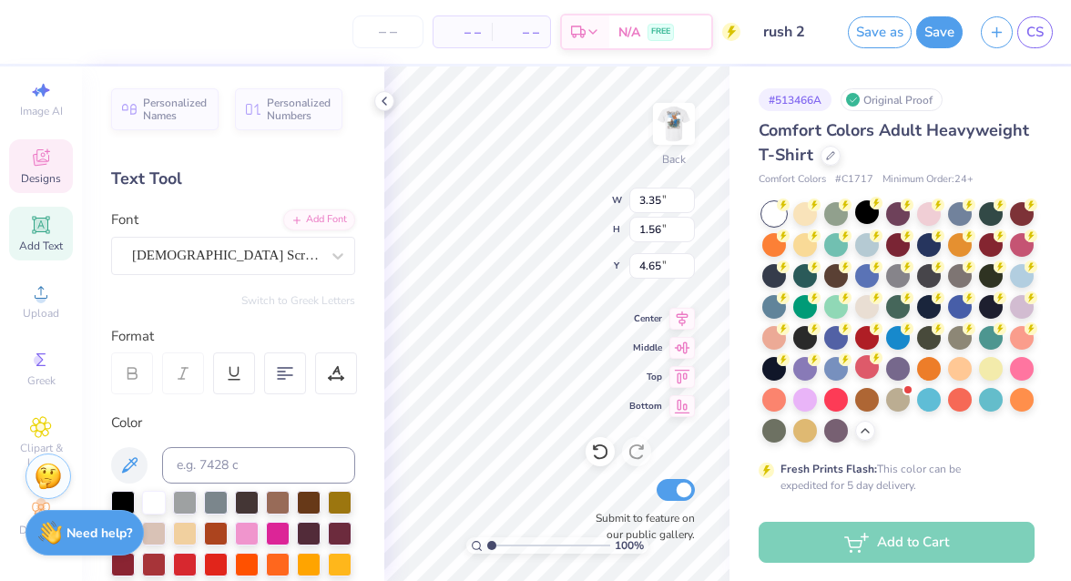
scroll to position [0, 1]
click at [330, 257] on icon at bounding box center [338, 256] width 18 height 18
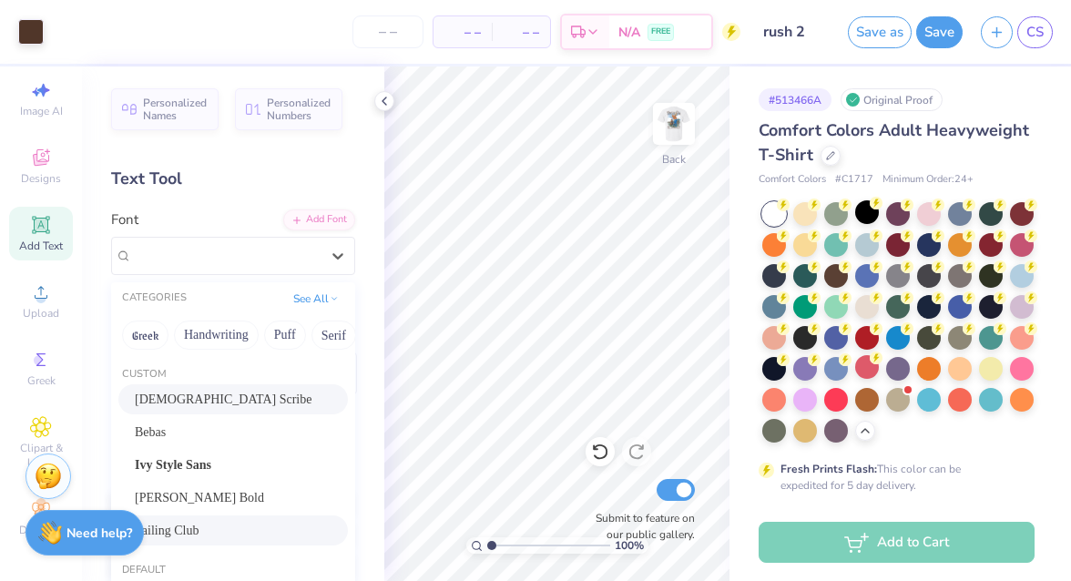
click at [199, 528] on div "Sailing Club" at bounding box center [233, 530] width 197 height 19
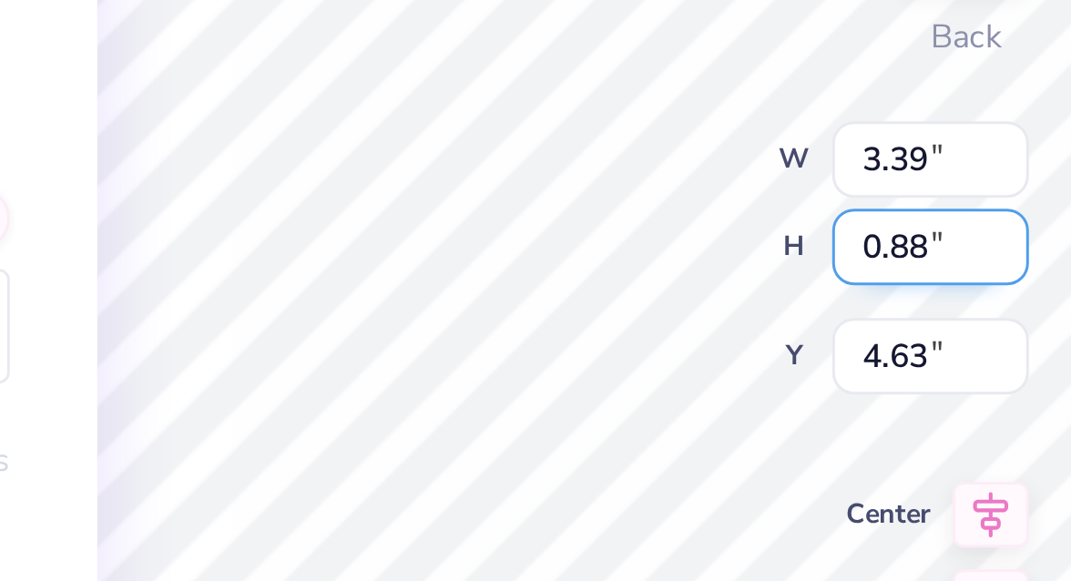
click at [685, 234] on input "0.87" at bounding box center [662, 229] width 66 height 25
click at [685, 234] on input "0.86" at bounding box center [662, 229] width 66 height 25
click at [685, 234] on input "0.85" at bounding box center [662, 229] width 66 height 25
click at [685, 234] on input "0.84" at bounding box center [662, 229] width 66 height 25
click at [687, 227] on input "0.85" at bounding box center [662, 229] width 66 height 25
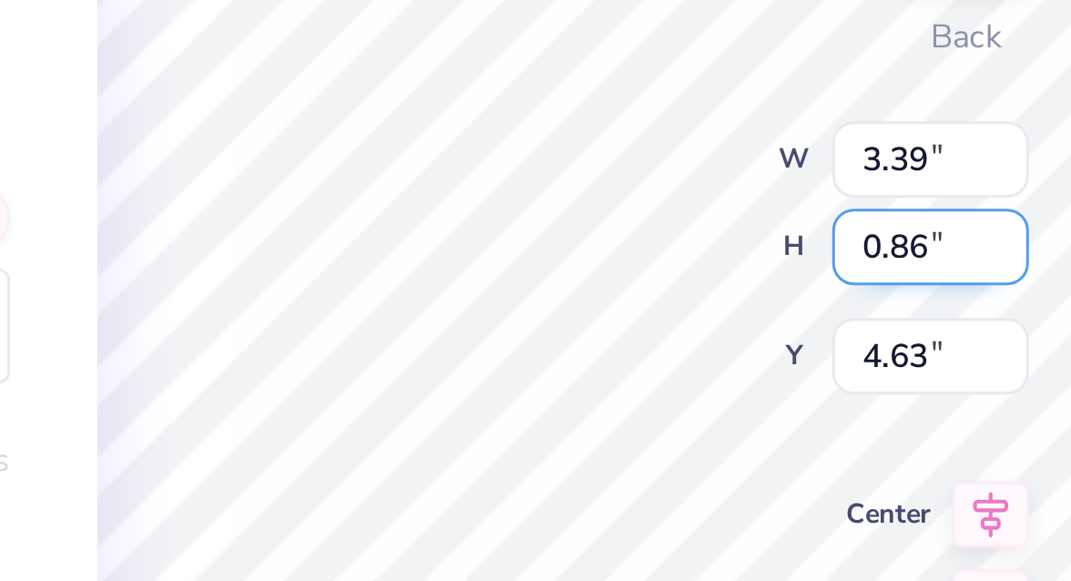
click at [687, 227] on input "0.86" at bounding box center [662, 229] width 66 height 25
click at [687, 227] on input "0.87" at bounding box center [662, 229] width 66 height 25
click at [687, 227] on input "0.88" at bounding box center [662, 229] width 66 height 25
click at [687, 227] on input "0.89" at bounding box center [662, 229] width 66 height 25
click at [687, 227] on input "0.9" at bounding box center [662, 229] width 66 height 25
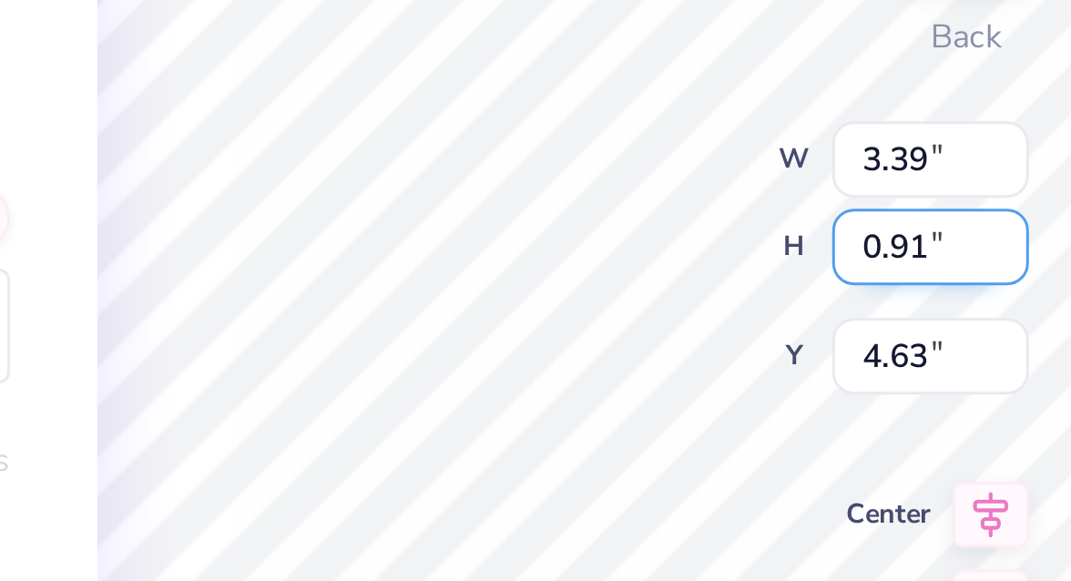
click at [687, 227] on input "0.91" at bounding box center [662, 229] width 66 height 25
click at [687, 227] on input "0.92" at bounding box center [662, 229] width 66 height 25
click at [687, 227] on input "0.93" at bounding box center [662, 229] width 66 height 25
click at [687, 227] on input "0.94" at bounding box center [662, 229] width 66 height 25
click at [687, 227] on input "0.95" at bounding box center [662, 229] width 66 height 25
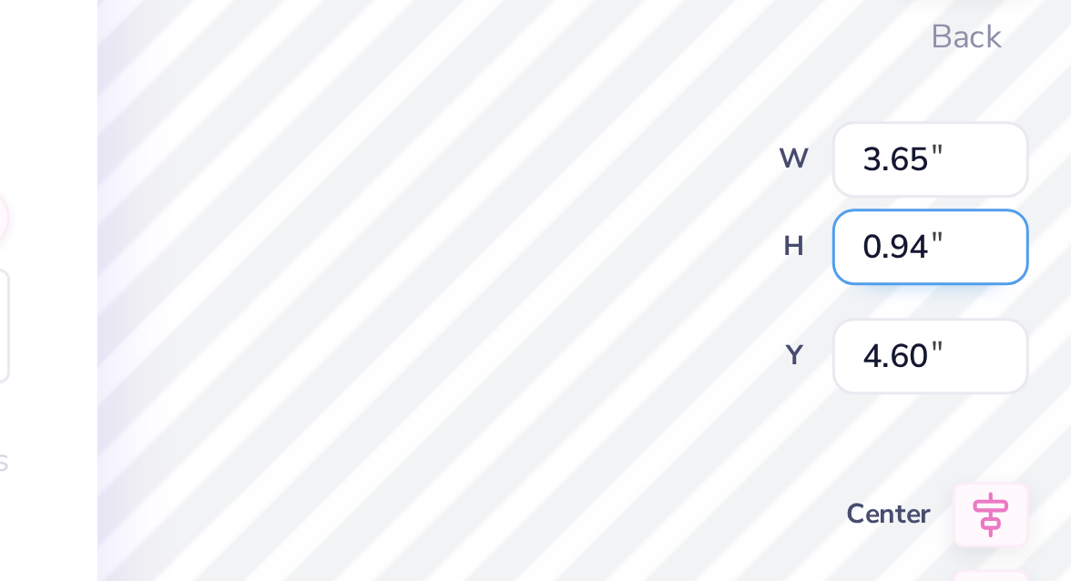
click at [687, 231] on input "0.94" at bounding box center [662, 229] width 66 height 25
click at [687, 231] on input "0.93" at bounding box center [662, 229] width 66 height 25
click at [687, 231] on input "0.92" at bounding box center [662, 229] width 66 height 25
click at [687, 231] on input "0.91" at bounding box center [662, 229] width 66 height 25
click at [687, 231] on input "0.81" at bounding box center [662, 229] width 66 height 25
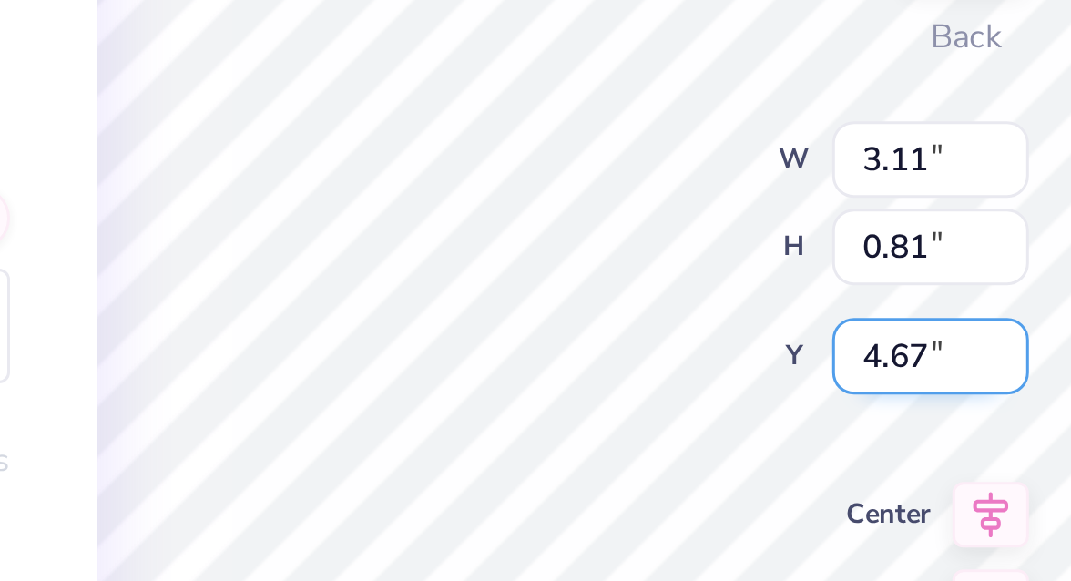
click at [687, 275] on input "4.67" at bounding box center [662, 265] width 66 height 25
click at [686, 270] on input "4.57" at bounding box center [662, 265] width 66 height 25
click at [684, 263] on input "4.74" at bounding box center [662, 265] width 66 height 25
click at [684, 263] on input "4.75" at bounding box center [662, 265] width 66 height 25
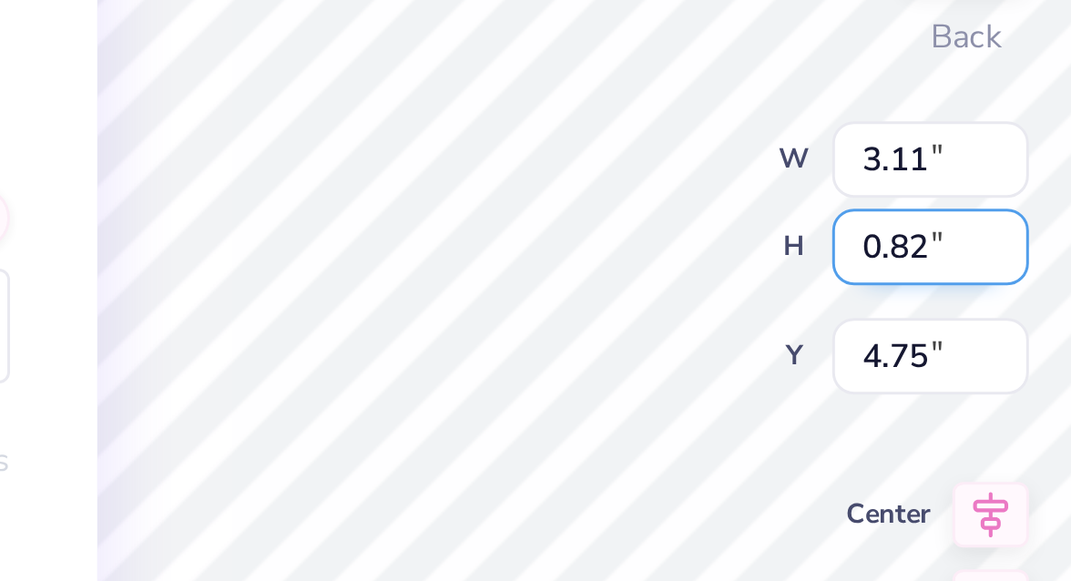
click at [690, 225] on input "0.82" at bounding box center [662, 229] width 66 height 25
click at [690, 225] on input "0.83" at bounding box center [662, 229] width 66 height 25
click at [690, 225] on input "0.84" at bounding box center [662, 229] width 66 height 25
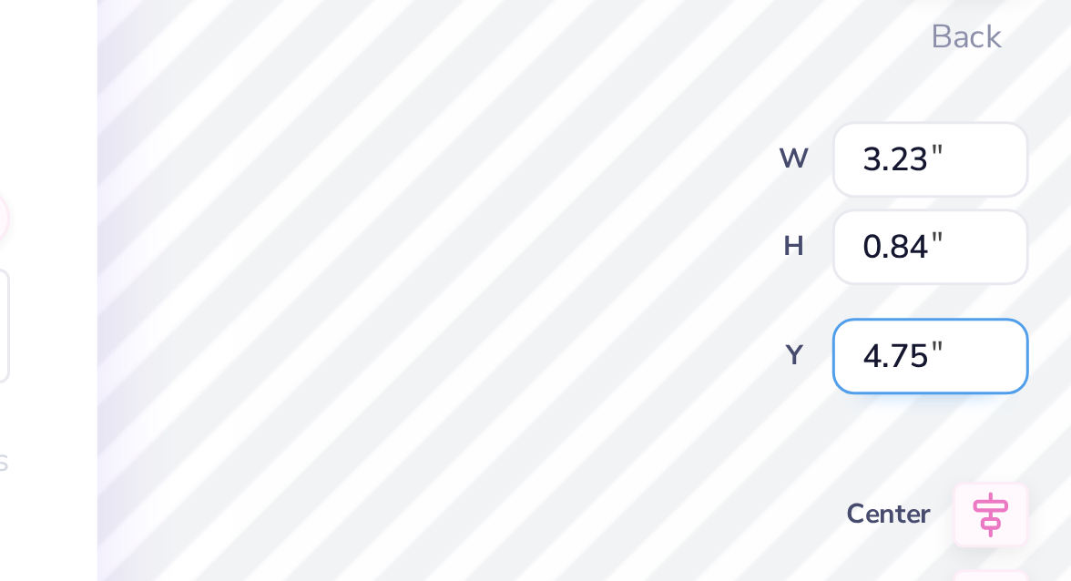
click at [687, 262] on input "4.75" at bounding box center [662, 265] width 66 height 25
click at [687, 262] on input "4.76" at bounding box center [662, 265] width 66 height 25
click at [687, 262] on input "4.77" at bounding box center [662, 265] width 66 height 25
click at [687, 262] on input "4.78" at bounding box center [662, 265] width 66 height 25
click at [687, 262] on input "4.79" at bounding box center [662, 265] width 66 height 25
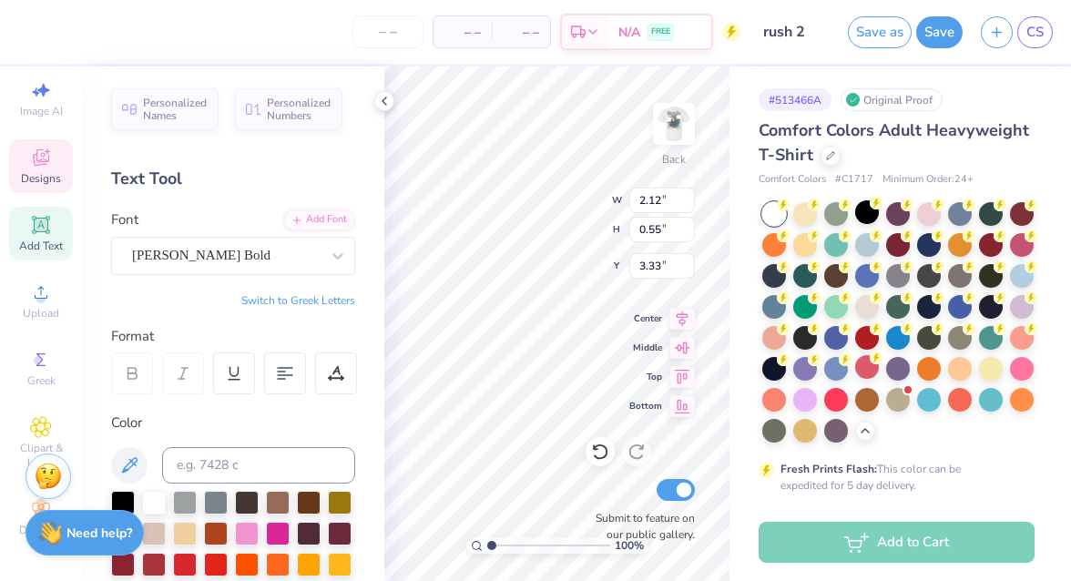
scroll to position [0, 2]
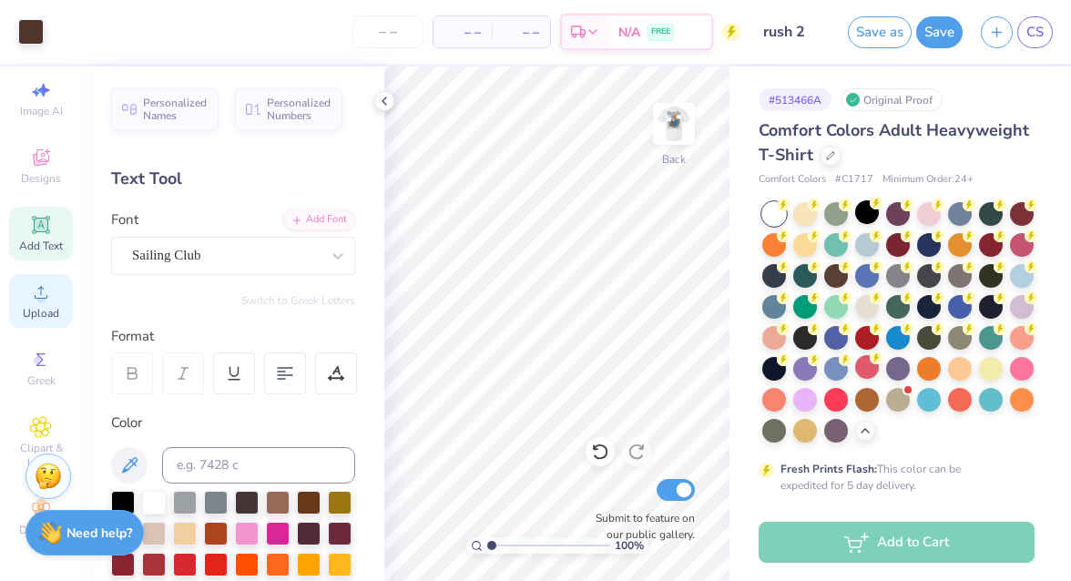
click at [41, 290] on icon at bounding box center [41, 292] width 13 height 13
click at [24, 156] on div "Designs" at bounding box center [41, 166] width 64 height 54
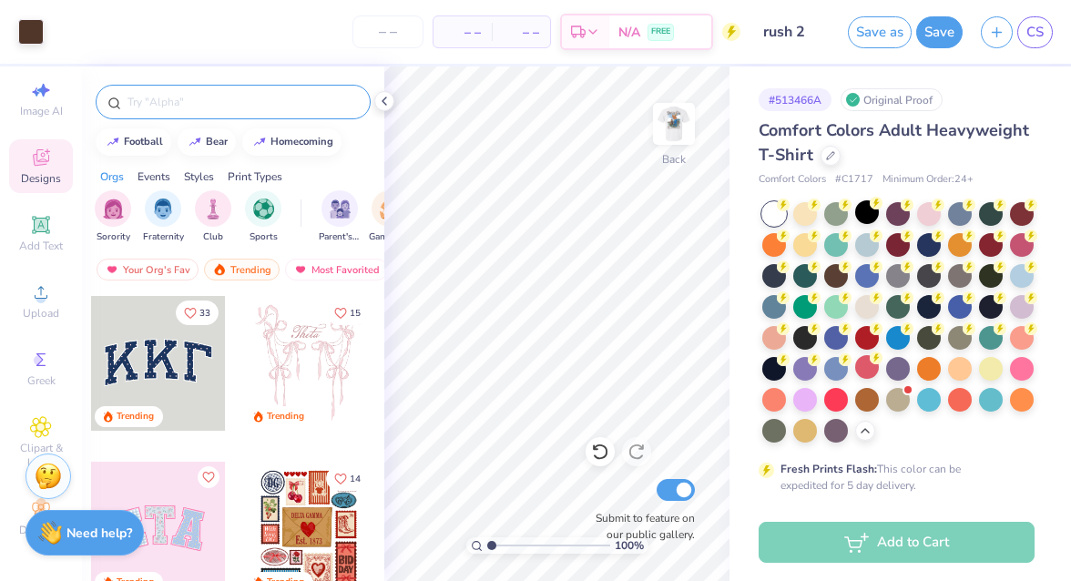
click at [174, 88] on div at bounding box center [233, 102] width 275 height 35
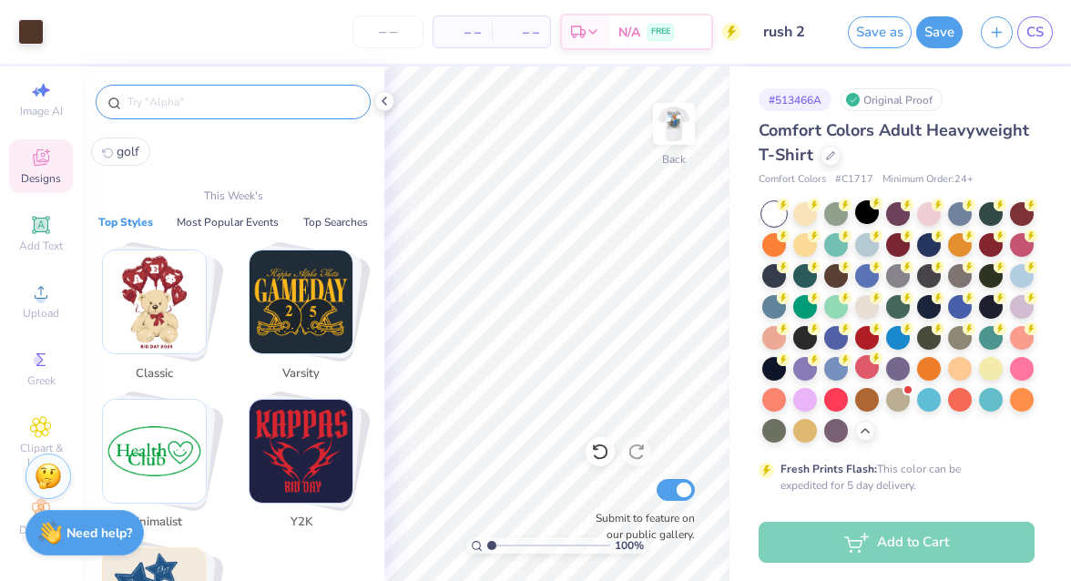
click at [175, 95] on input "text" at bounding box center [242, 102] width 233 height 18
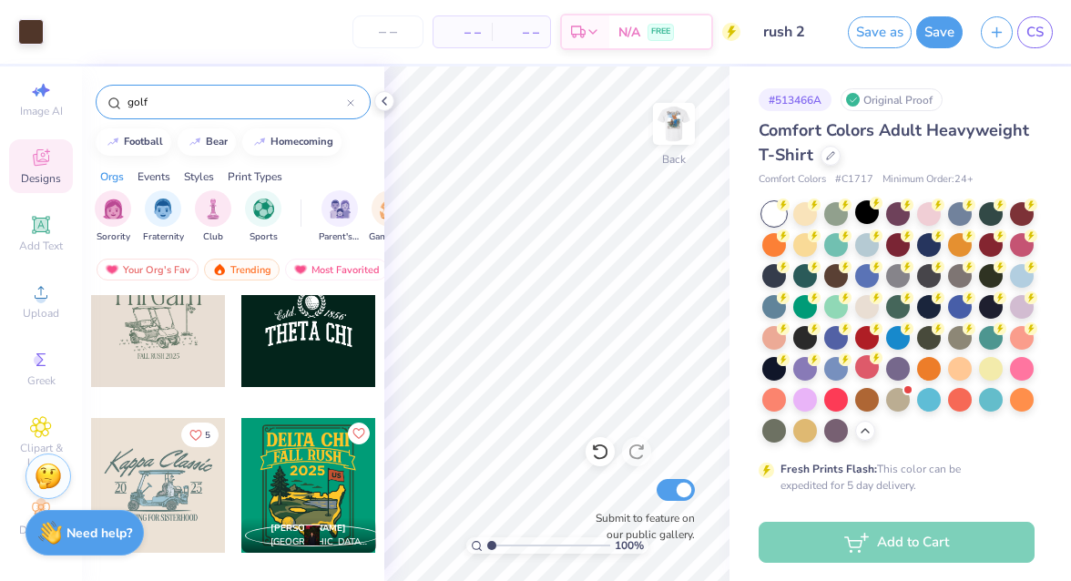
scroll to position [508, 0]
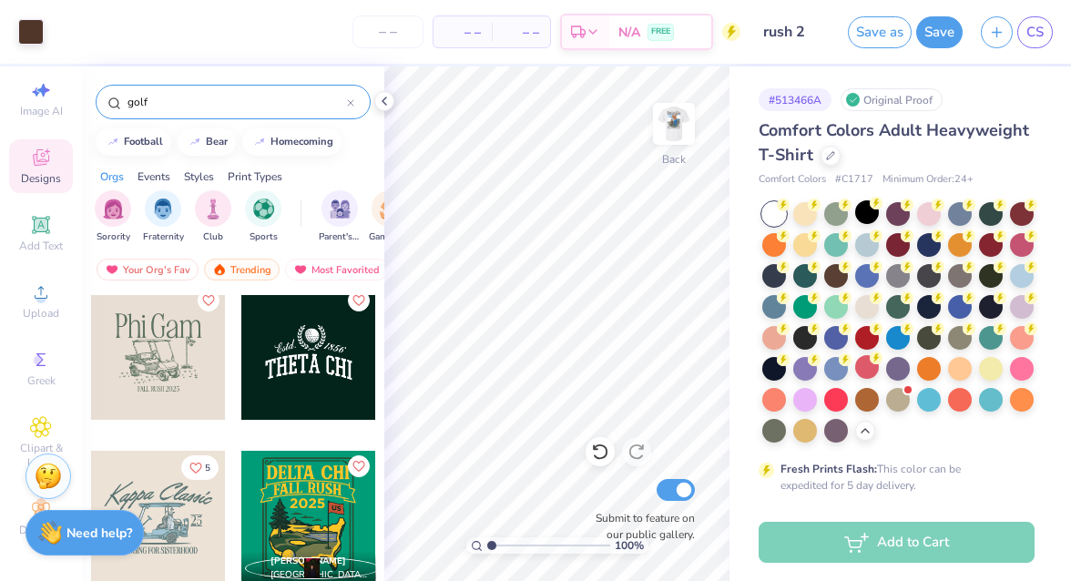
click at [312, 376] on div at bounding box center [308, 352] width 135 height 135
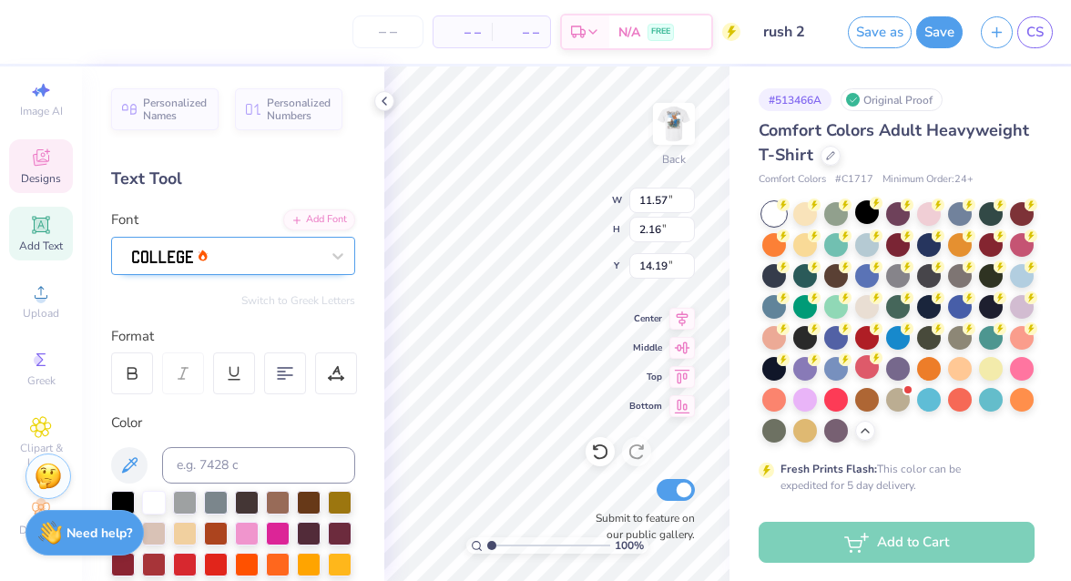
click at [271, 260] on div at bounding box center [225, 255] width 191 height 28
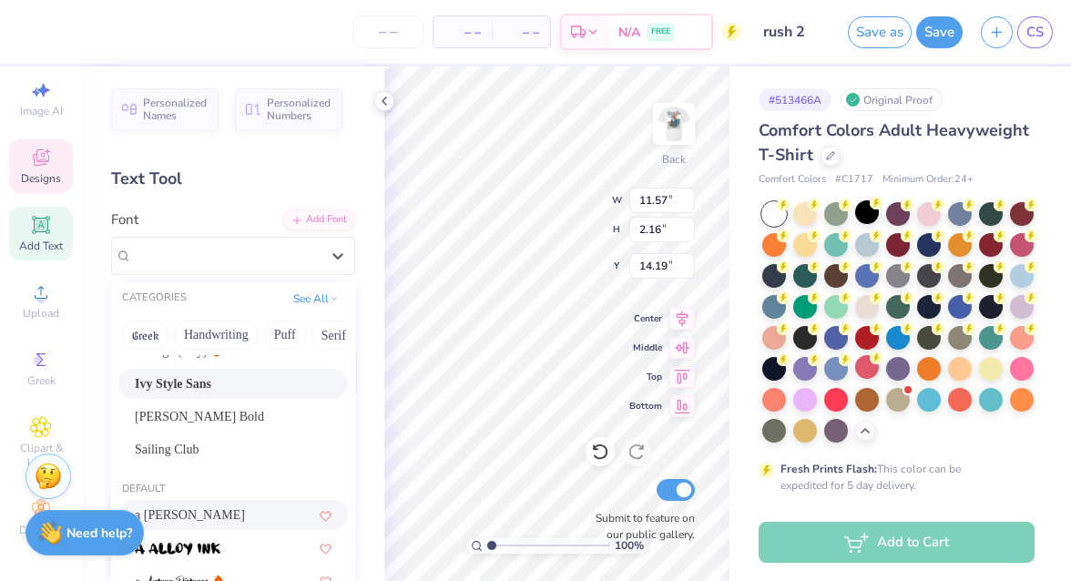
scroll to position [200, 0]
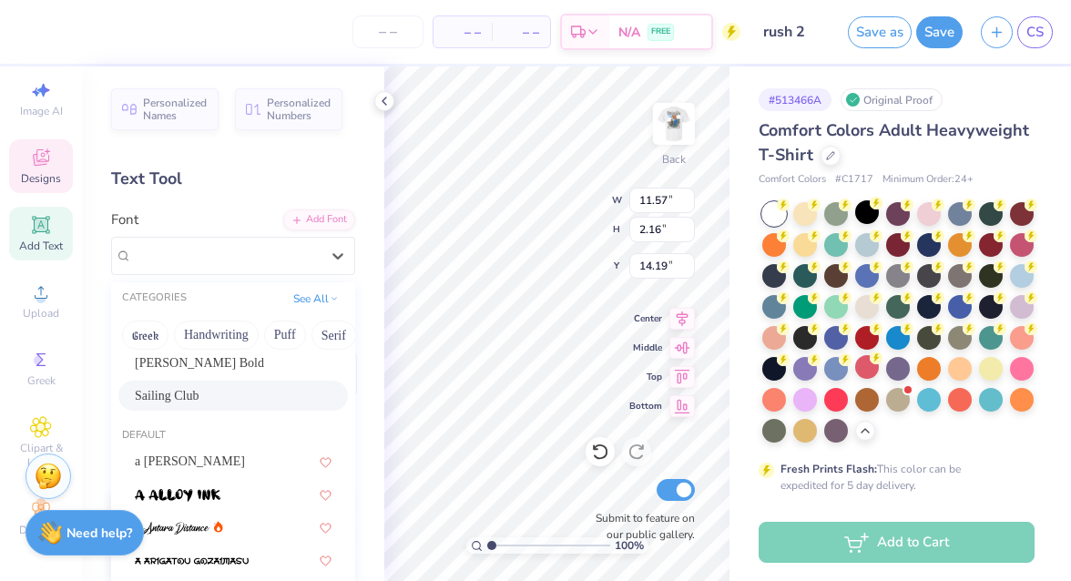
click at [185, 403] on div "Sailing Club" at bounding box center [233, 395] width 197 height 19
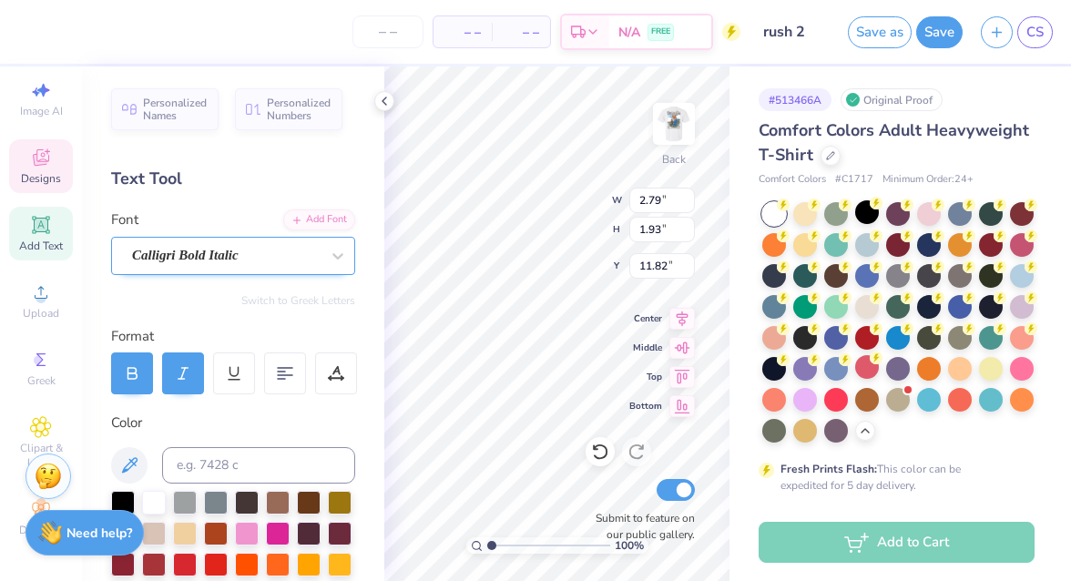
click at [309, 252] on div "Calligri Bold Italic" at bounding box center [225, 255] width 191 height 28
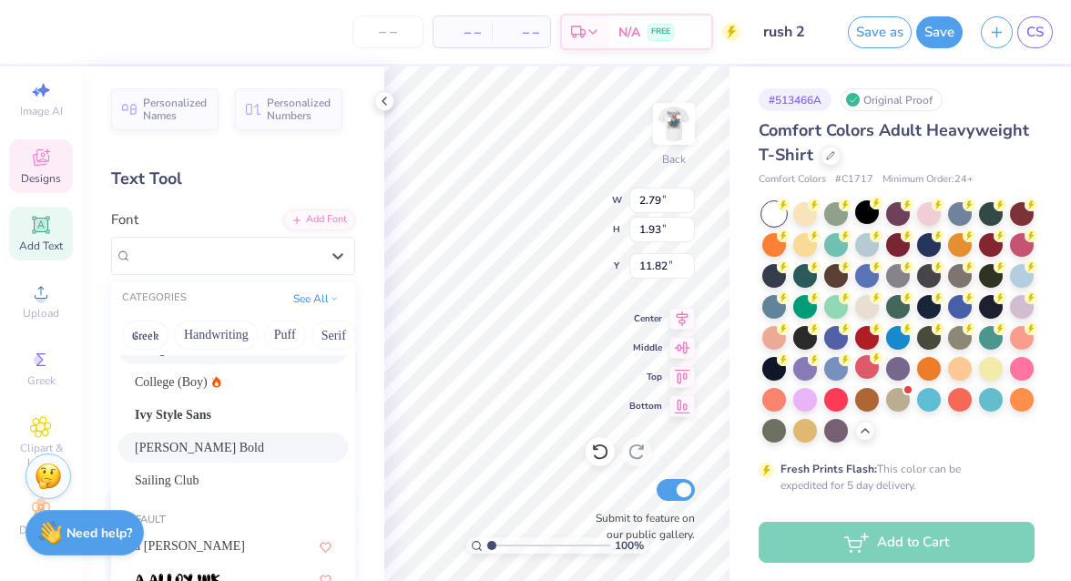
scroll to position [117, 0]
click at [219, 476] on div "Sailing Club" at bounding box center [233, 479] width 197 height 19
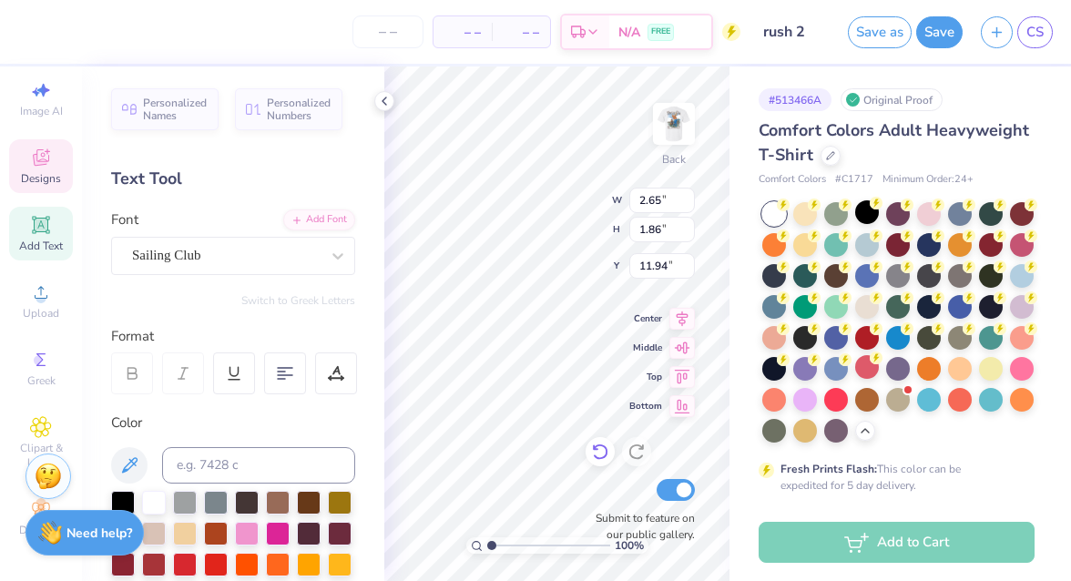
click at [606, 459] on icon at bounding box center [600, 452] width 18 height 18
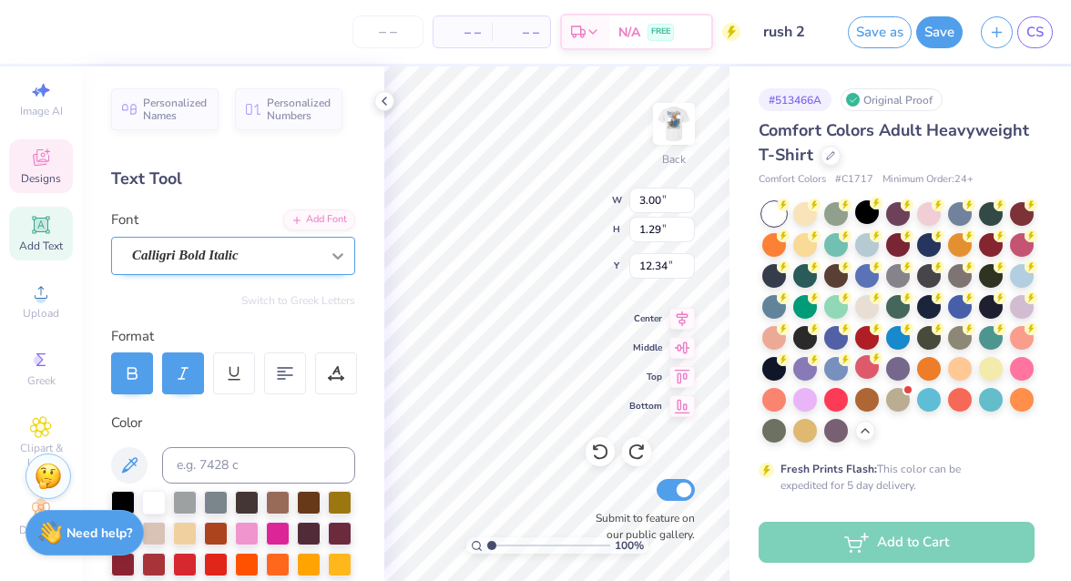
click at [336, 255] on icon at bounding box center [337, 256] width 11 height 6
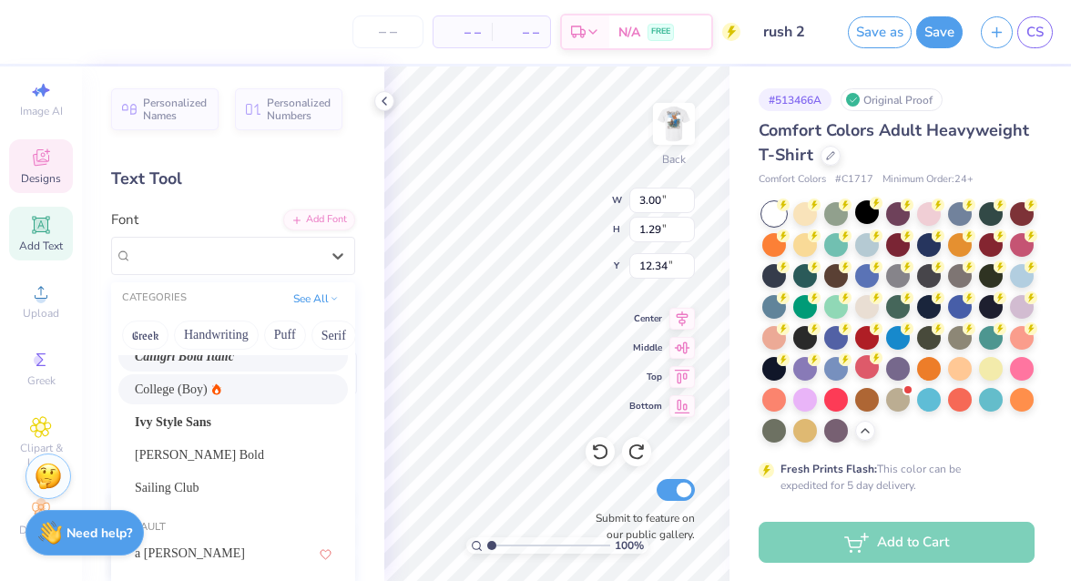
scroll to position [109, 0]
click at [230, 491] on div "Sailing Club" at bounding box center [233, 486] width 197 height 19
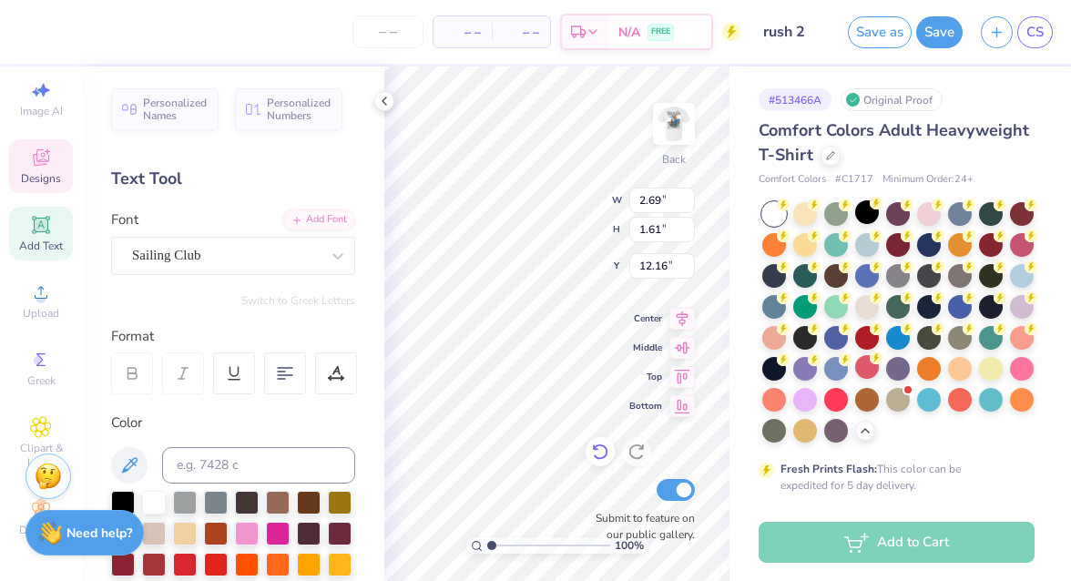
click at [607, 457] on icon at bounding box center [600, 452] width 18 height 18
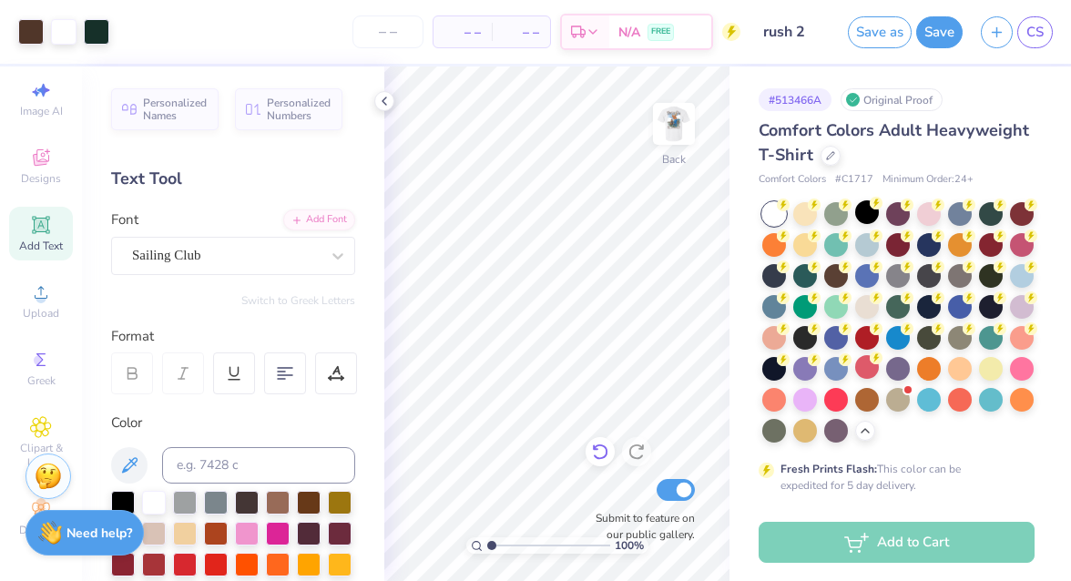
click at [602, 453] on icon at bounding box center [600, 452] width 18 height 18
click at [608, 454] on icon at bounding box center [600, 452] width 18 height 18
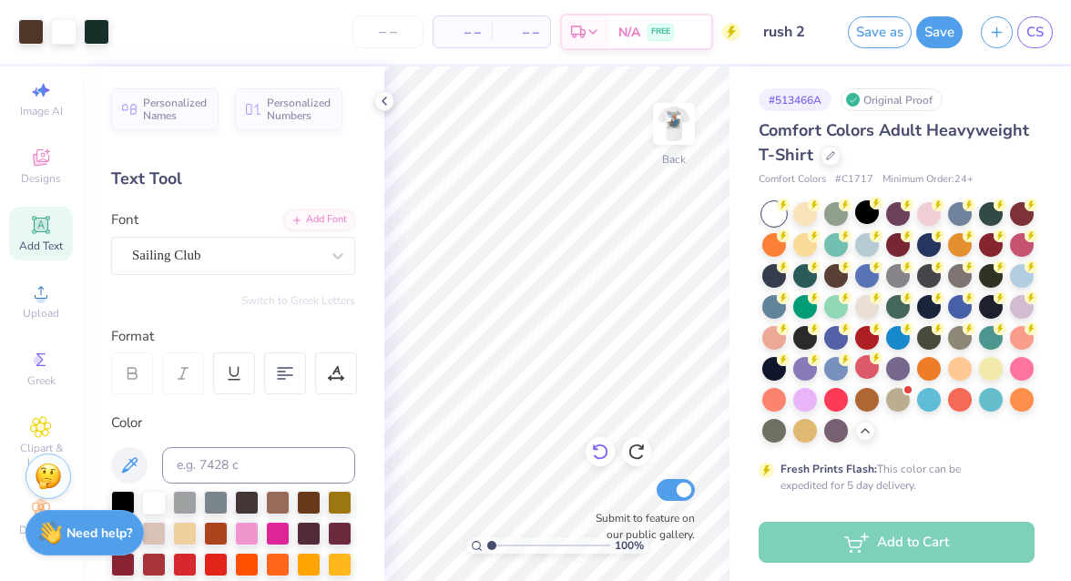
click at [608, 454] on icon at bounding box center [600, 452] width 18 height 18
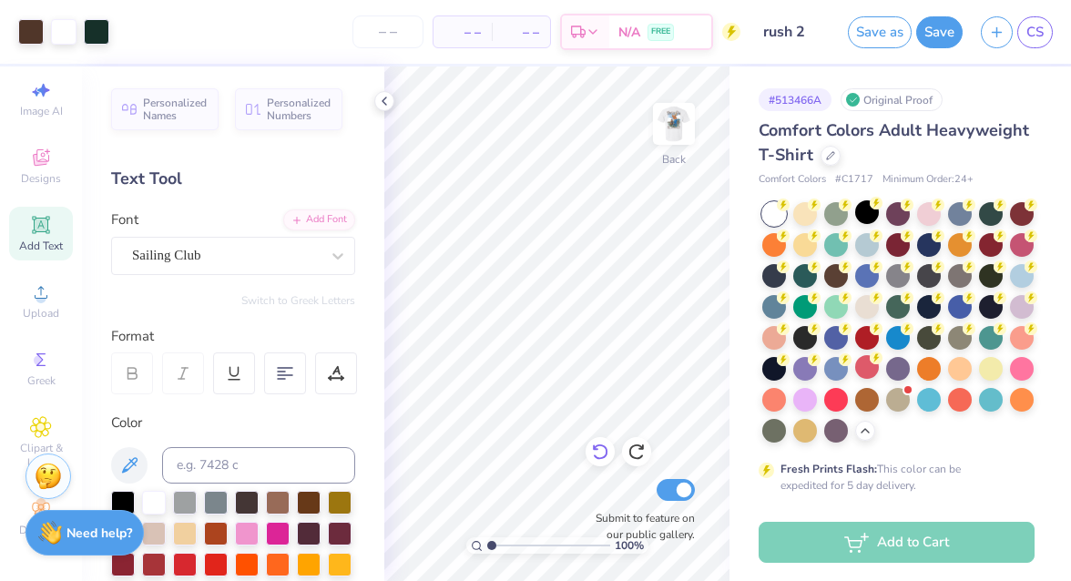
click at [608, 454] on icon at bounding box center [600, 452] width 18 height 18
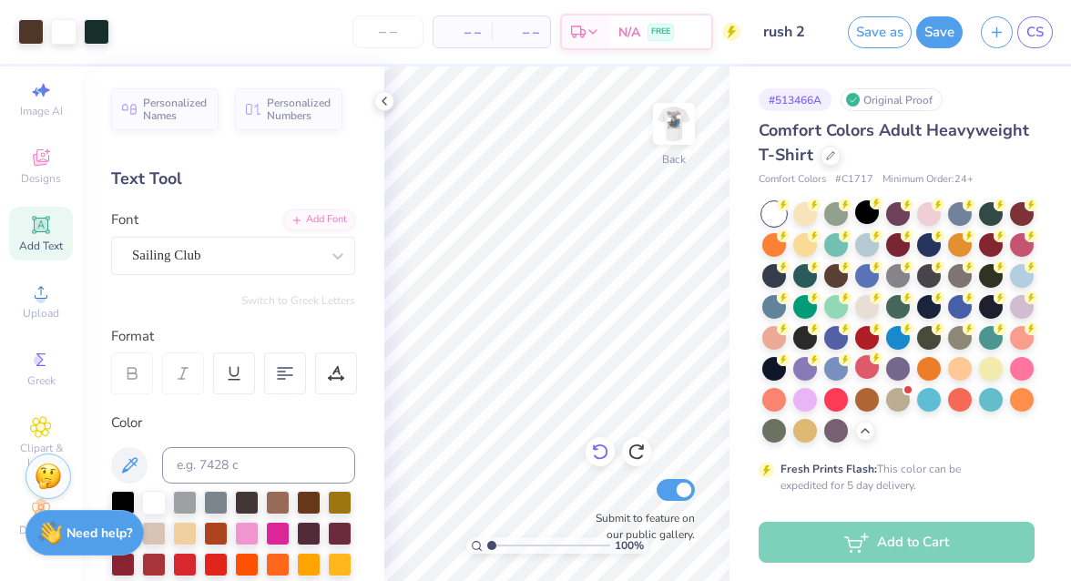
click at [608, 454] on icon at bounding box center [600, 452] width 18 height 18
click at [44, 185] on div "Designs" at bounding box center [41, 166] width 64 height 54
click at [49, 161] on icon at bounding box center [41, 158] width 22 height 22
click at [39, 154] on icon at bounding box center [41, 158] width 22 height 22
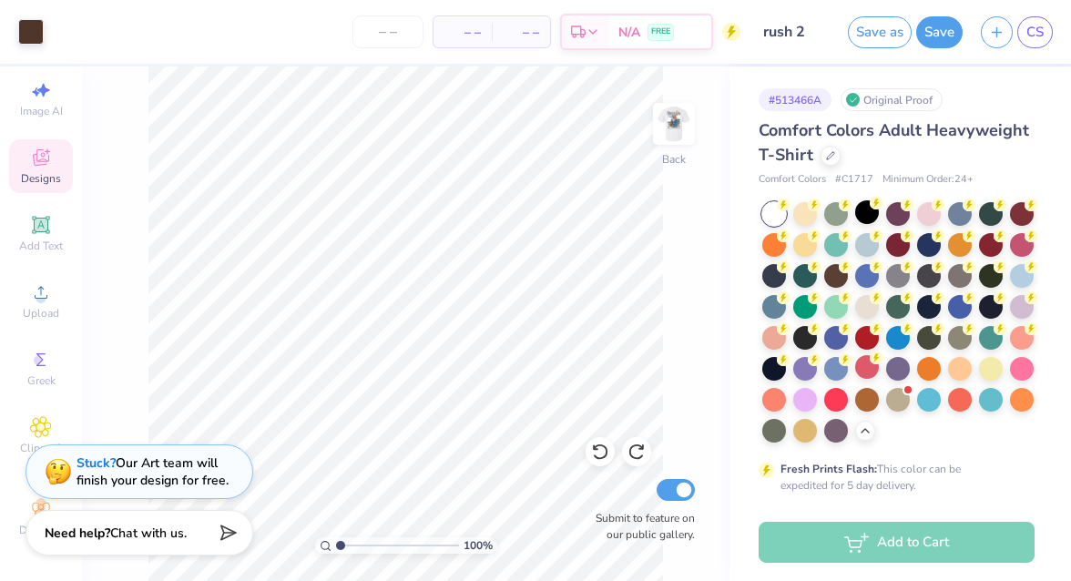
click at [27, 152] on div "Designs" at bounding box center [41, 166] width 64 height 54
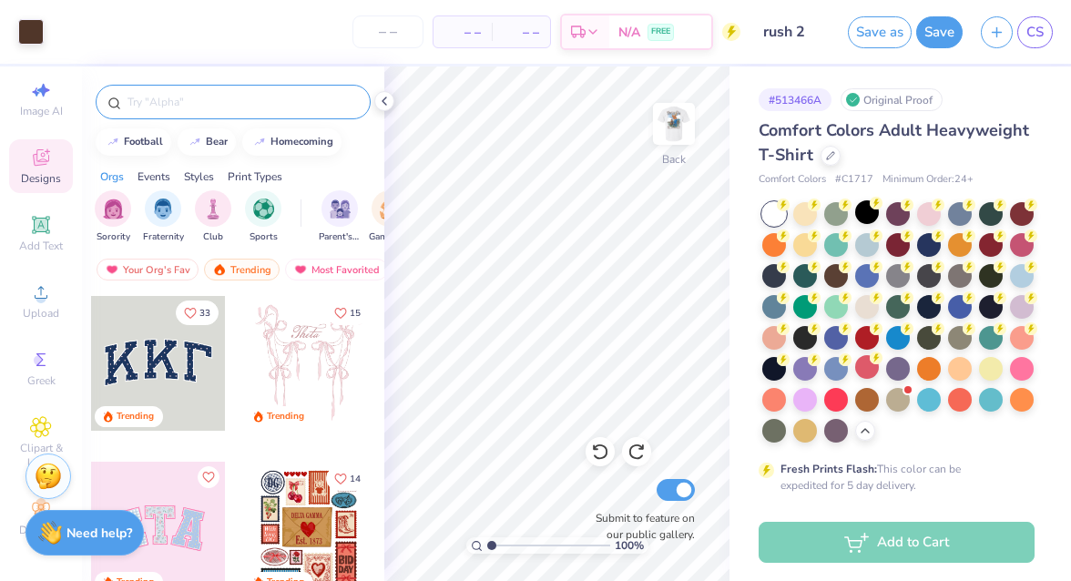
click at [154, 100] on input "text" at bounding box center [242, 102] width 233 height 18
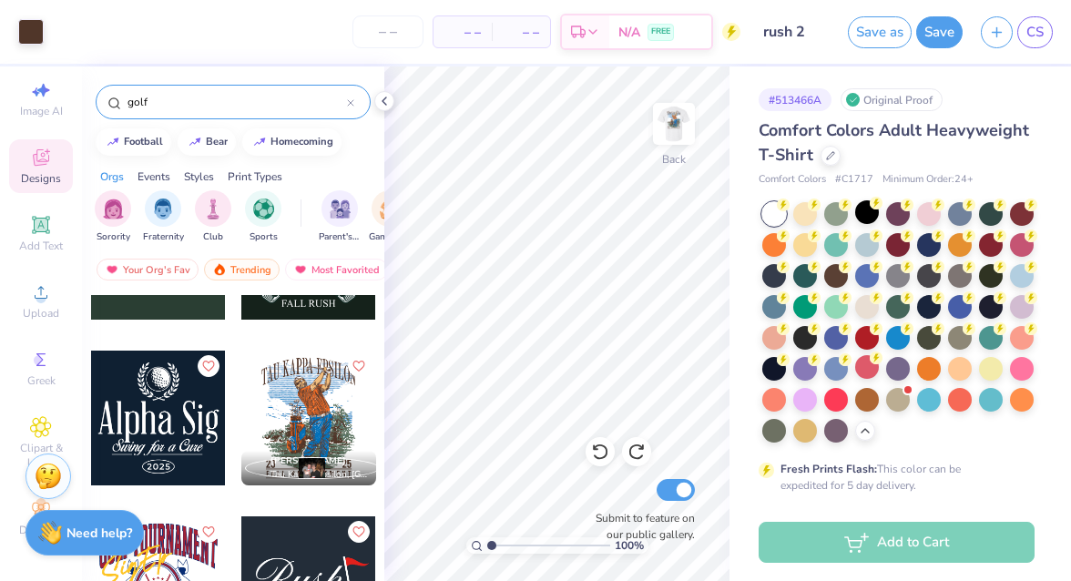
scroll to position [1457, 0]
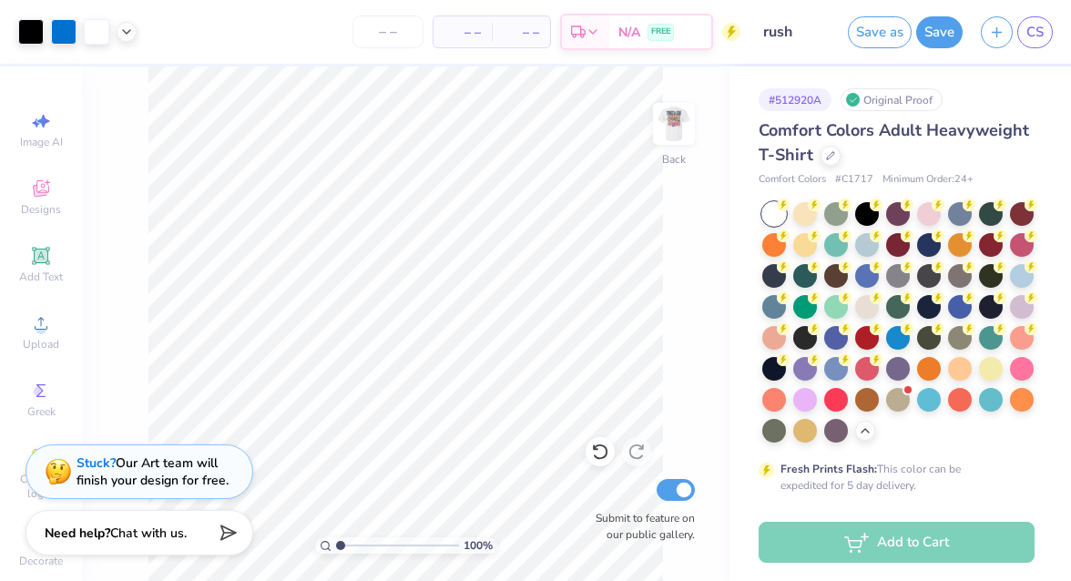
scroll to position [152, 0]
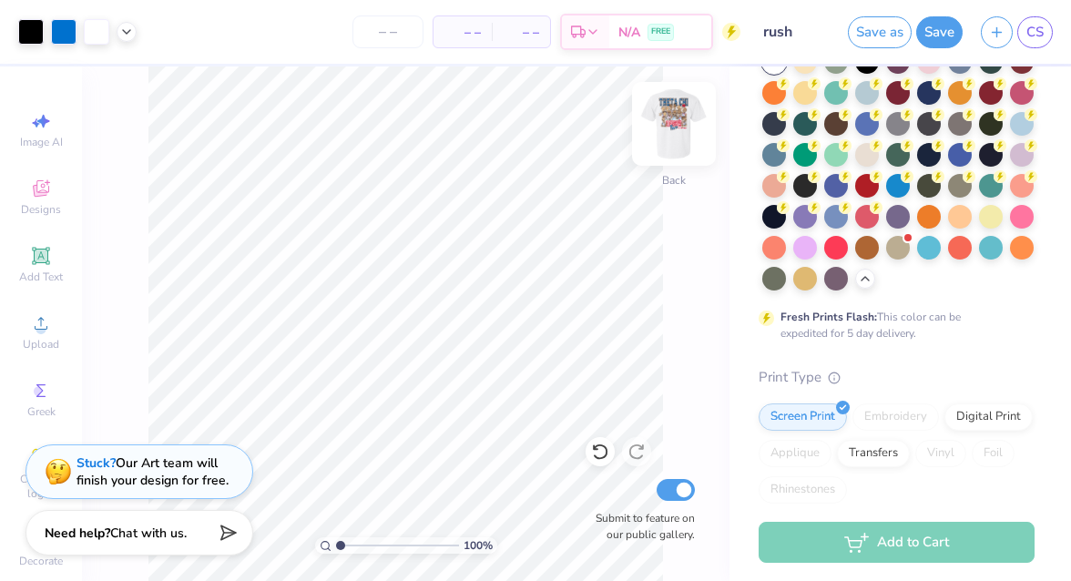
click at [677, 131] on img at bounding box center [673, 123] width 73 height 73
click at [667, 142] on img at bounding box center [673, 123] width 73 height 73
